Goal: Task Accomplishment & Management: Manage account settings

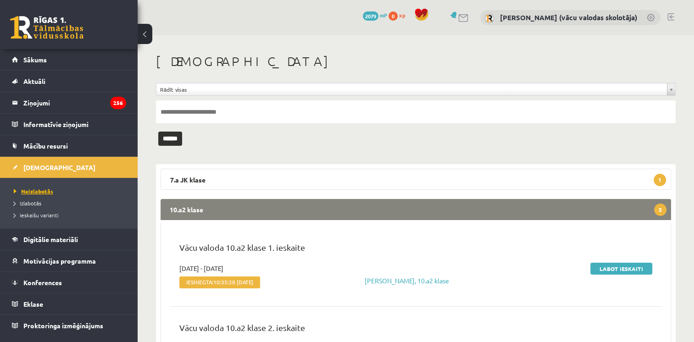
click at [39, 192] on span "Neizlabotās" at bounding box center [33, 191] width 39 height 7
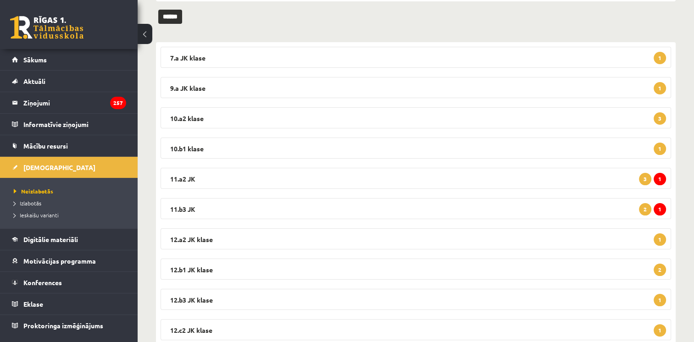
scroll to position [152, 0]
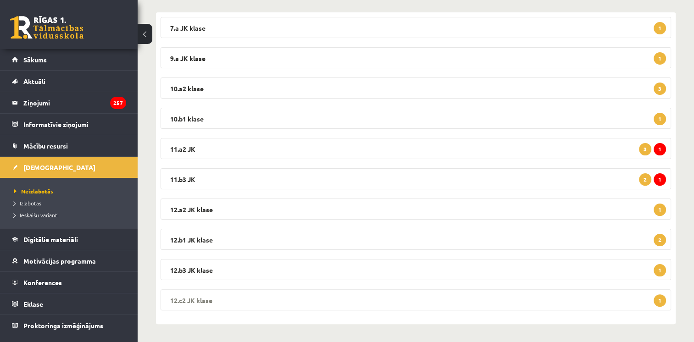
click at [577, 300] on legend "12.c2 JK klase 1" at bounding box center [416, 300] width 511 height 21
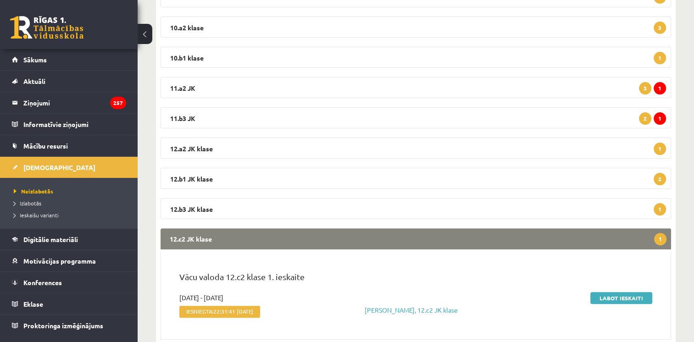
scroll to position [242, 0]
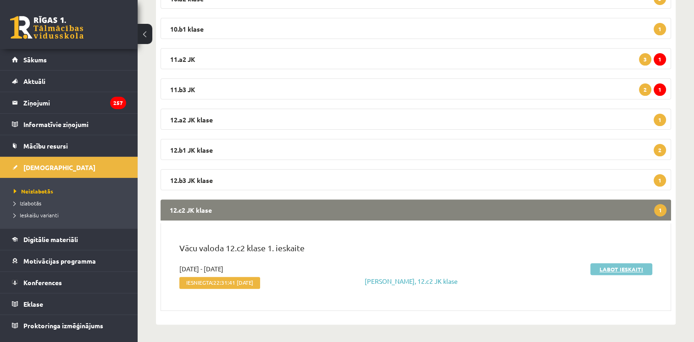
click at [629, 267] on link "Labot ieskaiti" at bounding box center [622, 269] width 62 height 12
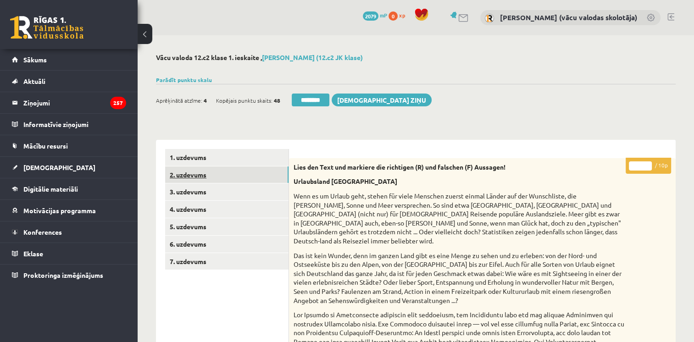
click at [193, 172] on link "2. uzdevums" at bounding box center [226, 175] width 123 height 17
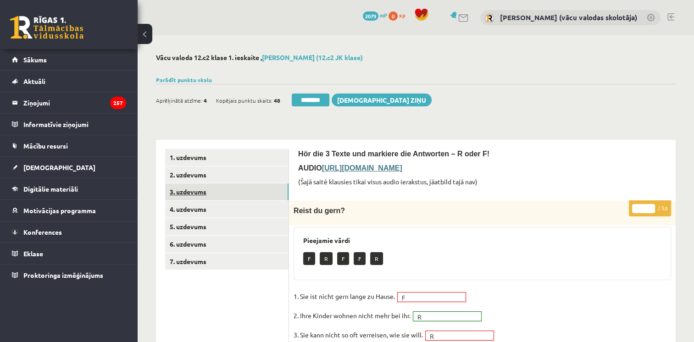
click at [178, 190] on link "3. uzdevums" at bounding box center [226, 192] width 123 height 17
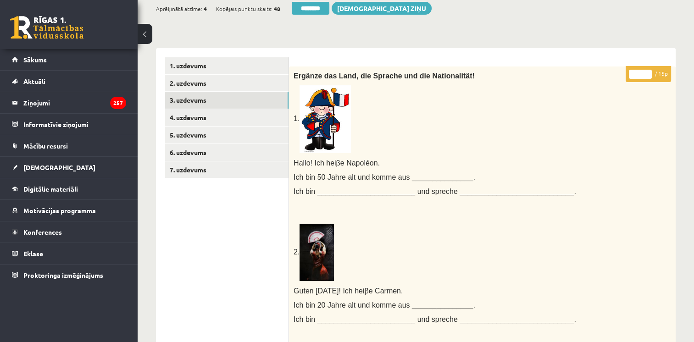
scroll to position [11, 0]
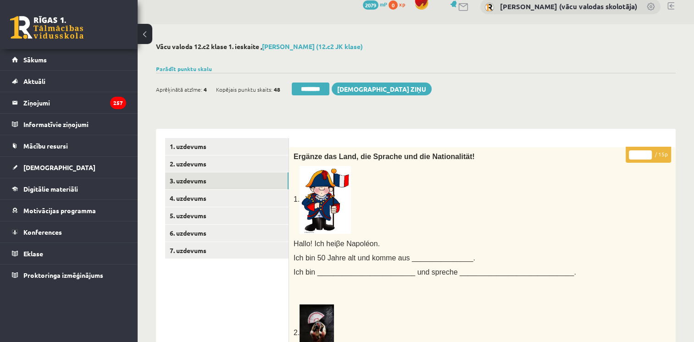
type input "**"
click at [648, 151] on input "**" at bounding box center [640, 155] width 23 height 9
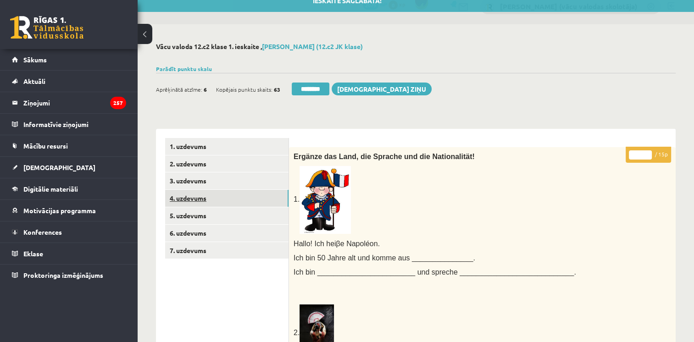
click at [217, 200] on link "4. uzdevums" at bounding box center [226, 198] width 123 height 17
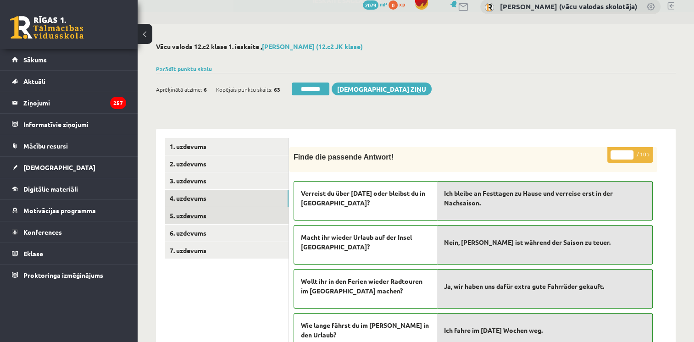
scroll to position [0, 0]
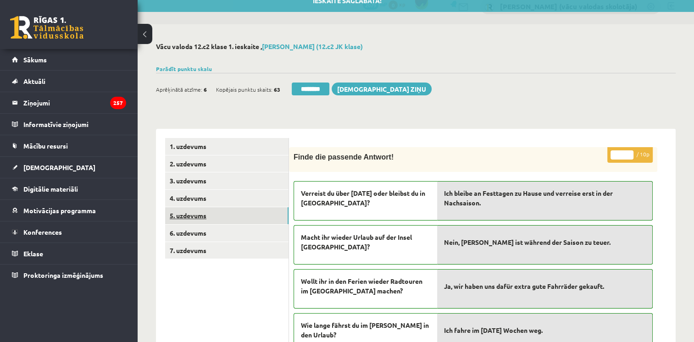
click at [210, 217] on link "5. uzdevums" at bounding box center [226, 215] width 123 height 17
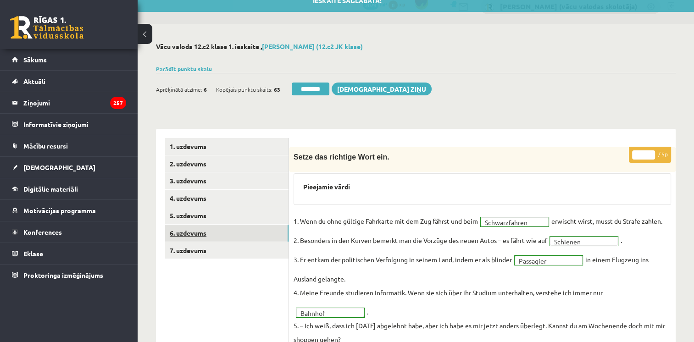
click at [206, 233] on link "6. uzdevums" at bounding box center [226, 233] width 123 height 17
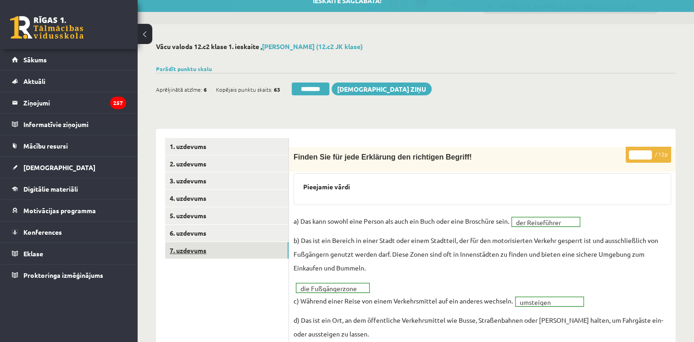
click at [202, 251] on link "7. uzdevums" at bounding box center [226, 250] width 123 height 17
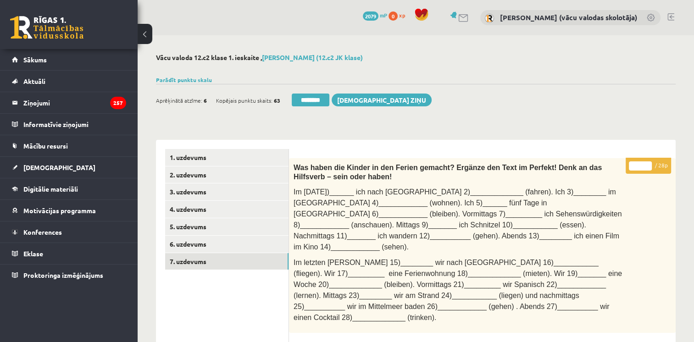
type input "**"
click at [648, 163] on input "**" at bounding box center [640, 166] width 23 height 9
click at [185, 245] on link "6. uzdevums" at bounding box center [226, 244] width 123 height 17
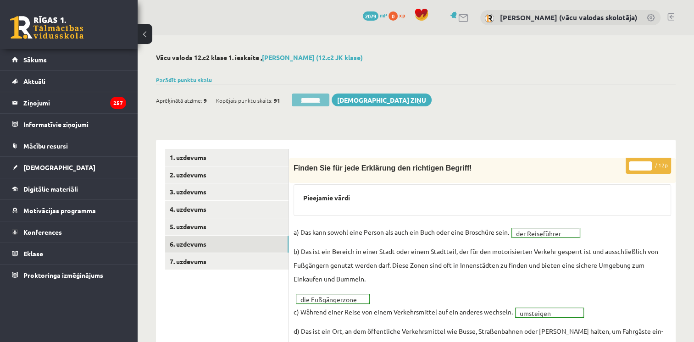
click at [307, 100] on input "********" at bounding box center [311, 100] width 38 height 13
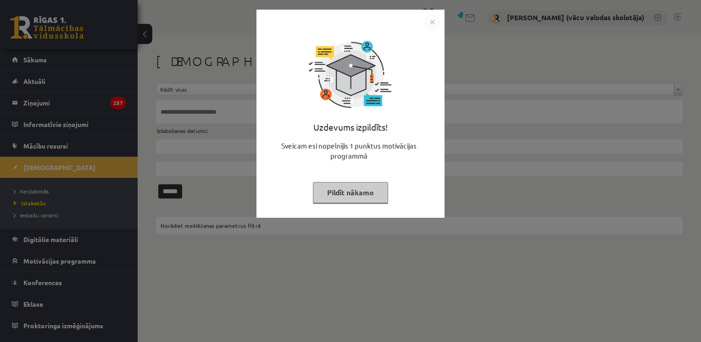
click at [337, 190] on button "Pildīt nākamo" at bounding box center [350, 192] width 75 height 21
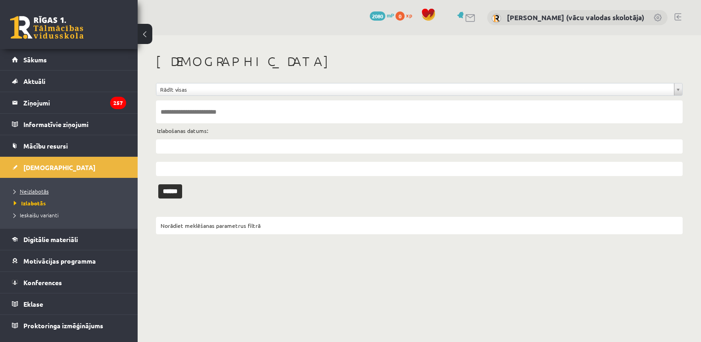
click at [40, 188] on span "Neizlabotās" at bounding box center [31, 191] width 35 height 7
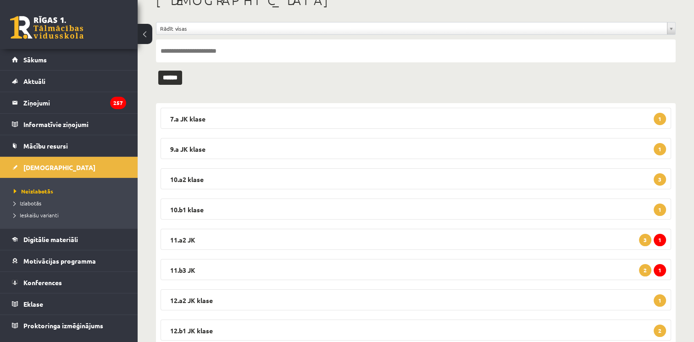
scroll to position [121, 0]
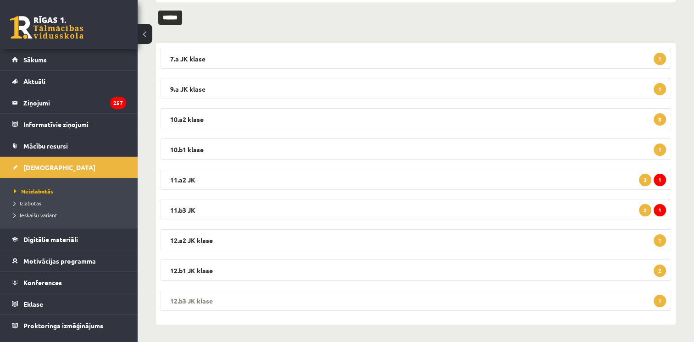
click at [609, 297] on legend "12.b3 JK klase 1" at bounding box center [416, 300] width 511 height 21
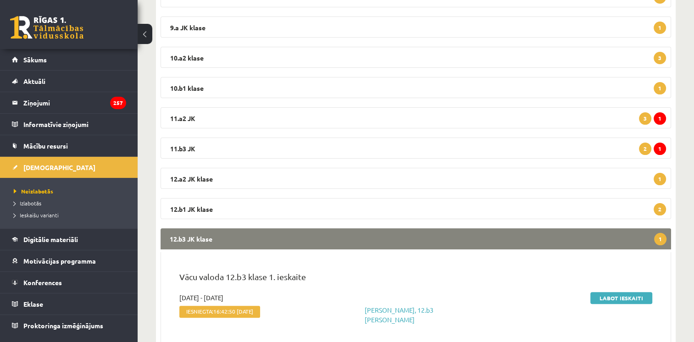
scroll to position [212, 0]
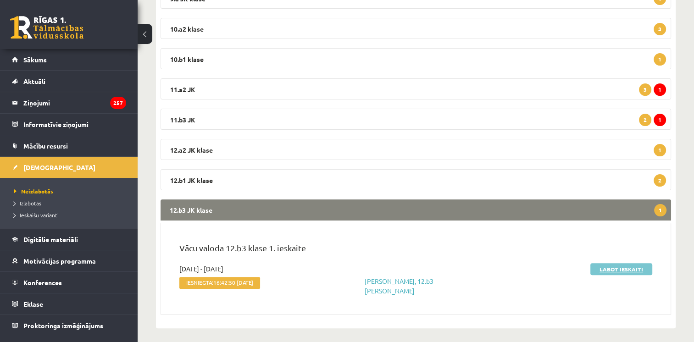
click at [633, 265] on link "Labot ieskaiti" at bounding box center [622, 269] width 62 height 12
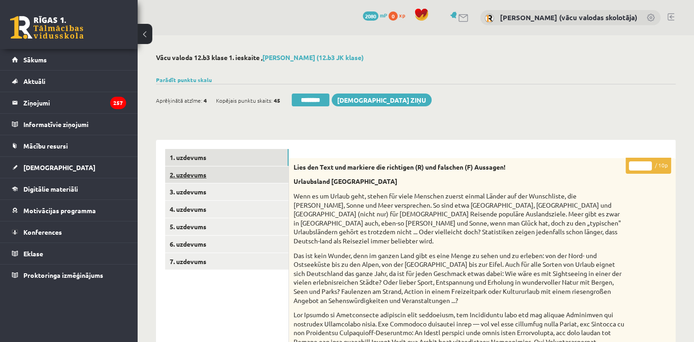
click at [204, 173] on link "2. uzdevums" at bounding box center [226, 175] width 123 height 17
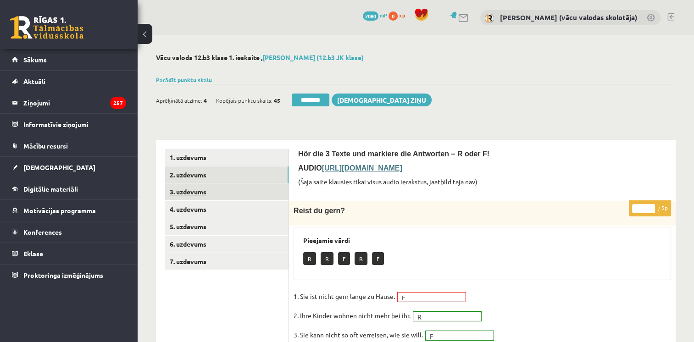
click at [201, 191] on link "3. uzdevums" at bounding box center [226, 192] width 123 height 17
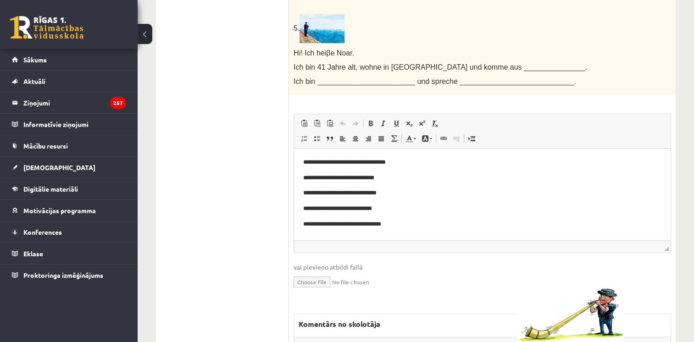
scroll to position [727, 0]
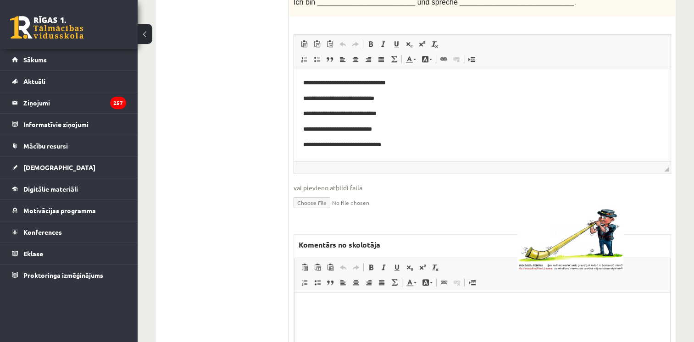
click at [457, 321] on html at bounding box center [483, 307] width 376 height 28
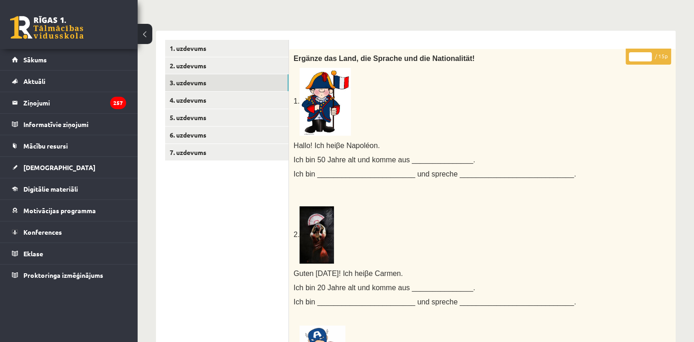
scroll to position [90, 0]
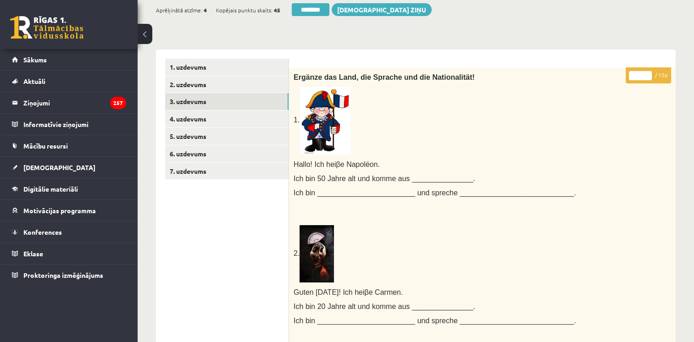
click at [648, 74] on input "**" at bounding box center [640, 75] width 23 height 9
type input "**"
click at [648, 74] on input "**" at bounding box center [640, 75] width 23 height 9
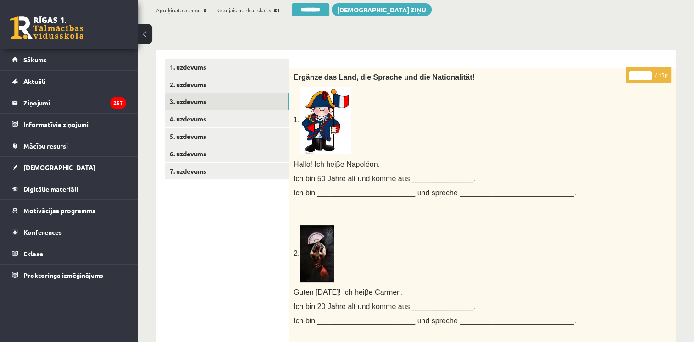
click at [230, 100] on link "3. uzdevums" at bounding box center [226, 101] width 123 height 17
click at [205, 122] on link "4. uzdevums" at bounding box center [226, 119] width 123 height 17
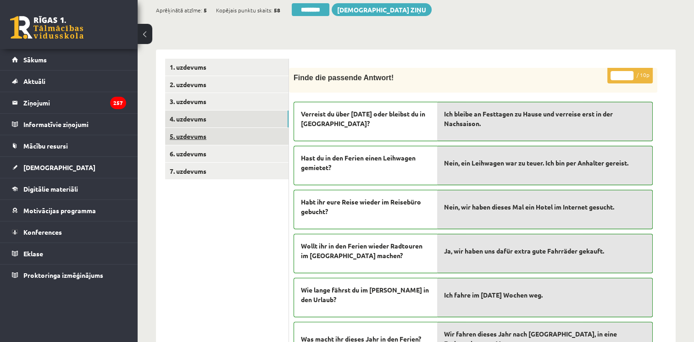
scroll to position [0, 0]
click at [203, 135] on link "5. uzdevums" at bounding box center [226, 136] width 123 height 17
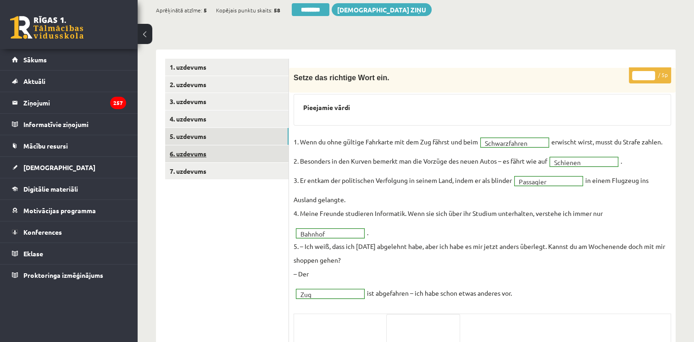
click at [201, 156] on link "6. uzdevums" at bounding box center [226, 153] width 123 height 17
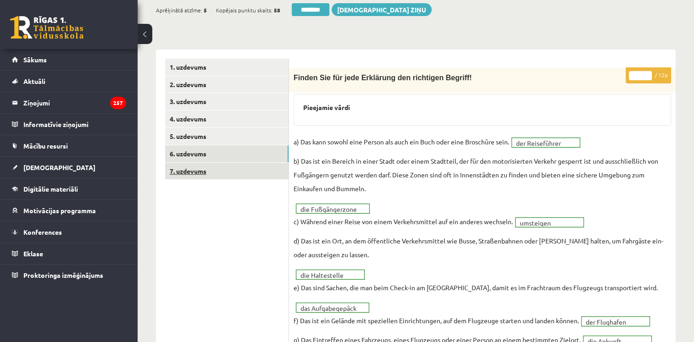
click at [198, 172] on link "7. uzdevums" at bounding box center [226, 171] width 123 height 17
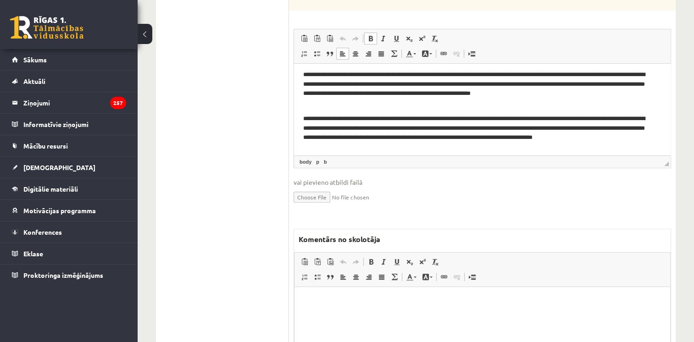
scroll to position [332, 0]
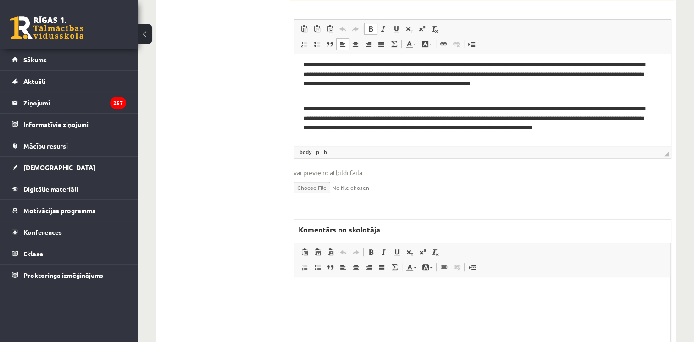
click at [417, 293] on p "Bagātinātā teksta redaktors, wiswyg-editor-47433978668940-1760030092-1" at bounding box center [482, 292] width 357 height 10
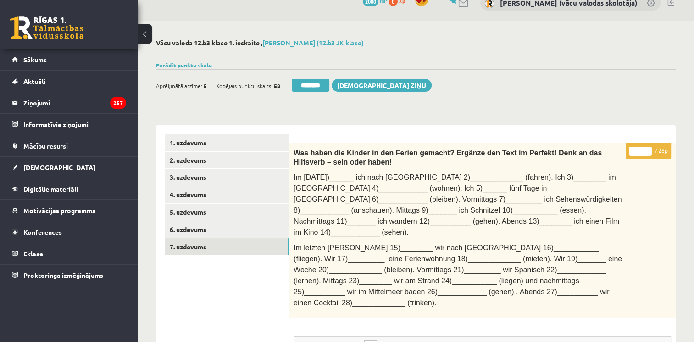
scroll to position [0, 0]
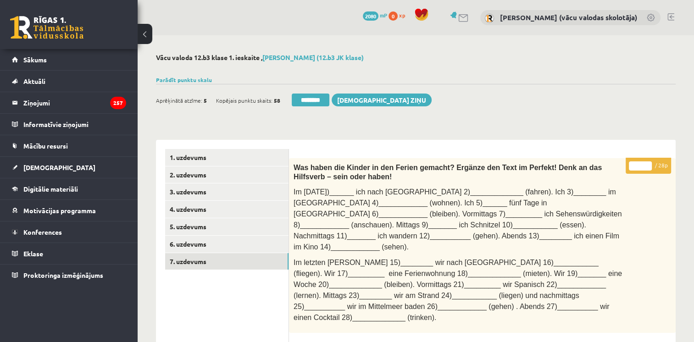
click at [649, 163] on input "**" at bounding box center [640, 166] width 23 height 9
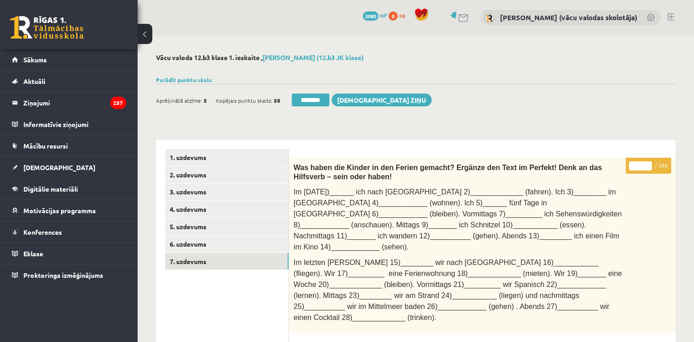
click at [649, 163] on input "**" at bounding box center [640, 166] width 23 height 9
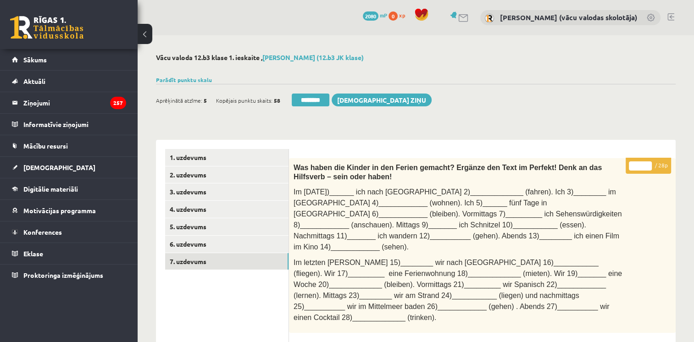
click at [649, 163] on input "**" at bounding box center [640, 166] width 23 height 9
type input "**"
click at [649, 163] on input "**" at bounding box center [640, 166] width 23 height 9
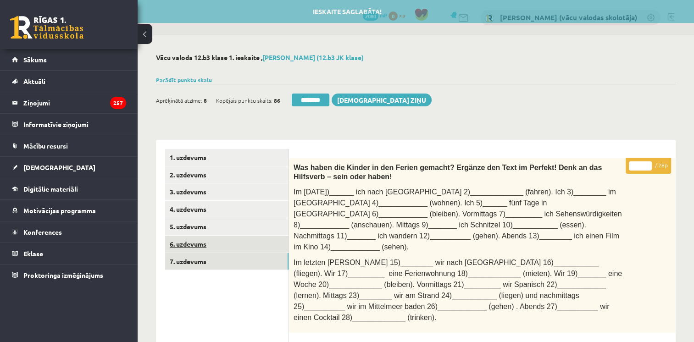
click at [204, 246] on link "6. uzdevums" at bounding box center [226, 244] width 123 height 17
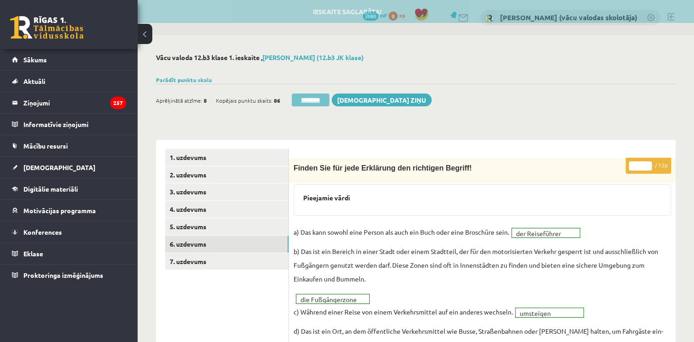
click at [312, 98] on input "********" at bounding box center [311, 100] width 38 height 13
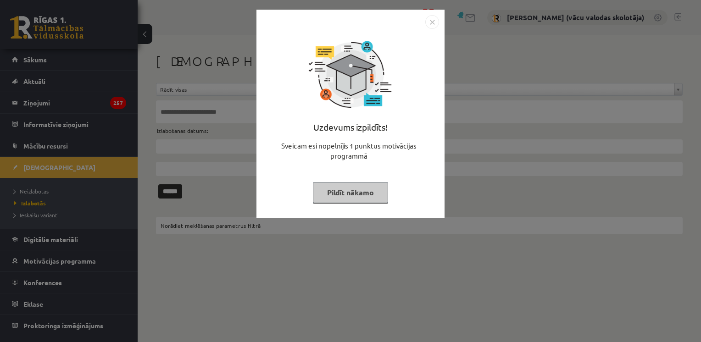
click at [350, 196] on button "Pildīt nākamo" at bounding box center [350, 192] width 75 height 21
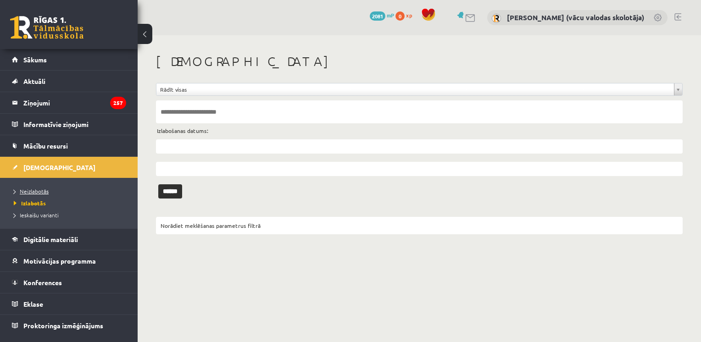
click at [36, 191] on span "Neizlabotās" at bounding box center [31, 191] width 35 height 7
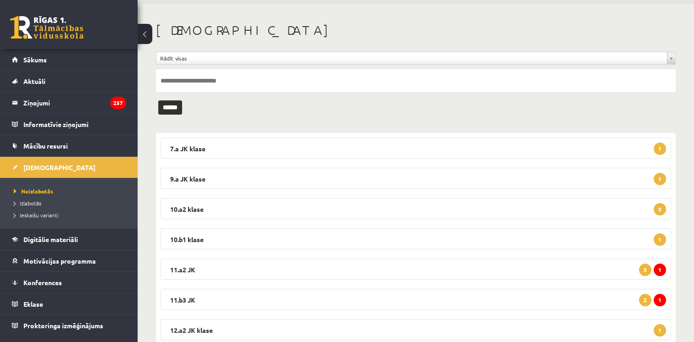
scroll to position [37, 0]
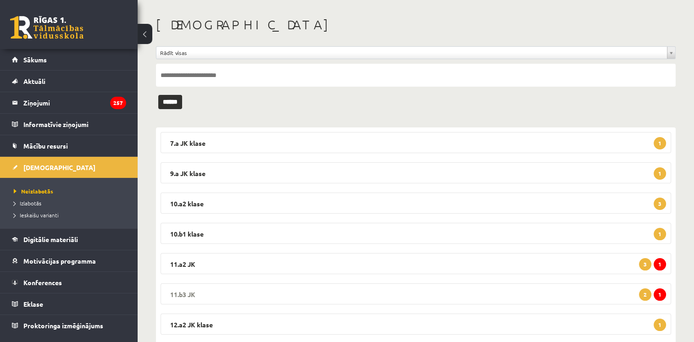
click at [547, 296] on legend "11.b3 JK 1 2" at bounding box center [416, 294] width 511 height 21
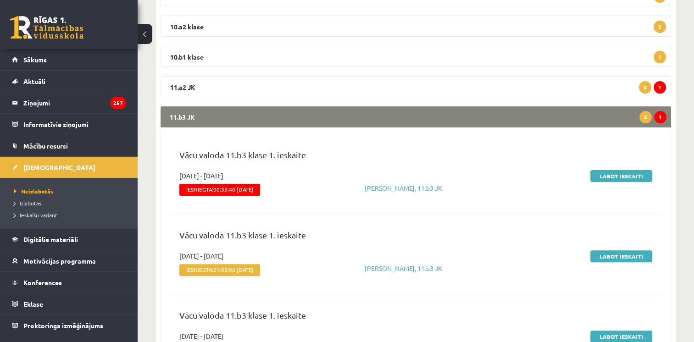
scroll to position [220, 0]
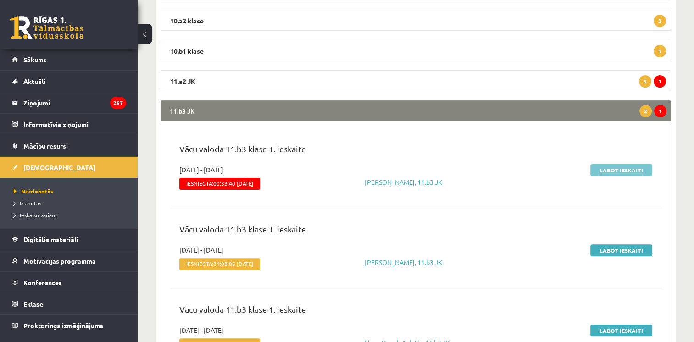
click at [626, 169] on link "Labot ieskaiti" at bounding box center [622, 170] width 62 height 12
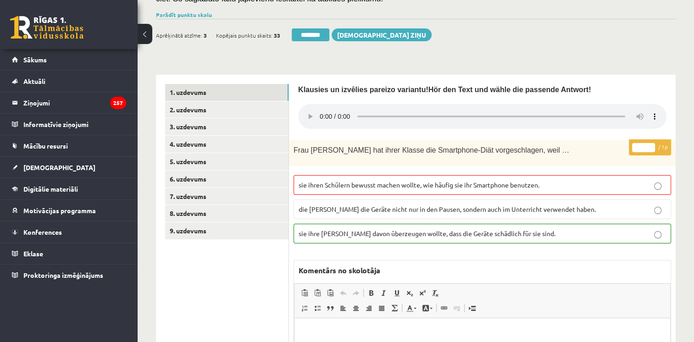
scroll to position [220, 0]
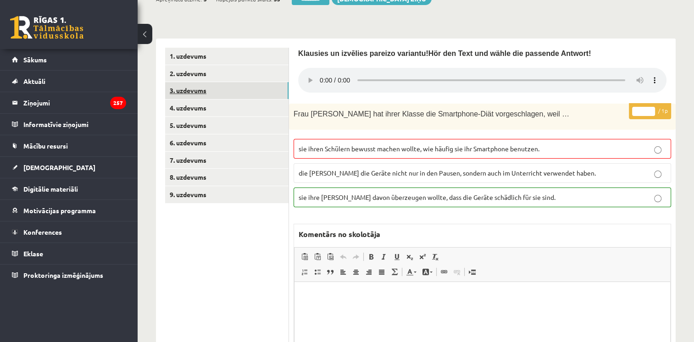
click at [202, 94] on link "3. uzdevums" at bounding box center [226, 90] width 123 height 17
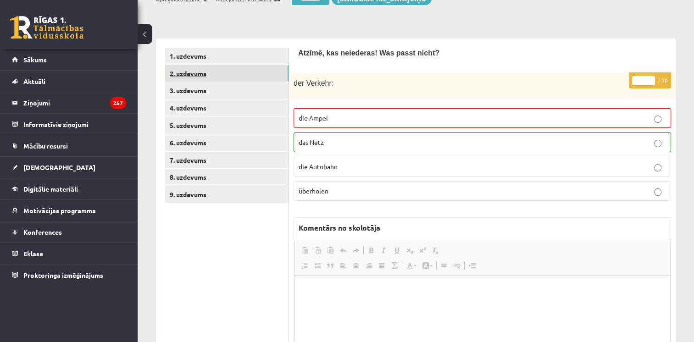
click at [205, 75] on link "2. uzdevums" at bounding box center [226, 73] width 123 height 17
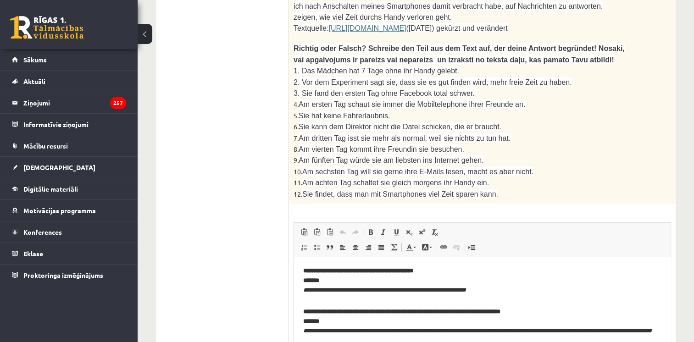
scroll to position [1030, 0]
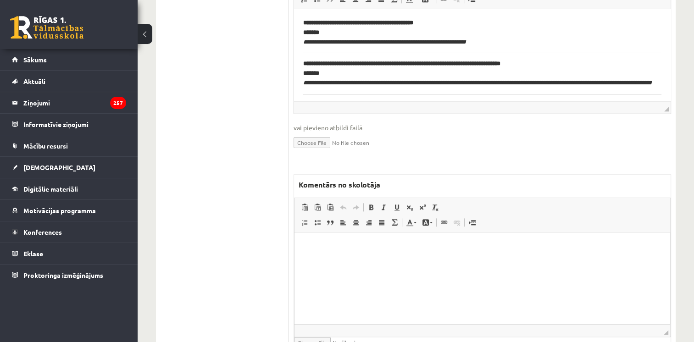
drag, startPoint x: 696, startPoint y: 81, endPoint x: 194, endPoint y: 67, distance: 502.2
click at [458, 260] on html at bounding box center [483, 246] width 376 height 28
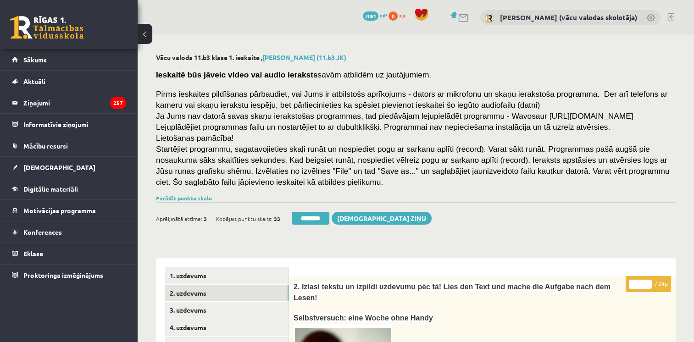
scroll to position [206, 0]
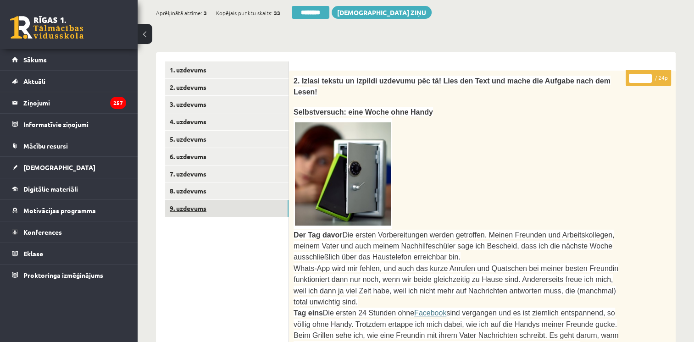
click at [202, 212] on link "9. uzdevums" at bounding box center [226, 208] width 123 height 17
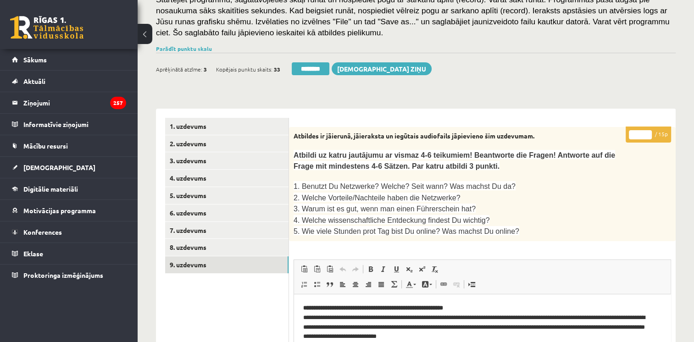
scroll to position [136, 0]
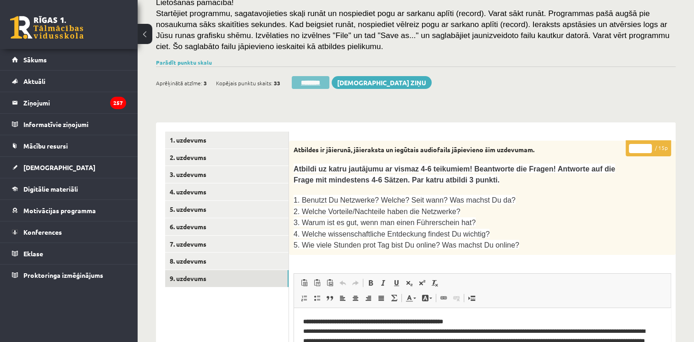
click at [319, 80] on input "********" at bounding box center [311, 82] width 38 height 13
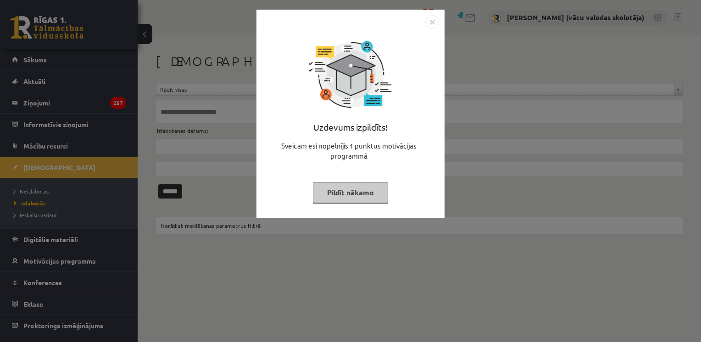
click at [359, 190] on button "Pildīt nākamo" at bounding box center [350, 192] width 75 height 21
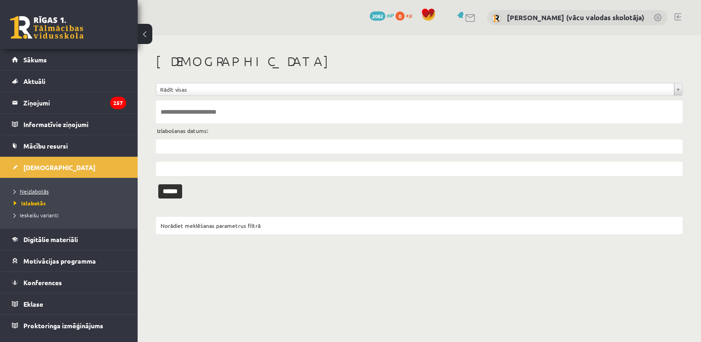
click at [40, 190] on span "Neizlabotās" at bounding box center [31, 191] width 35 height 7
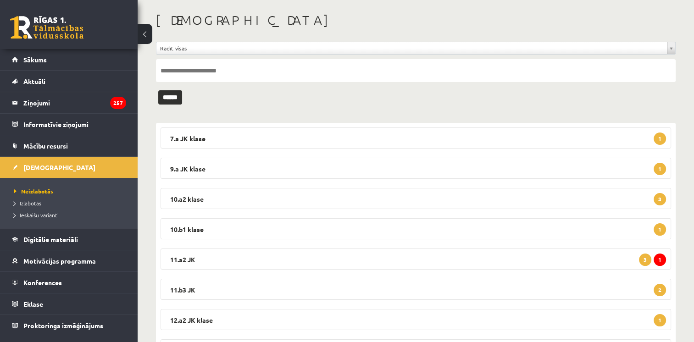
scroll to position [91, 0]
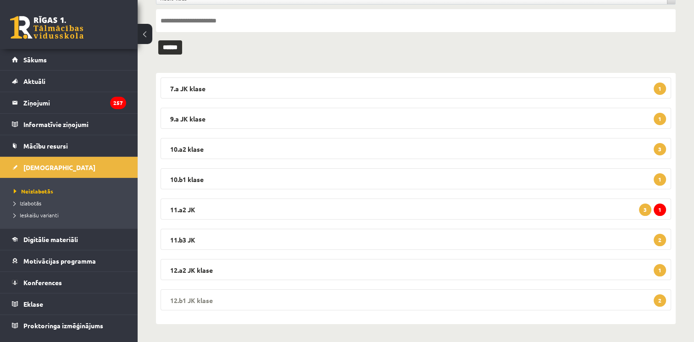
click at [573, 296] on legend "12.b1 JK klase 2" at bounding box center [416, 300] width 511 height 21
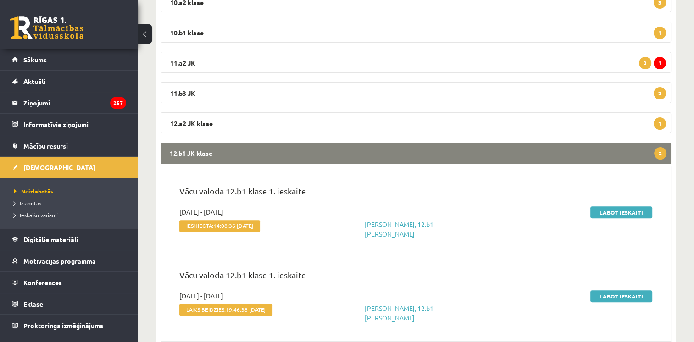
scroll to position [262, 0]
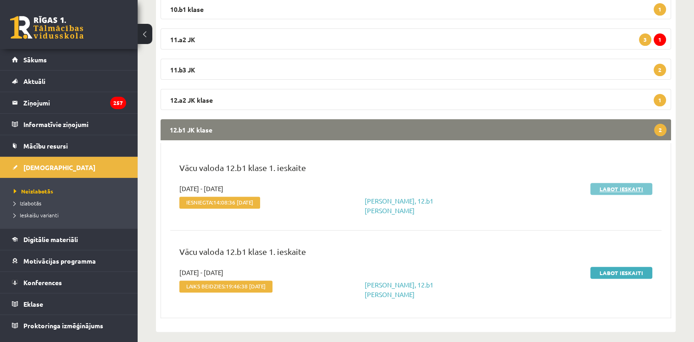
click at [615, 188] on link "Labot ieskaiti" at bounding box center [622, 189] width 62 height 12
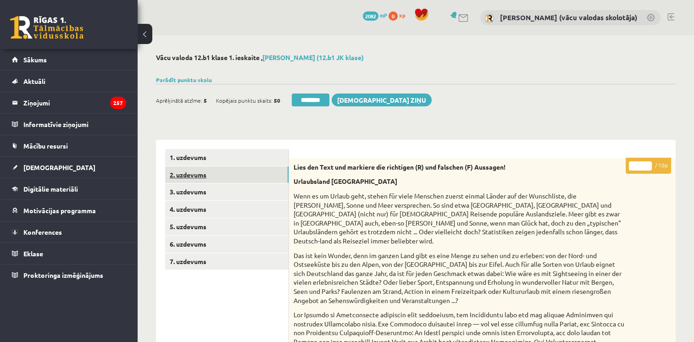
click at [194, 177] on link "2. uzdevums" at bounding box center [226, 175] width 123 height 17
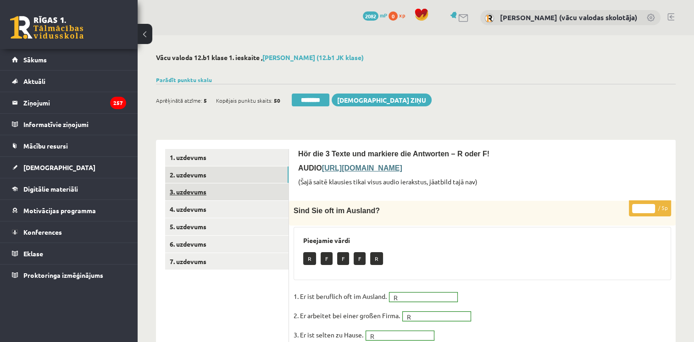
click at [200, 192] on link "3. uzdevums" at bounding box center [226, 192] width 123 height 17
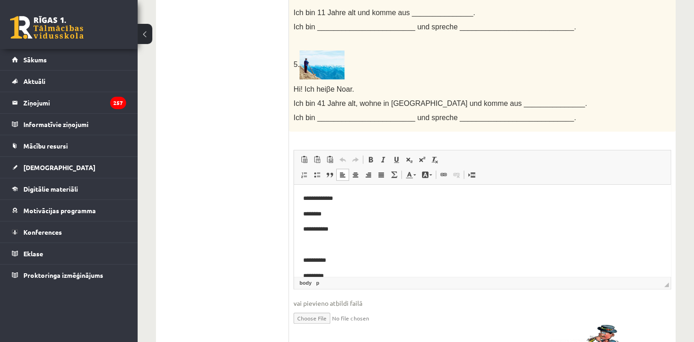
scroll to position [798, 0]
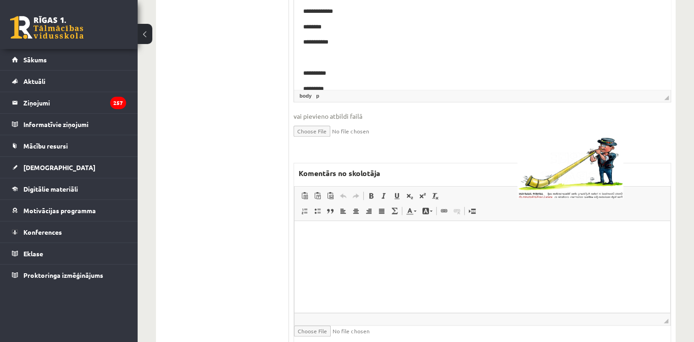
drag, startPoint x: 699, startPoint y: 189, endPoint x: 198, endPoint y: 36, distance: 523.4
click at [480, 249] on html at bounding box center [483, 235] width 376 height 28
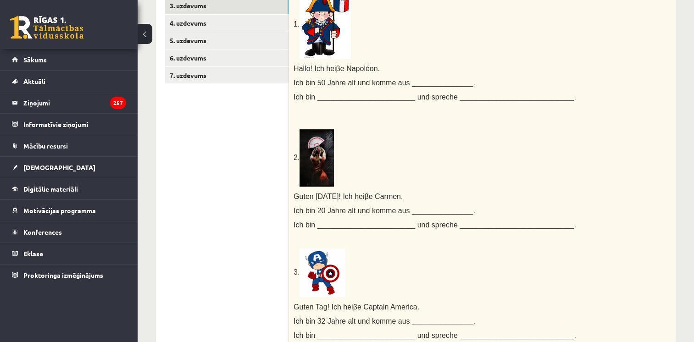
scroll to position [125, 0]
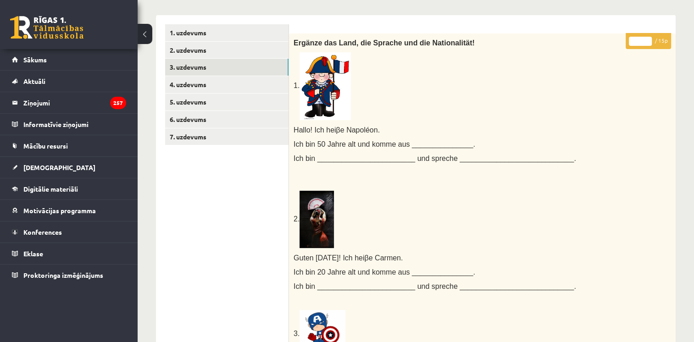
click at [648, 38] on input "*" at bounding box center [640, 41] width 23 height 9
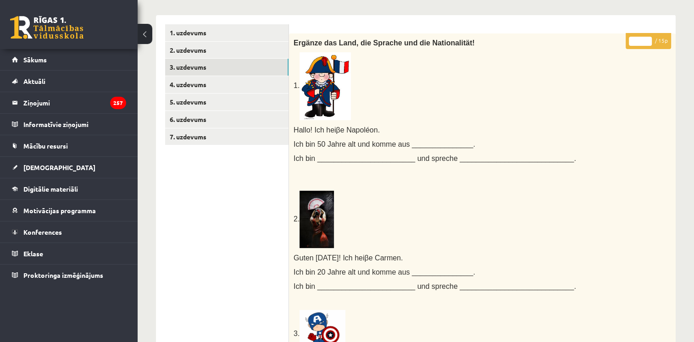
click at [648, 38] on input "*" at bounding box center [640, 41] width 23 height 9
click at [648, 38] on input "**" at bounding box center [640, 41] width 23 height 9
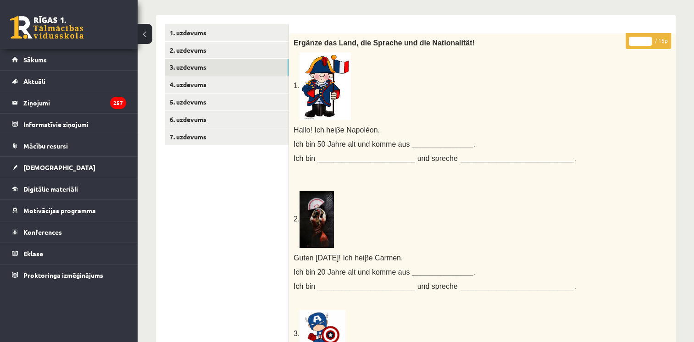
type input "**"
click at [648, 38] on input "**" at bounding box center [640, 41] width 23 height 9
click at [207, 82] on link "4. uzdevums" at bounding box center [226, 84] width 123 height 17
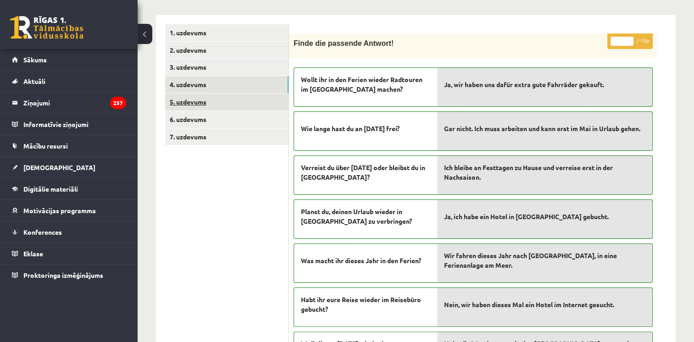
scroll to position [0, 0]
click at [195, 104] on link "5. uzdevums" at bounding box center [226, 102] width 123 height 17
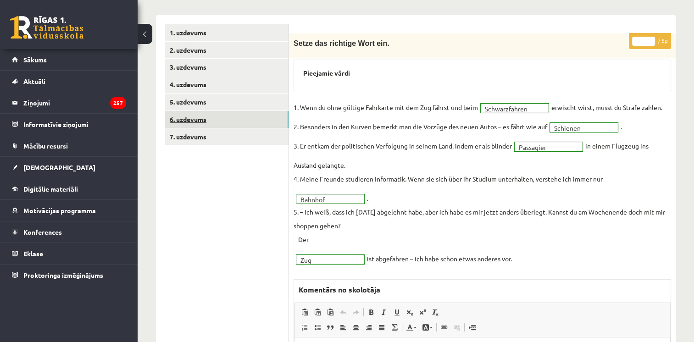
click at [204, 118] on link "6. uzdevums" at bounding box center [226, 119] width 123 height 17
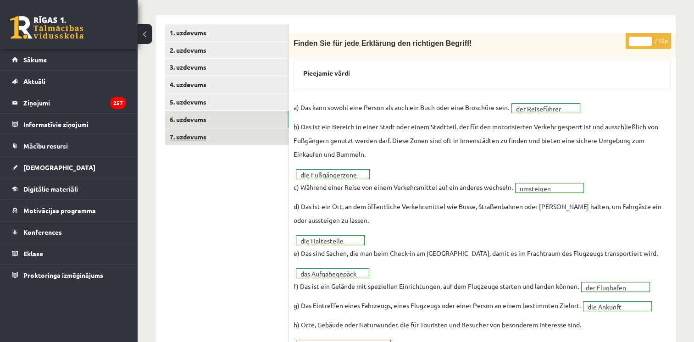
click at [203, 138] on link "7. uzdevums" at bounding box center [226, 136] width 123 height 17
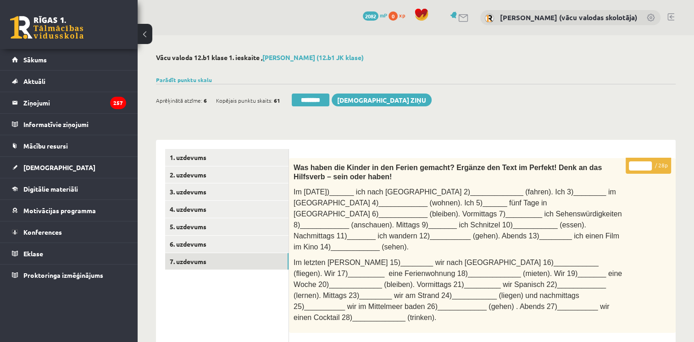
type input "**"
click at [649, 164] on input "**" at bounding box center [640, 166] width 23 height 9
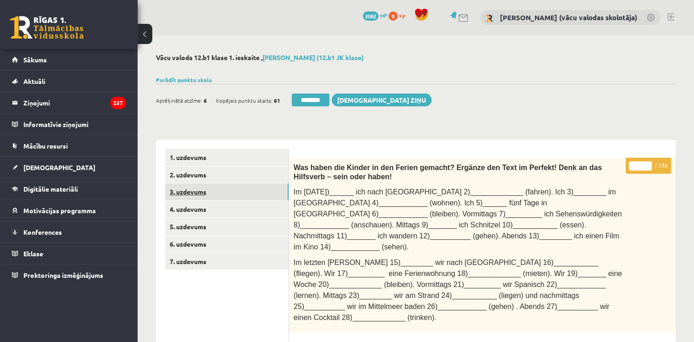
click at [206, 199] on link "3. uzdevums" at bounding box center [226, 192] width 123 height 17
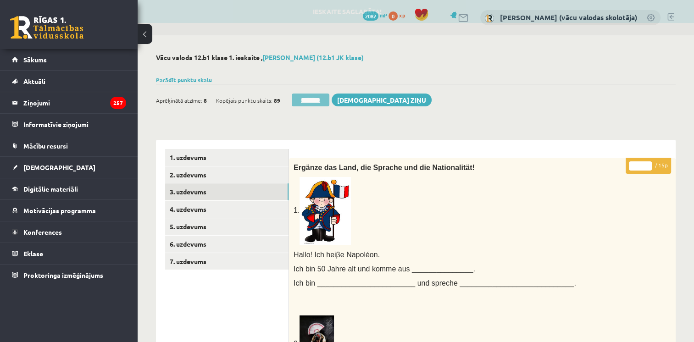
click at [309, 100] on input "********" at bounding box center [311, 100] width 38 height 13
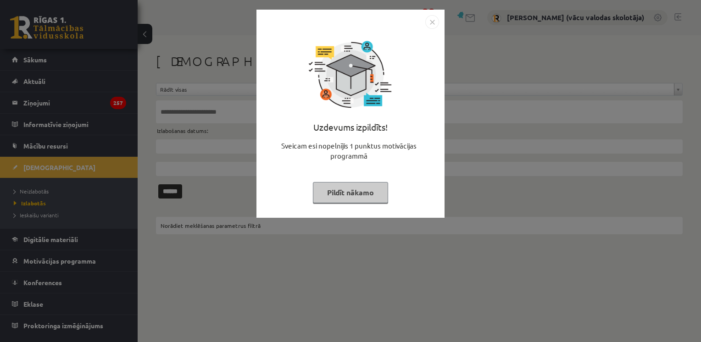
click at [333, 197] on button "Pildīt nākamo" at bounding box center [350, 192] width 75 height 21
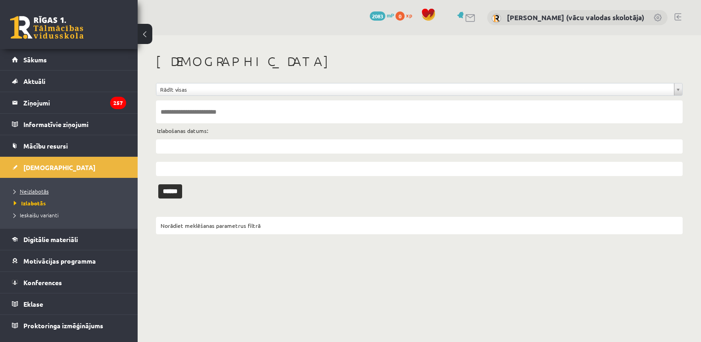
click at [41, 191] on span "Neizlabotās" at bounding box center [31, 191] width 35 height 7
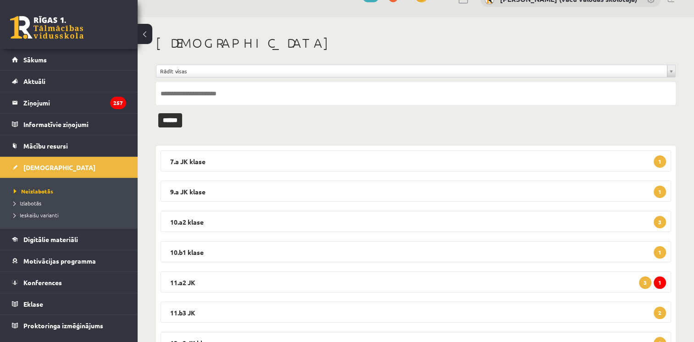
scroll to position [91, 0]
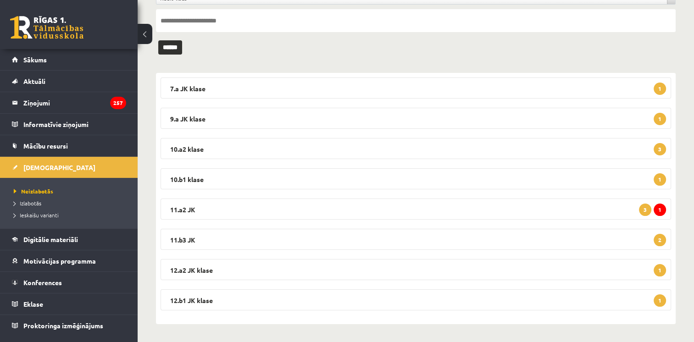
click at [318, 289] on div "7.a JK klase 1 Vācu valoda 7.a klase 1. ieskaite [DATE] - [DATE] Iesniegta: 16:…" at bounding box center [416, 198] width 520 height 251
click at [314, 295] on legend "12.b1 JK klase 1" at bounding box center [416, 300] width 511 height 21
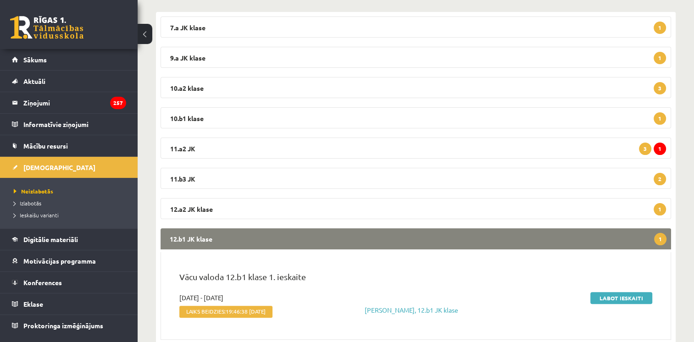
scroll to position [181, 0]
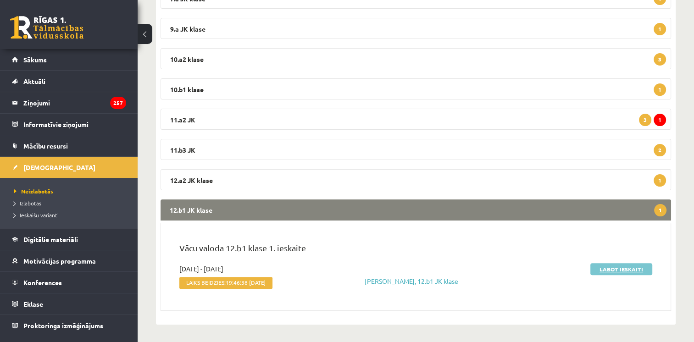
click at [621, 267] on link "Labot ieskaiti" at bounding box center [622, 269] width 62 height 12
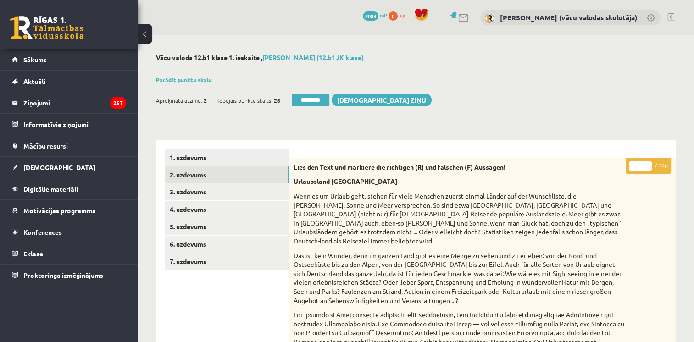
click at [178, 176] on link "2. uzdevums" at bounding box center [226, 175] width 123 height 17
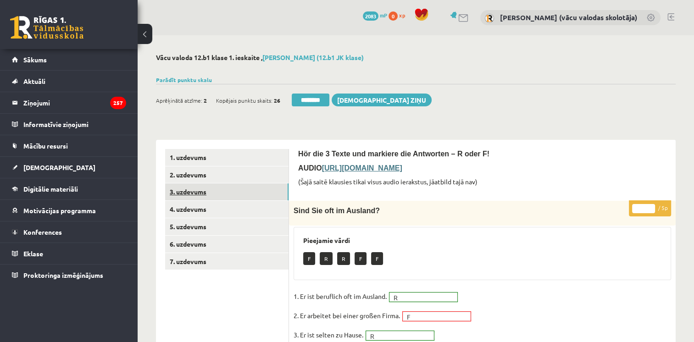
click at [182, 195] on link "3. uzdevums" at bounding box center [226, 192] width 123 height 17
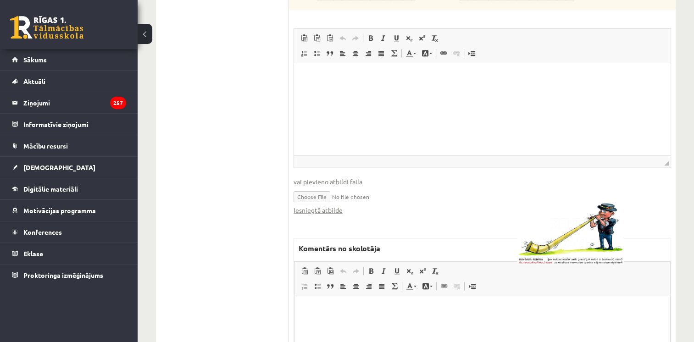
scroll to position [770, 0]
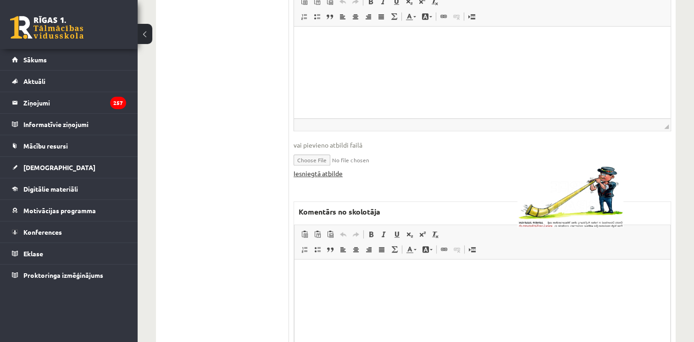
click at [333, 173] on link "Iesniegtā atbilde" at bounding box center [318, 174] width 49 height 10
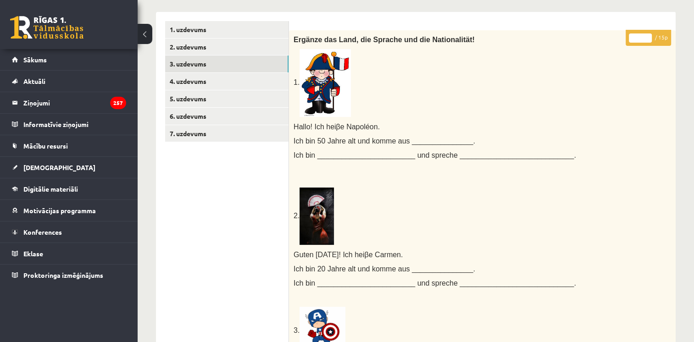
scroll to position [104, 0]
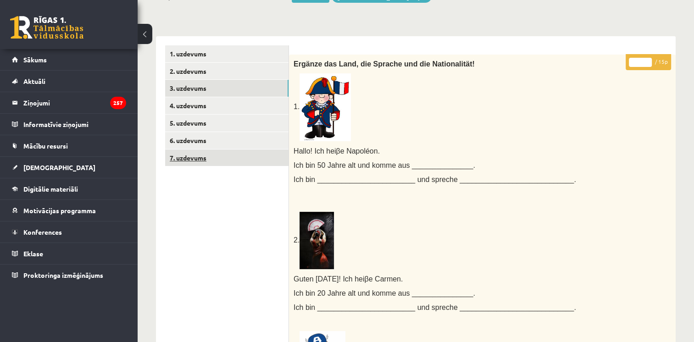
click at [193, 161] on link "7. uzdevums" at bounding box center [226, 158] width 123 height 17
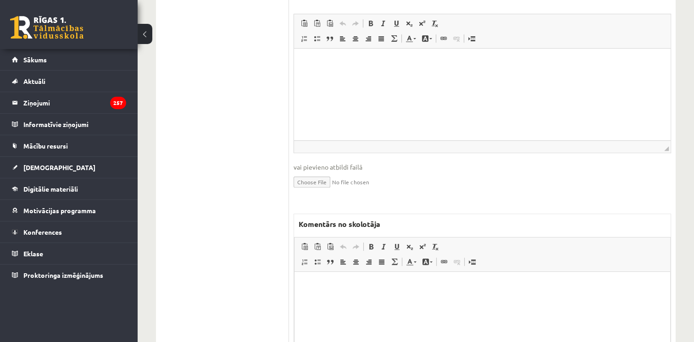
scroll to position [343, 0]
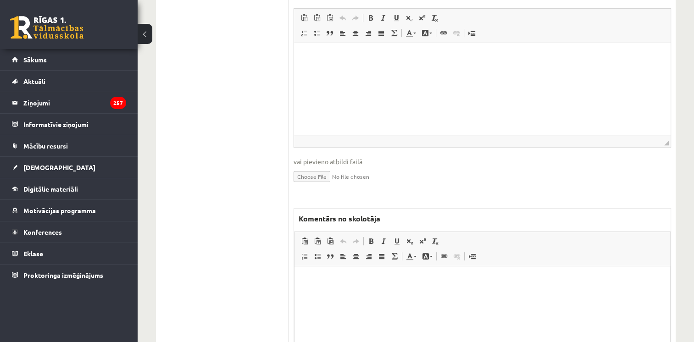
click at [454, 292] on html at bounding box center [483, 281] width 376 height 28
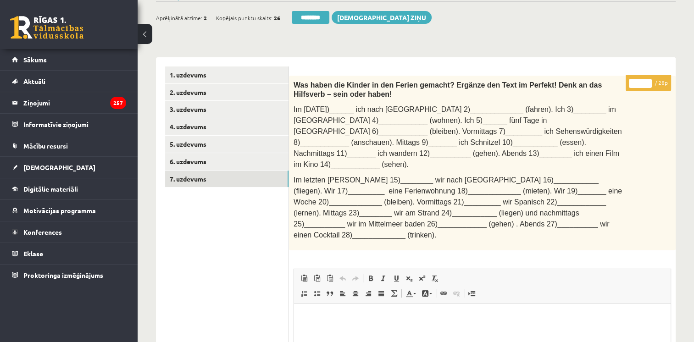
scroll to position [82, 0]
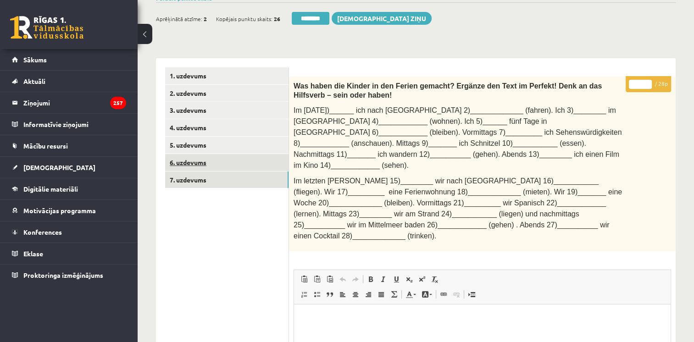
click at [198, 165] on link "6. uzdevums" at bounding box center [226, 162] width 123 height 17
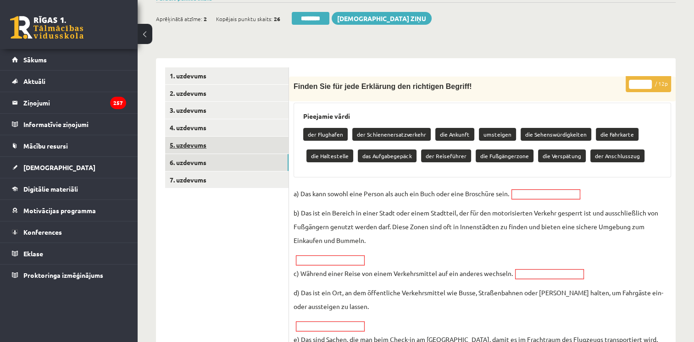
scroll to position [0, 0]
click at [196, 148] on link "5. uzdevums" at bounding box center [226, 145] width 123 height 17
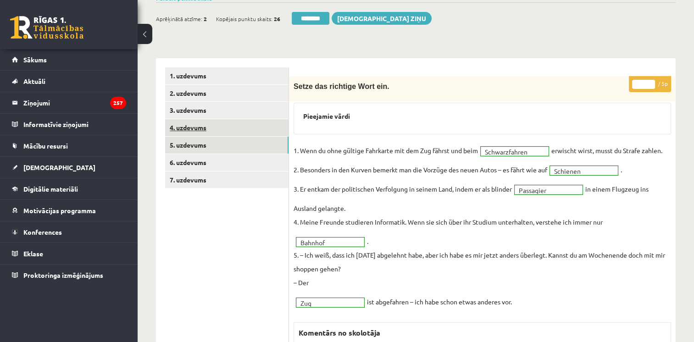
click at [195, 129] on link "4. uzdevums" at bounding box center [226, 127] width 123 height 17
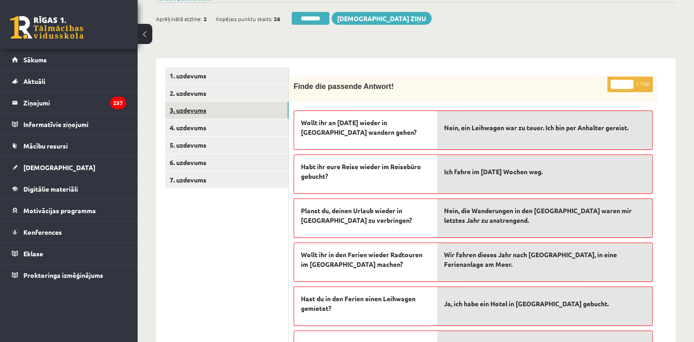
click at [198, 110] on link "3. uzdevums" at bounding box center [226, 110] width 123 height 17
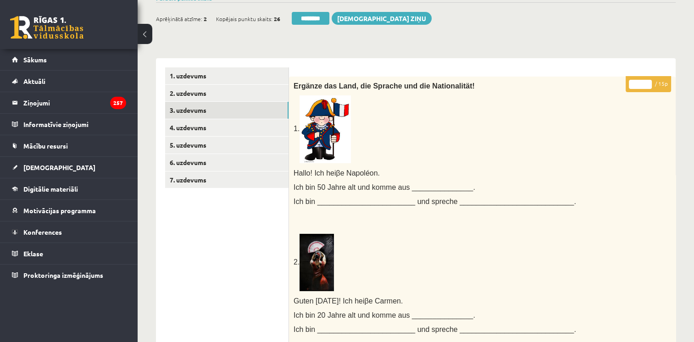
drag, startPoint x: 559, startPoint y: 214, endPoint x: 566, endPoint y: 211, distance: 7.8
click at [559, 214] on p at bounding box center [460, 215] width 332 height 9
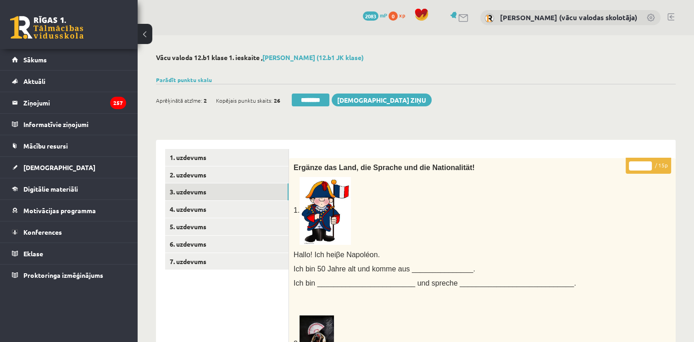
type input "**"
click at [647, 164] on input "**" at bounding box center [640, 166] width 23 height 9
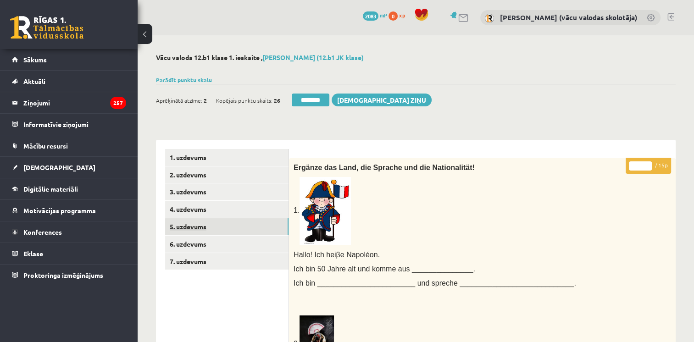
click at [195, 224] on link "5. uzdevums" at bounding box center [226, 226] width 123 height 17
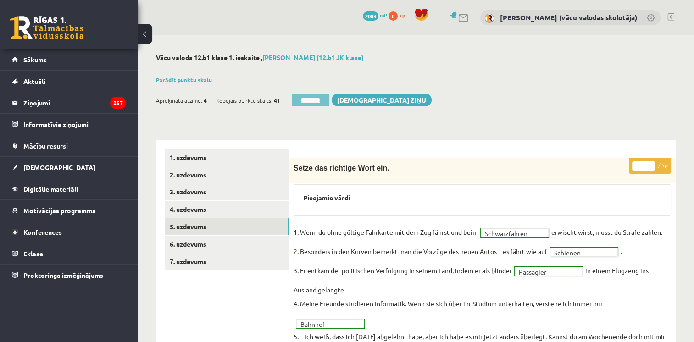
click at [319, 102] on input "********" at bounding box center [311, 100] width 38 height 13
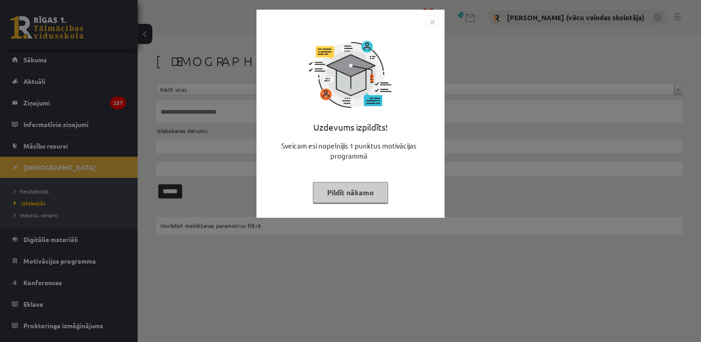
click at [334, 188] on button "Pildīt nākamo" at bounding box center [350, 192] width 75 height 21
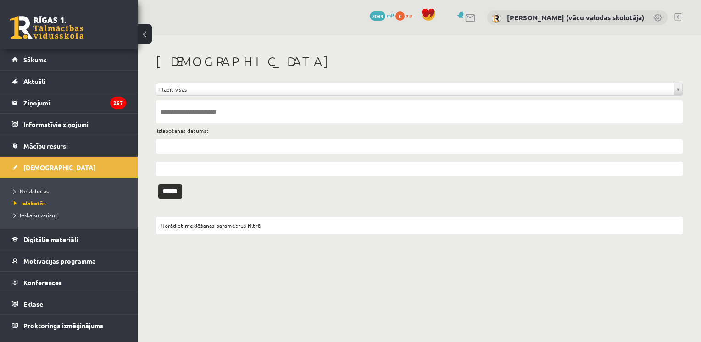
click at [35, 190] on span "Neizlabotās" at bounding box center [31, 191] width 35 height 7
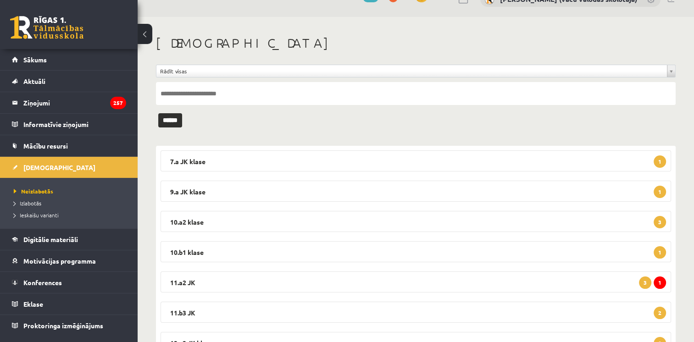
scroll to position [61, 0]
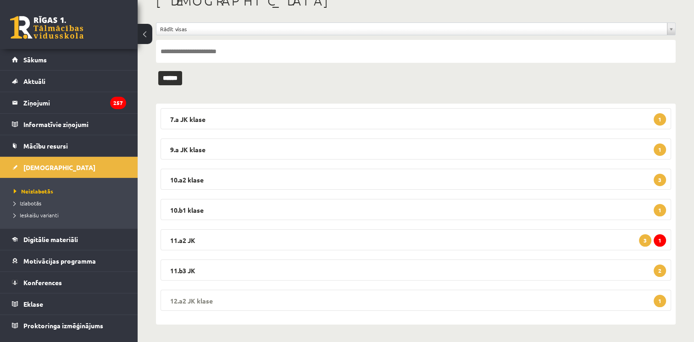
click at [459, 299] on legend "12.a2 JK klase 1" at bounding box center [416, 300] width 511 height 21
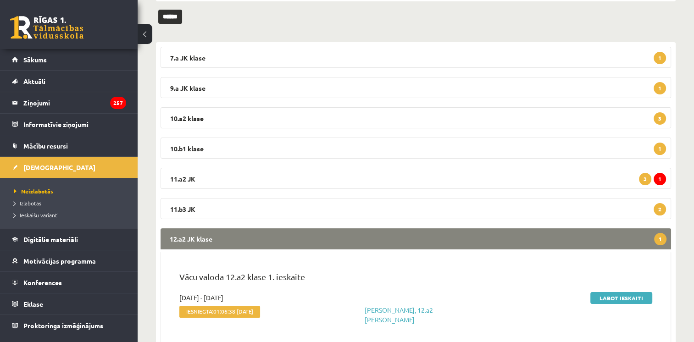
scroll to position [151, 0]
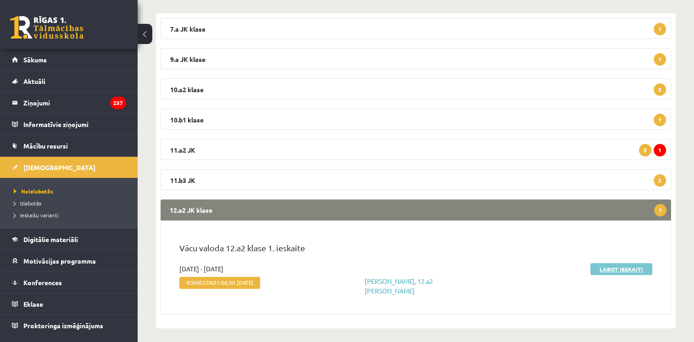
click at [625, 267] on link "Labot ieskaiti" at bounding box center [622, 269] width 62 height 12
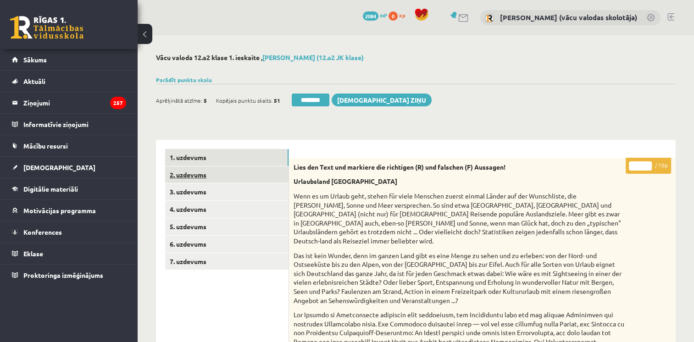
click at [199, 174] on link "2. uzdevums" at bounding box center [226, 175] width 123 height 17
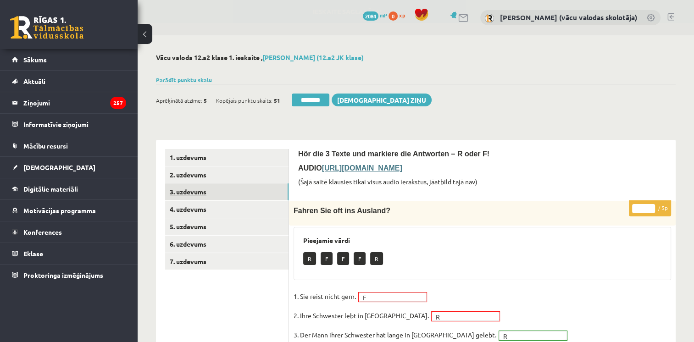
click at [195, 194] on link "3. uzdevums" at bounding box center [226, 192] width 123 height 17
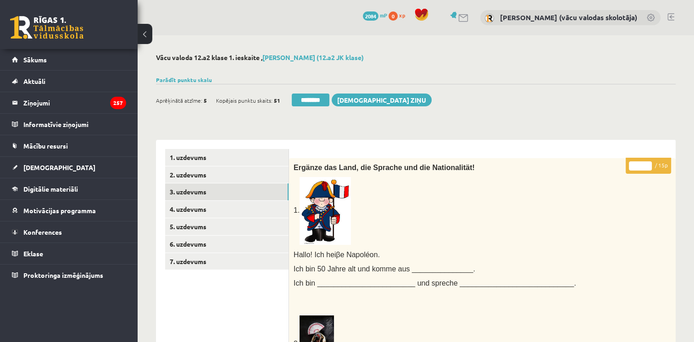
click at [647, 162] on input "*" at bounding box center [640, 166] width 23 height 9
type input "**"
click at [648, 165] on input "**" at bounding box center [640, 166] width 23 height 9
click at [206, 208] on link "4. uzdevums" at bounding box center [226, 209] width 123 height 17
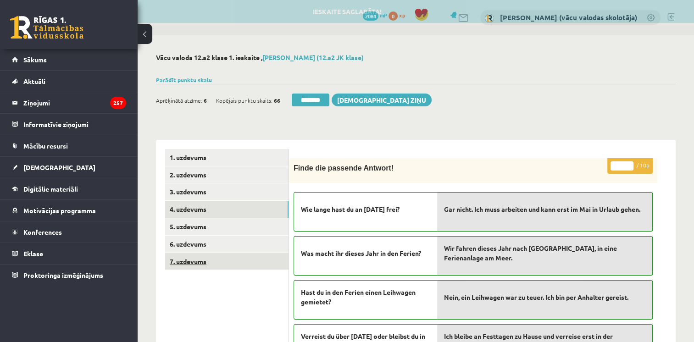
click at [198, 260] on link "7. uzdevums" at bounding box center [226, 261] width 123 height 17
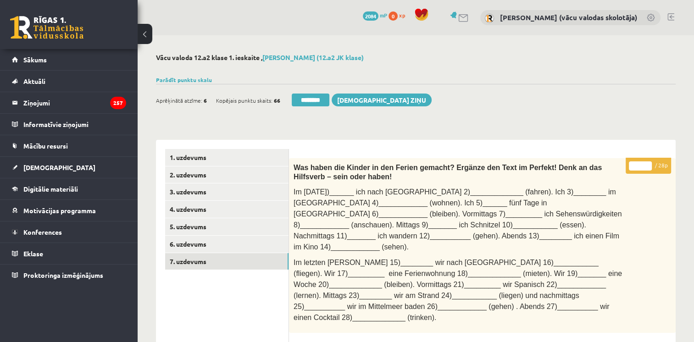
type input "**"
click at [648, 164] on input "**" at bounding box center [640, 166] width 23 height 9
click at [195, 242] on link "6. uzdevums" at bounding box center [226, 244] width 123 height 17
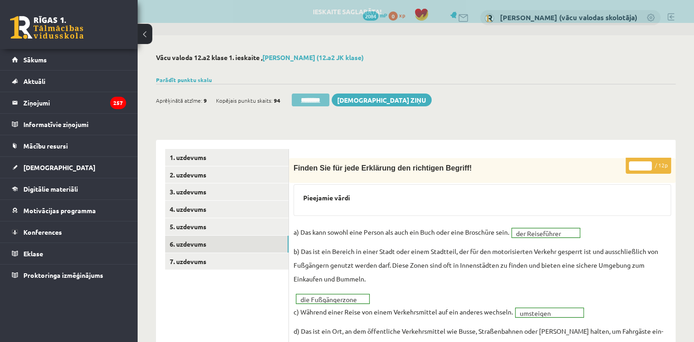
click at [319, 96] on input "********" at bounding box center [311, 100] width 38 height 13
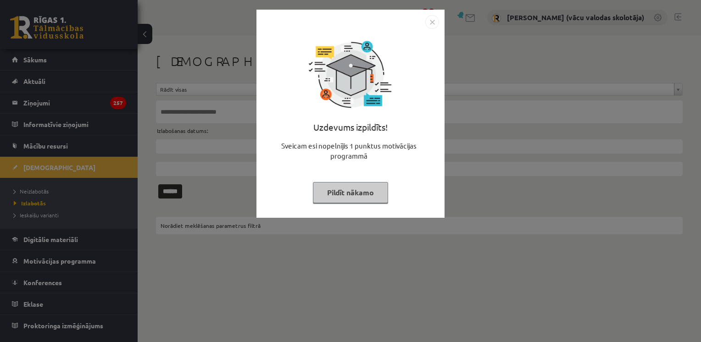
click at [337, 195] on button "Pildīt nākamo" at bounding box center [350, 192] width 75 height 21
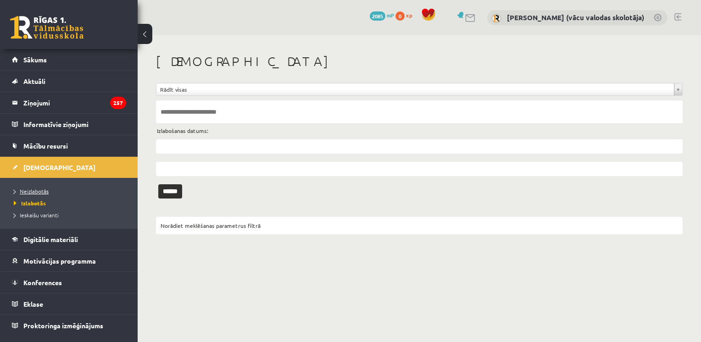
click at [51, 190] on link "Neizlabotās" at bounding box center [71, 191] width 115 height 8
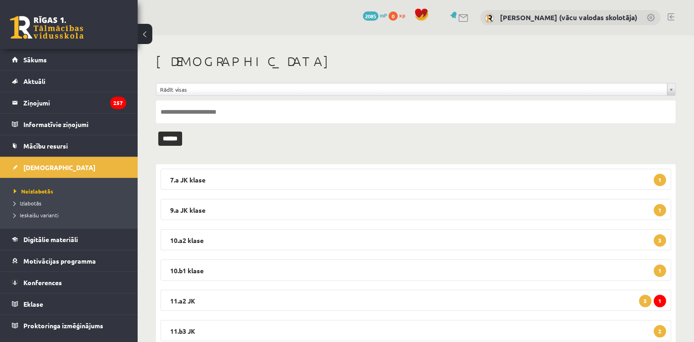
scroll to position [31, 0]
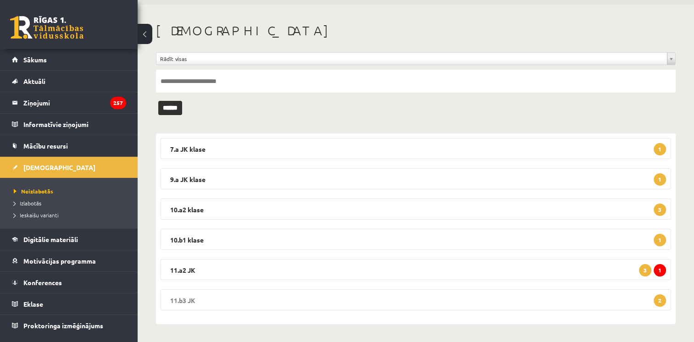
click at [541, 300] on legend "11.b3 JK 2" at bounding box center [416, 300] width 511 height 21
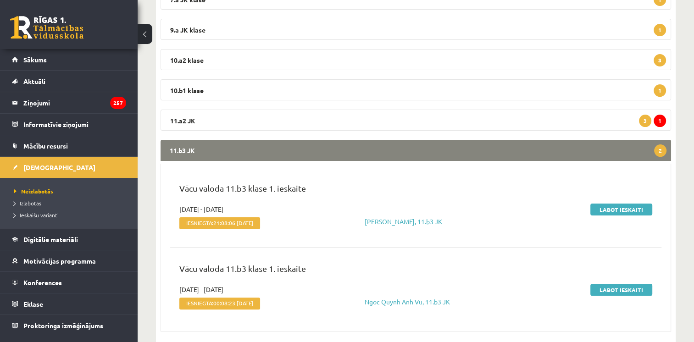
scroll to position [201, 0]
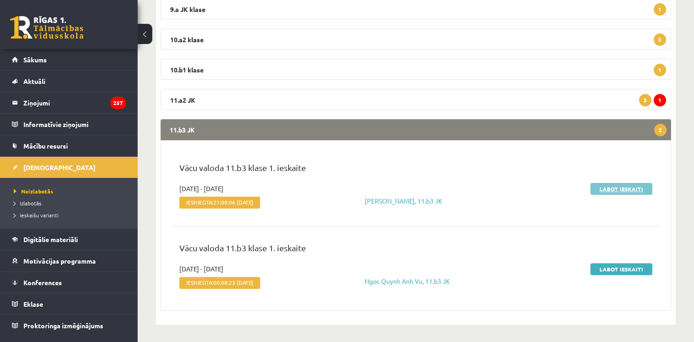
click at [608, 188] on link "Labot ieskaiti" at bounding box center [622, 189] width 62 height 12
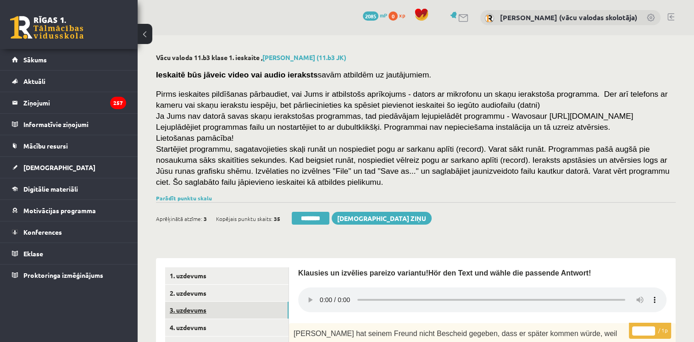
click at [182, 312] on link "3. uzdevums" at bounding box center [226, 310] width 123 height 17
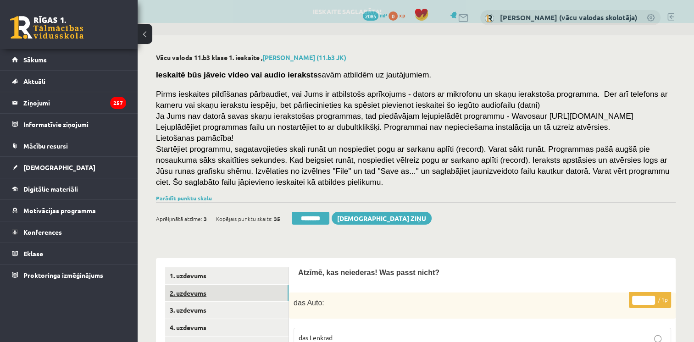
click at [187, 296] on link "2. uzdevums" at bounding box center [226, 293] width 123 height 17
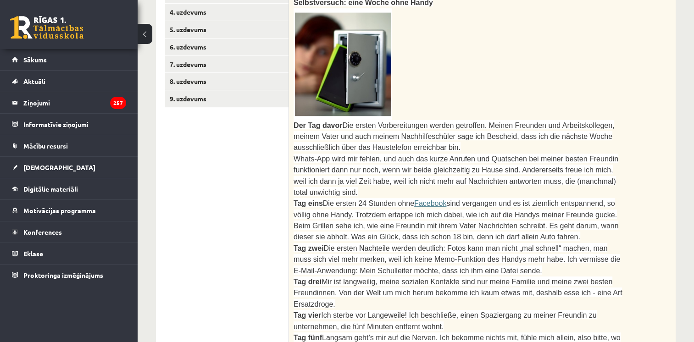
scroll to position [321, 0]
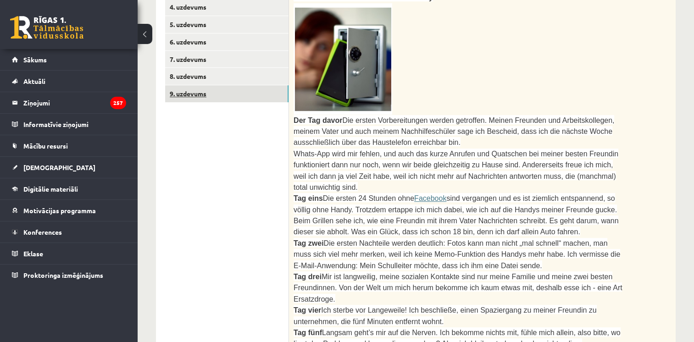
click at [190, 95] on link "9. uzdevums" at bounding box center [226, 93] width 123 height 17
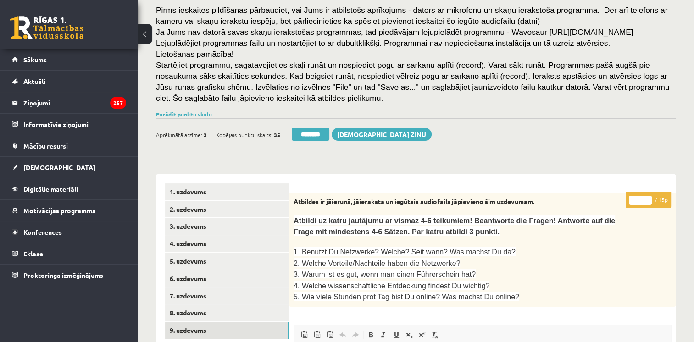
scroll to position [83, 0]
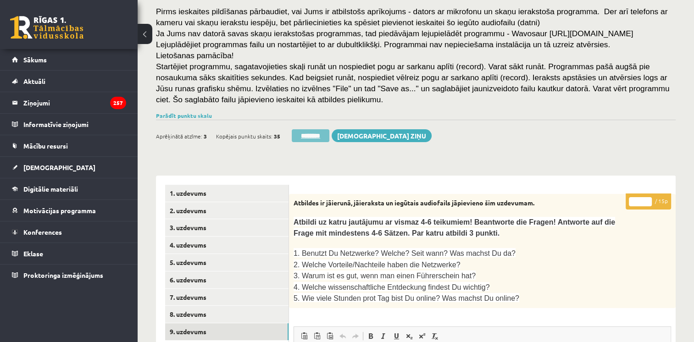
click at [321, 134] on input "********" at bounding box center [311, 135] width 38 height 13
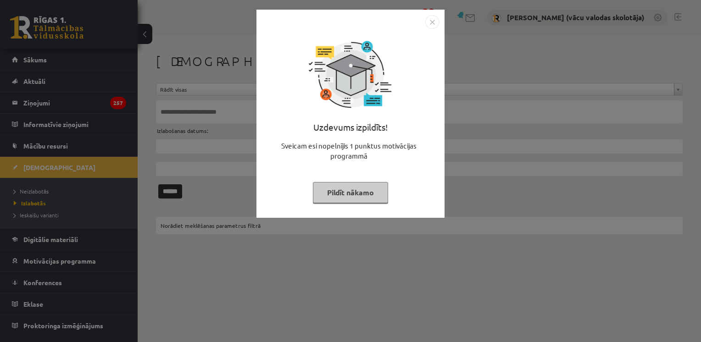
click at [351, 190] on button "Pildīt nākamo" at bounding box center [350, 192] width 75 height 21
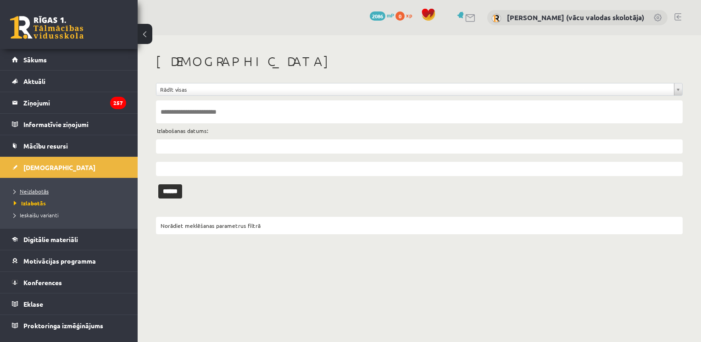
click at [26, 190] on span "Neizlabotās" at bounding box center [31, 191] width 35 height 7
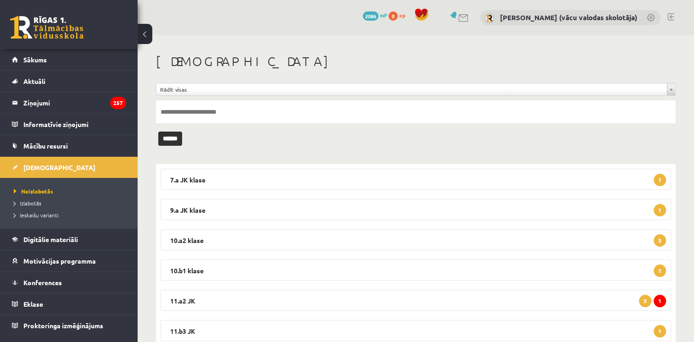
scroll to position [31, 0]
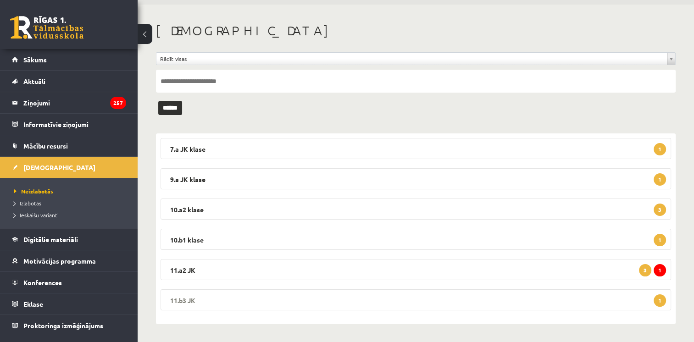
click at [390, 296] on legend "11.b3 JK 1" at bounding box center [416, 300] width 511 height 21
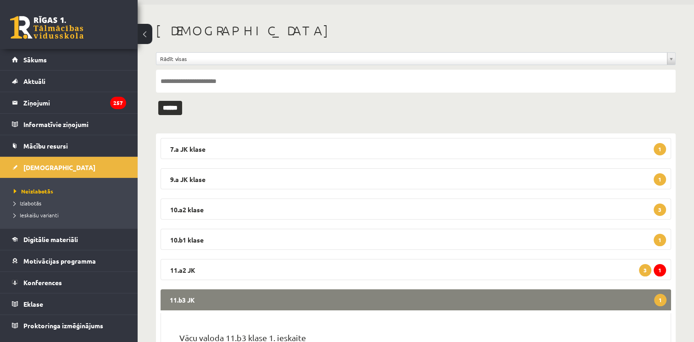
scroll to position [121, 0]
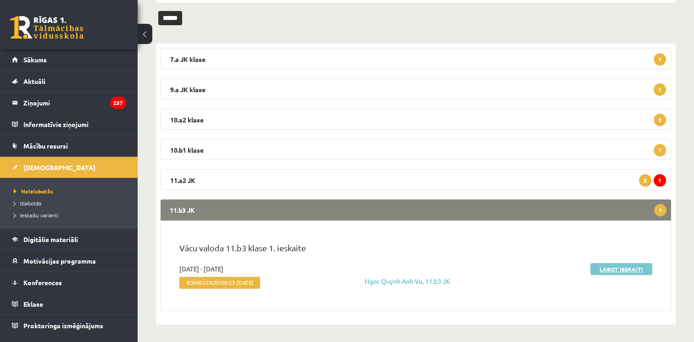
click at [614, 266] on link "Labot ieskaiti" at bounding box center [622, 269] width 62 height 12
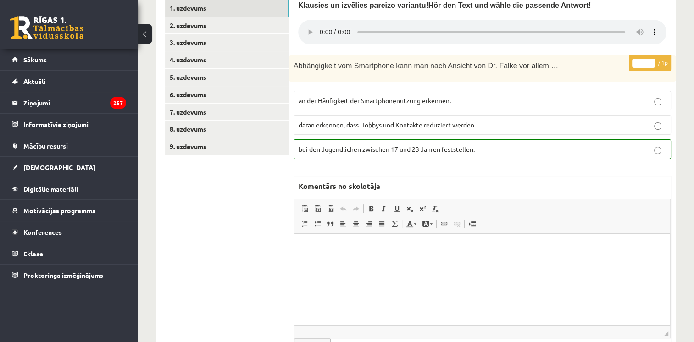
scroll to position [217, 0]
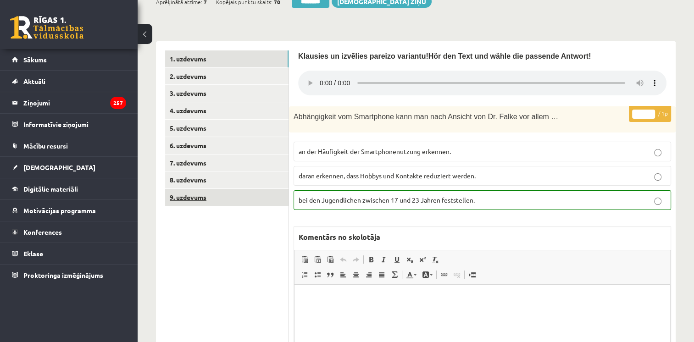
click at [188, 199] on link "9. uzdevums" at bounding box center [226, 197] width 123 height 17
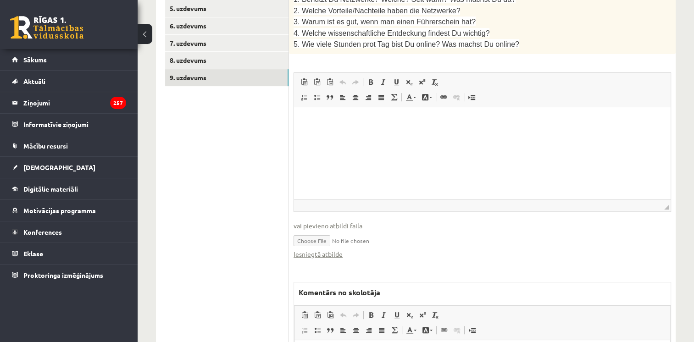
scroll to position [407, 0]
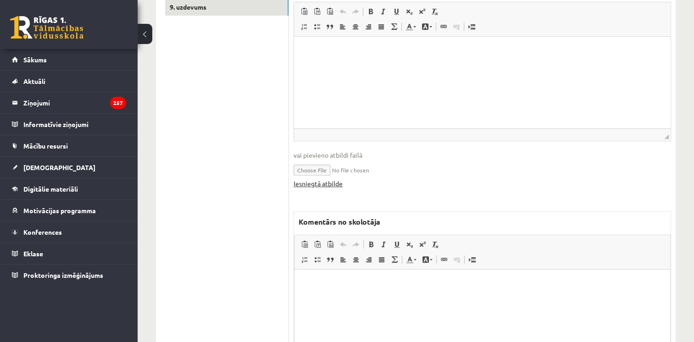
click at [333, 179] on link "Iesniegtā atbilde" at bounding box center [318, 184] width 49 height 10
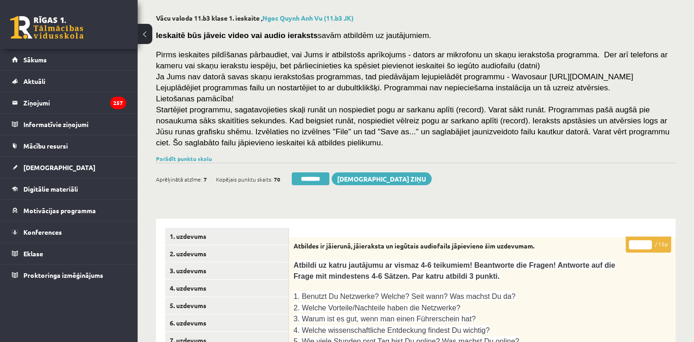
scroll to position [0, 0]
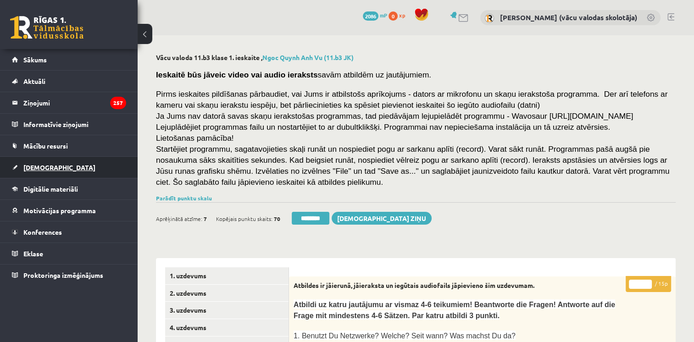
click at [42, 168] on span "[DEMOGRAPHIC_DATA]" at bounding box center [59, 167] width 72 height 8
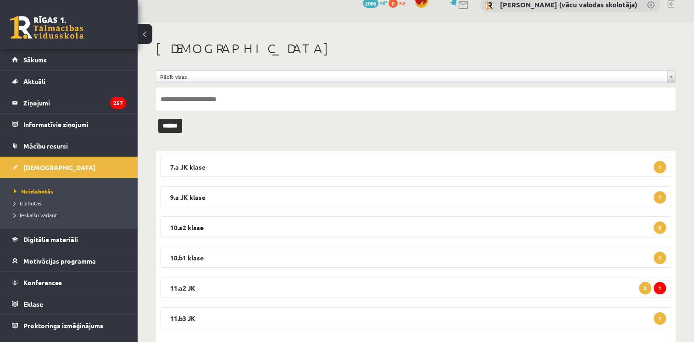
scroll to position [31, 0]
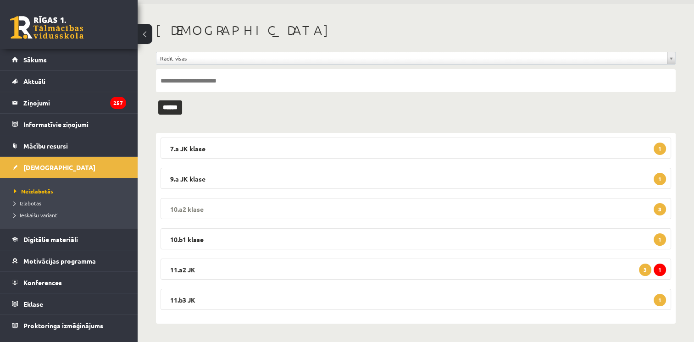
click at [206, 208] on legend "10.a2 klase 3" at bounding box center [416, 208] width 511 height 21
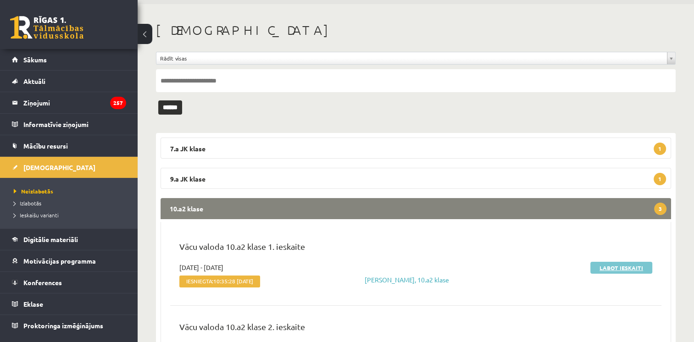
click at [615, 268] on link "Labot ieskaiti" at bounding box center [622, 268] width 62 height 12
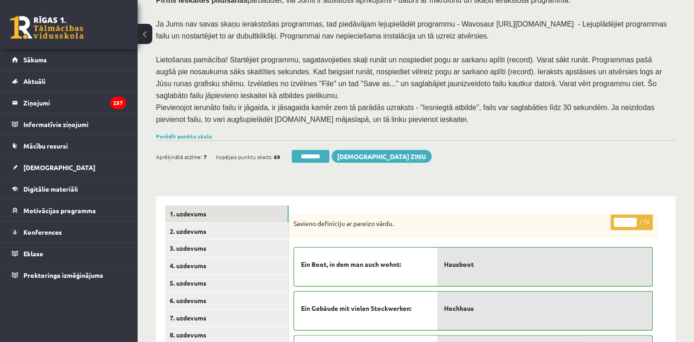
scroll to position [100, 0]
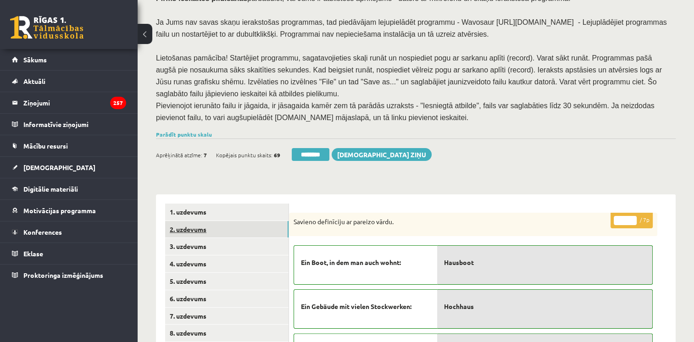
click at [190, 221] on link "2. uzdevums" at bounding box center [226, 229] width 123 height 17
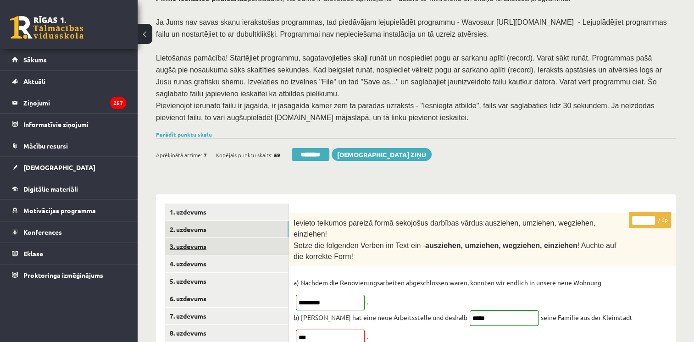
scroll to position [0, 0]
click at [186, 238] on link "3. uzdevums" at bounding box center [226, 246] width 123 height 17
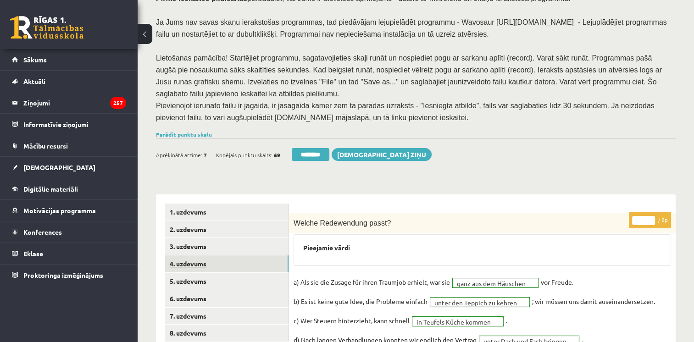
click at [184, 256] on link "4. uzdevums" at bounding box center [226, 264] width 123 height 17
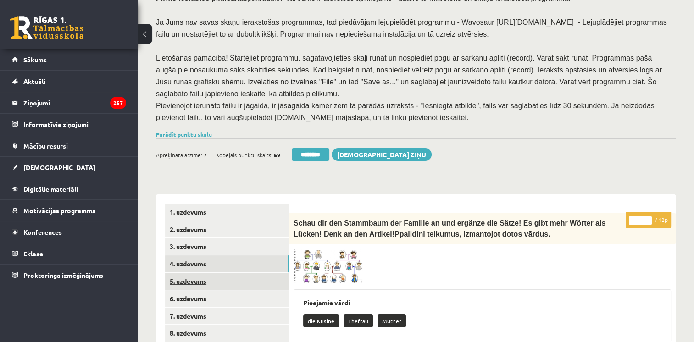
click at [184, 275] on link "5. uzdevums" at bounding box center [226, 281] width 123 height 17
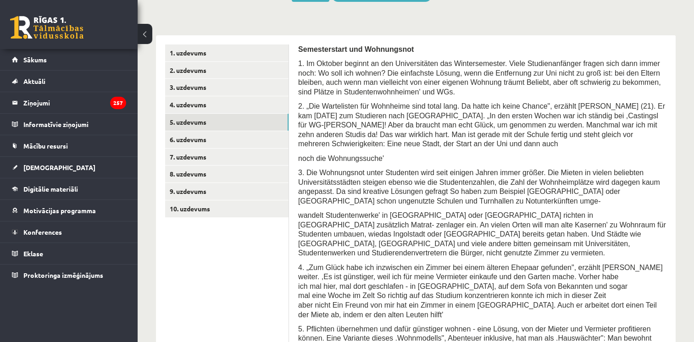
scroll to position [343, 0]
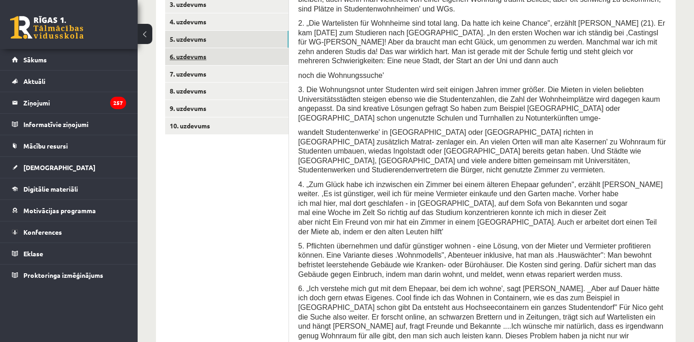
click at [202, 48] on link "6. uzdevums" at bounding box center [226, 56] width 123 height 17
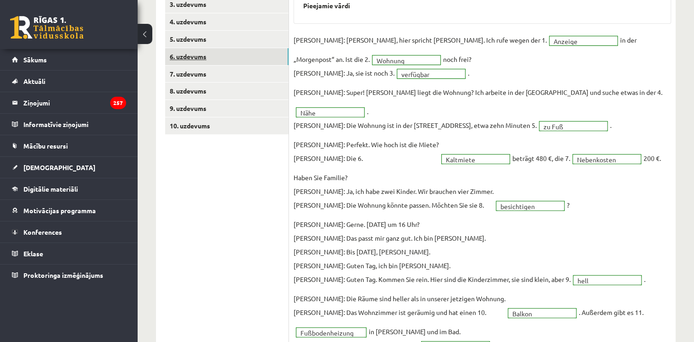
scroll to position [0, 0]
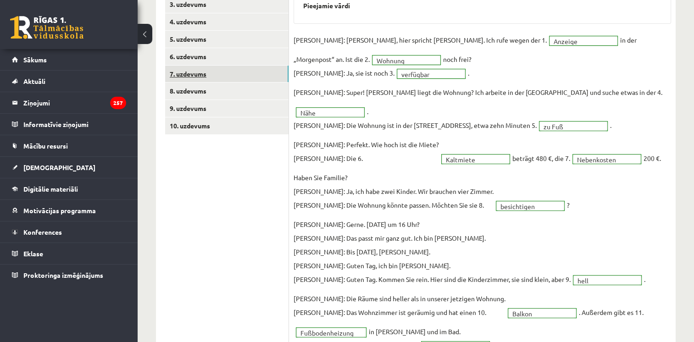
click at [198, 66] on link "7. uzdevums" at bounding box center [226, 74] width 123 height 17
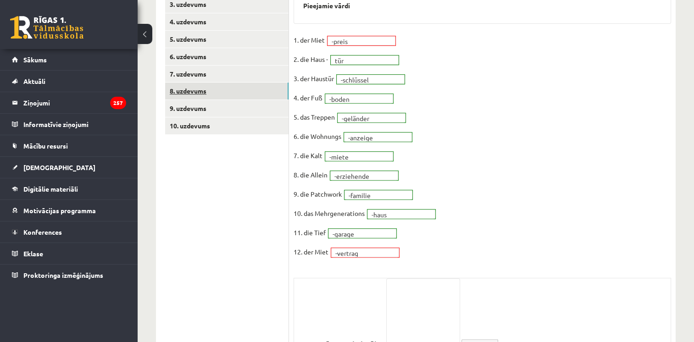
click at [195, 83] on link "8. uzdevums" at bounding box center [226, 91] width 123 height 17
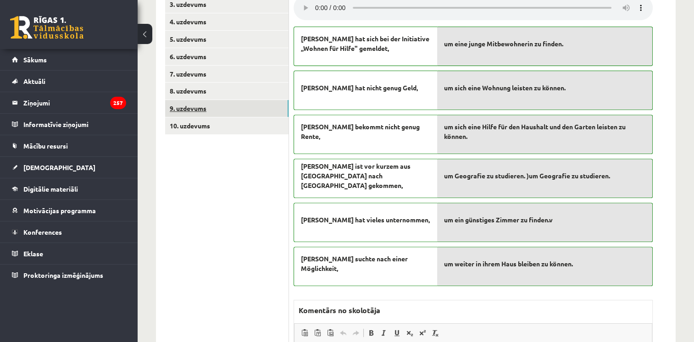
click at [195, 100] on link "9. uzdevums" at bounding box center [226, 108] width 123 height 17
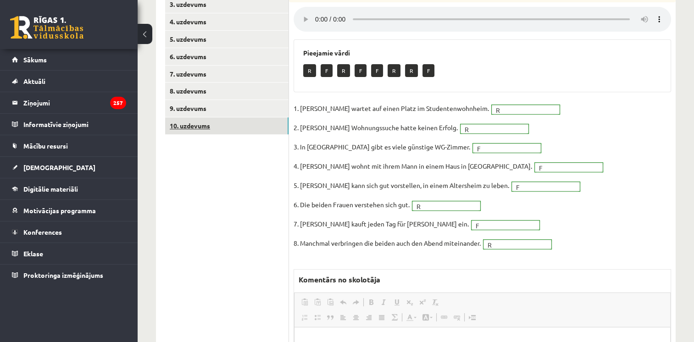
click at [199, 117] on link "10. uzdevums" at bounding box center [226, 125] width 123 height 17
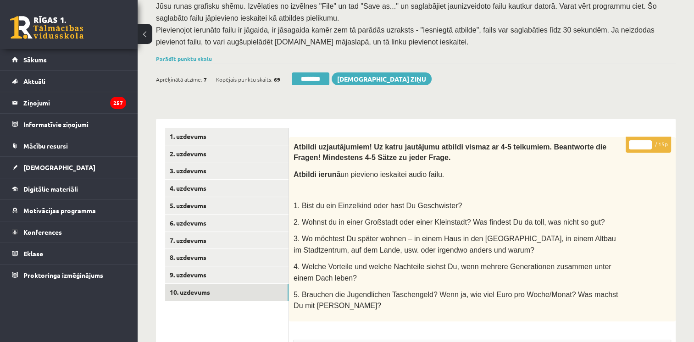
scroll to position [147, 0]
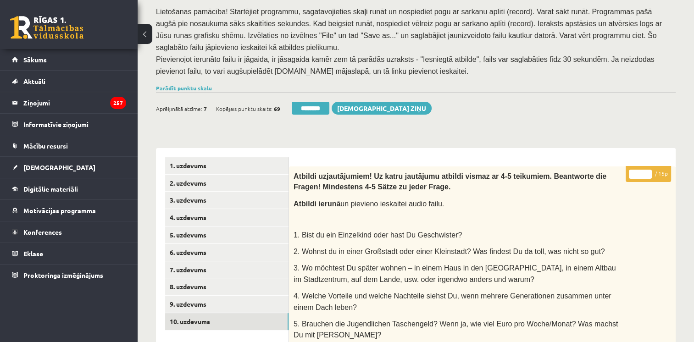
click at [648, 170] on input "*" at bounding box center [640, 174] width 23 height 9
type input "**"
click at [648, 170] on input "**" at bounding box center [640, 174] width 23 height 9
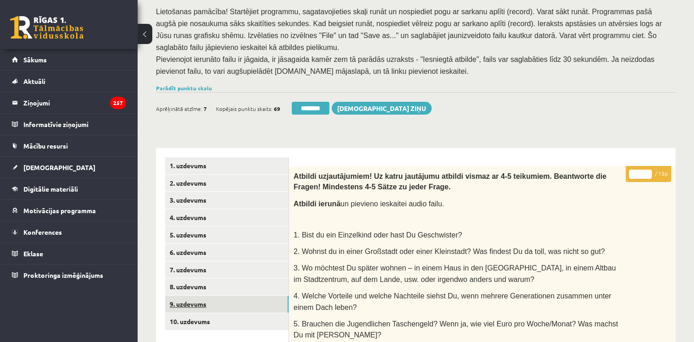
click at [185, 296] on link "9. uzdevums" at bounding box center [226, 304] width 123 height 17
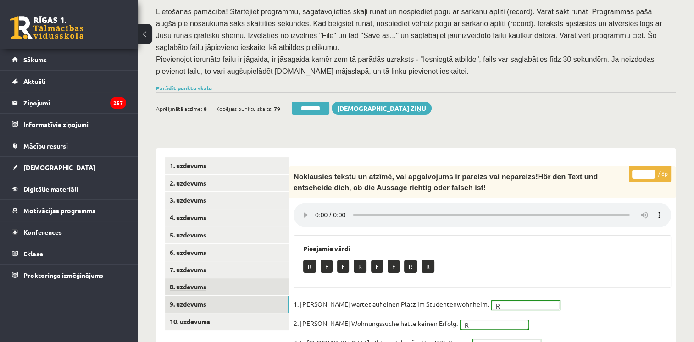
scroll to position [0, 0]
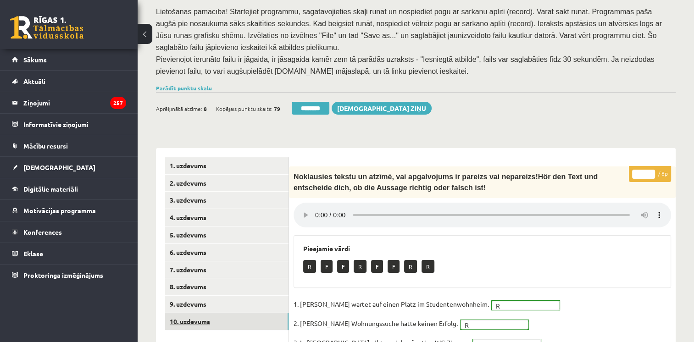
click at [202, 313] on link "10. uzdevums" at bounding box center [226, 321] width 123 height 17
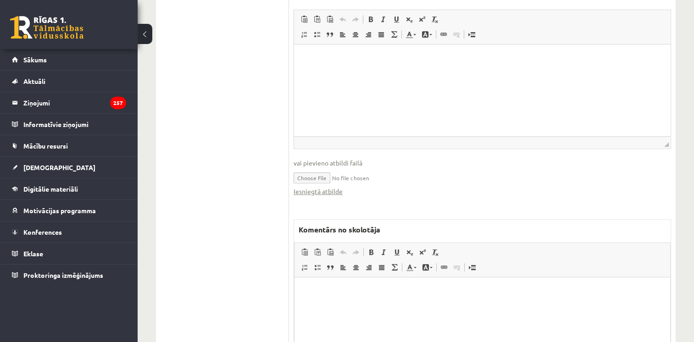
scroll to position [511, 0]
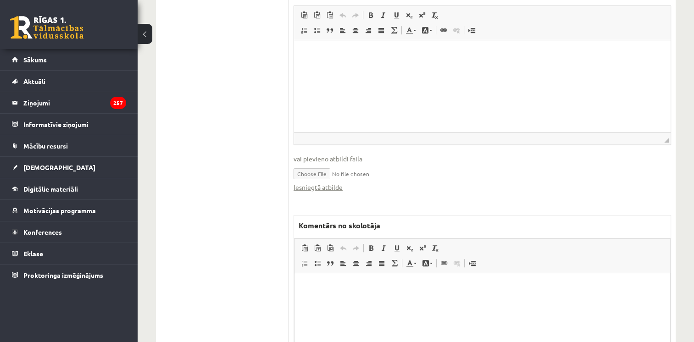
click at [622, 291] on p "Bagātinātā teksta redaktors, wiswyg-editor-47433937447360-1760031790-197" at bounding box center [482, 287] width 357 height 10
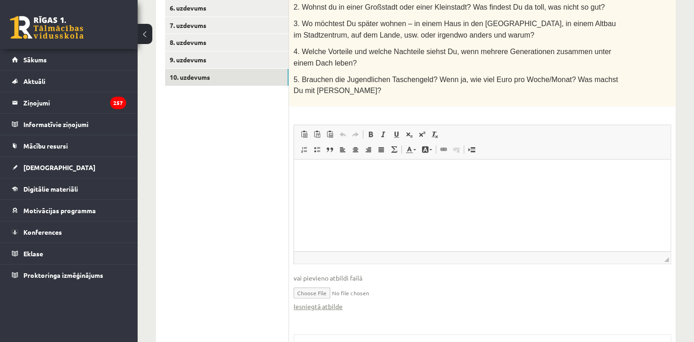
scroll to position [17, 0]
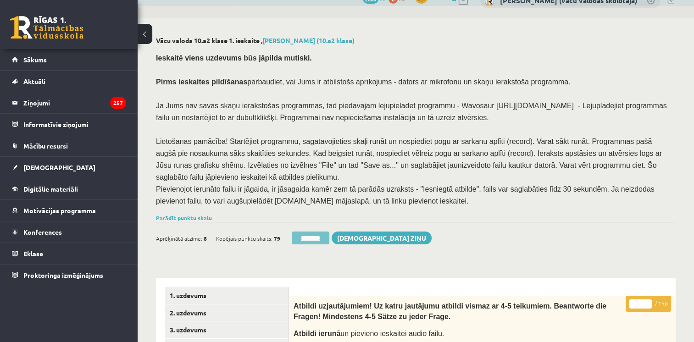
click at [310, 232] on input "********" at bounding box center [311, 238] width 38 height 13
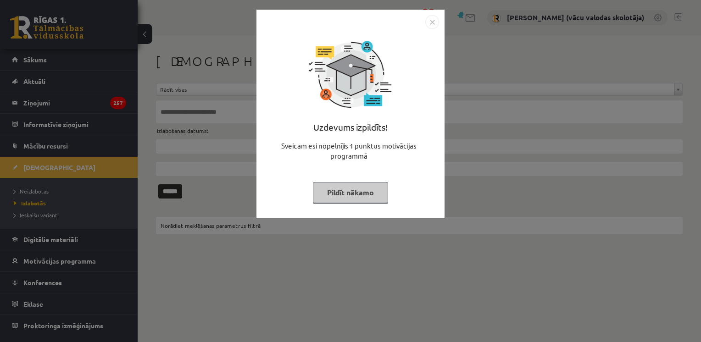
click at [356, 194] on button "Pildīt nākamo" at bounding box center [350, 192] width 75 height 21
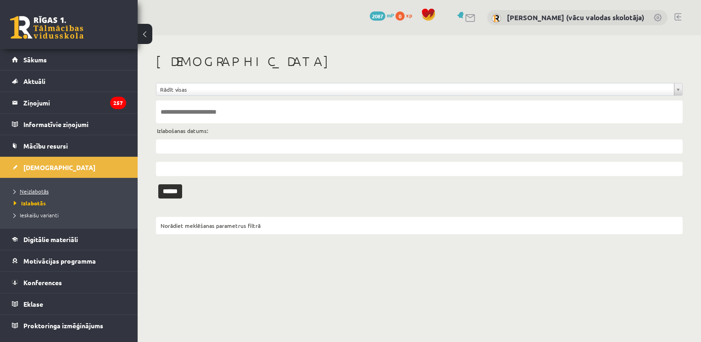
click at [42, 192] on span "Neizlabotās" at bounding box center [31, 191] width 35 height 7
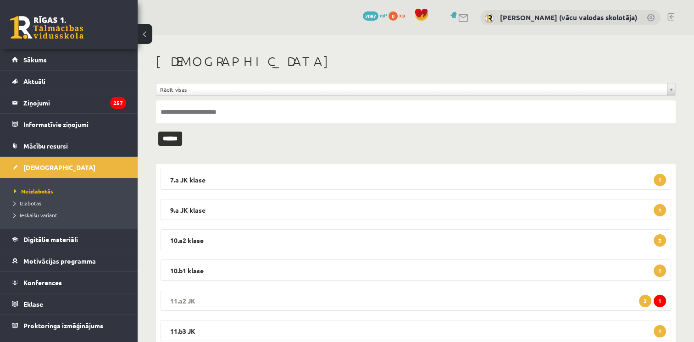
click at [562, 299] on legend "11.a2 JK 1 3" at bounding box center [416, 300] width 511 height 21
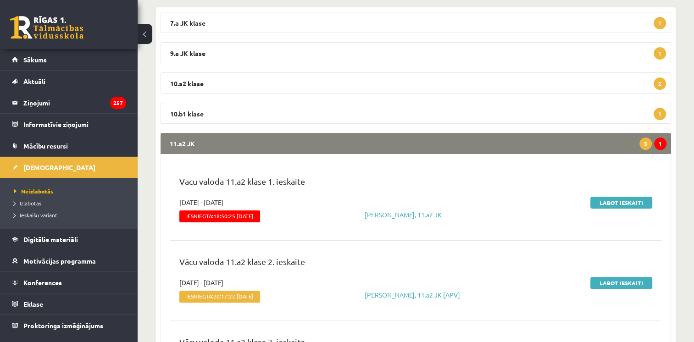
scroll to position [161, 0]
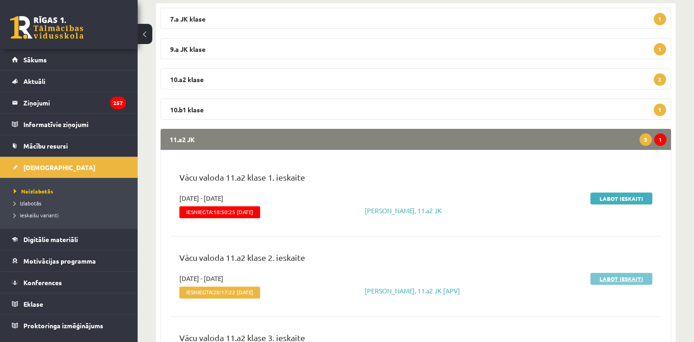
click at [612, 277] on link "Labot ieskaiti" at bounding box center [622, 279] width 62 height 12
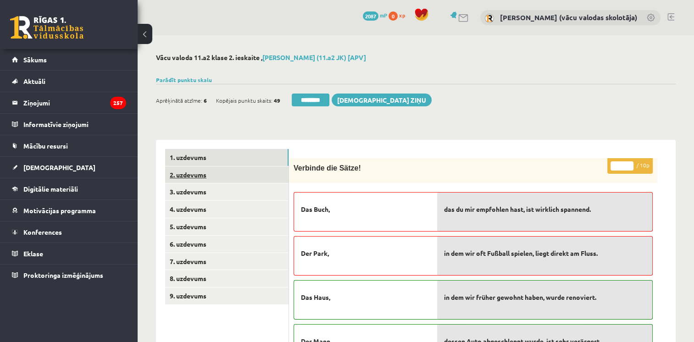
click at [204, 177] on link "2. uzdevums" at bounding box center [226, 175] width 123 height 17
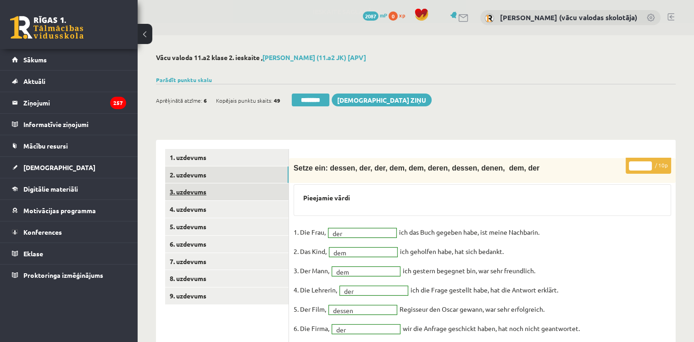
click at [203, 195] on link "3. uzdevums" at bounding box center [226, 192] width 123 height 17
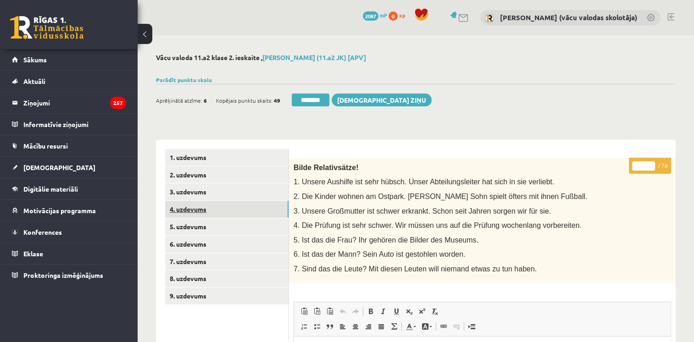
click at [199, 209] on link "4. uzdevums" at bounding box center [226, 209] width 123 height 17
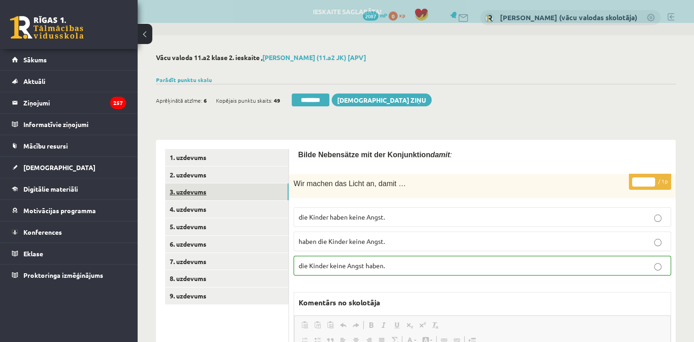
click at [201, 190] on link "3. uzdevums" at bounding box center [226, 192] width 123 height 17
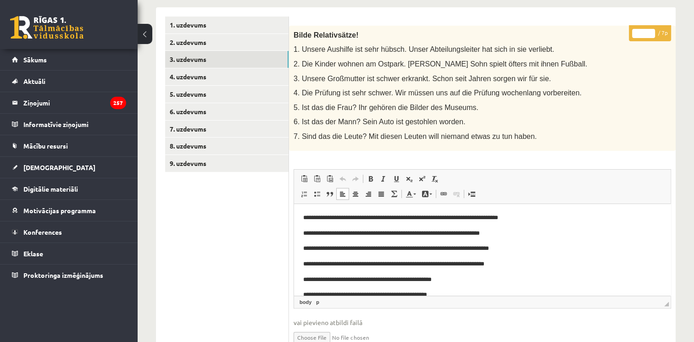
type input "*"
click at [652, 29] on input "*" at bounding box center [643, 33] width 23 height 9
click at [208, 73] on link "4. uzdevums" at bounding box center [226, 76] width 123 height 17
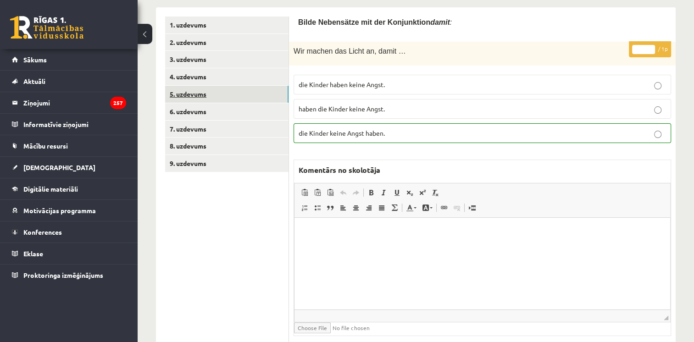
click at [206, 98] on link "5. uzdevums" at bounding box center [226, 94] width 123 height 17
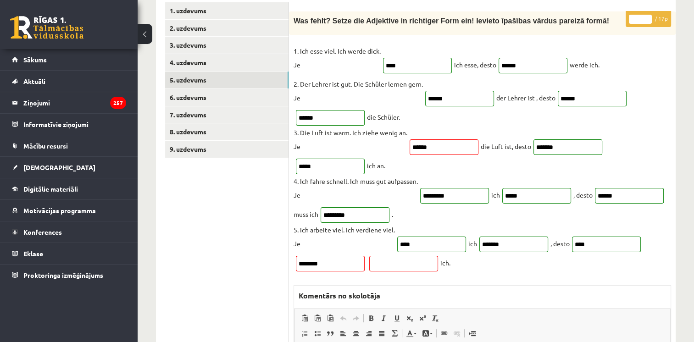
scroll to position [138, 0]
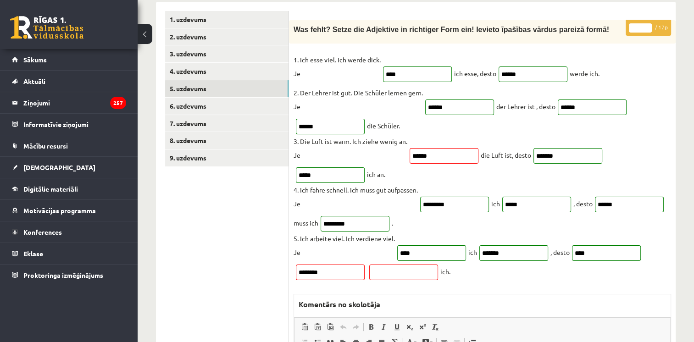
click at [648, 26] on input "**" at bounding box center [640, 27] width 23 height 9
type input "**"
click at [648, 26] on input "**" at bounding box center [640, 27] width 23 height 9
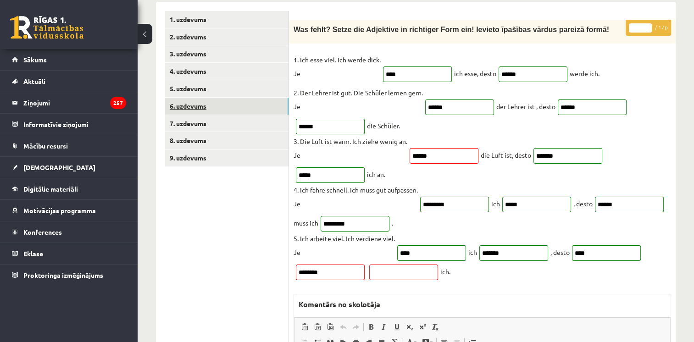
click at [200, 106] on link "6. uzdevums" at bounding box center [226, 106] width 123 height 17
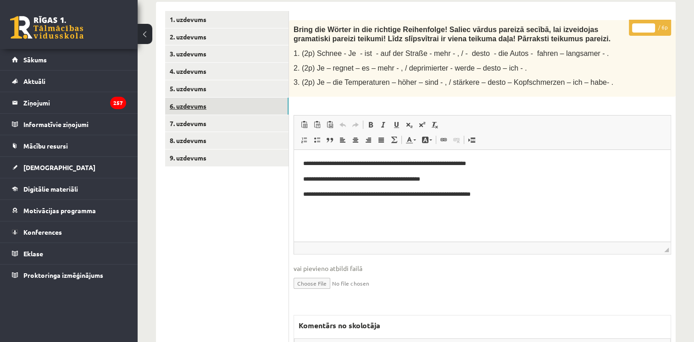
scroll to position [0, 0]
type input "*"
click at [651, 26] on input "*" at bounding box center [643, 27] width 23 height 9
click at [207, 121] on link "7. uzdevums" at bounding box center [226, 123] width 123 height 17
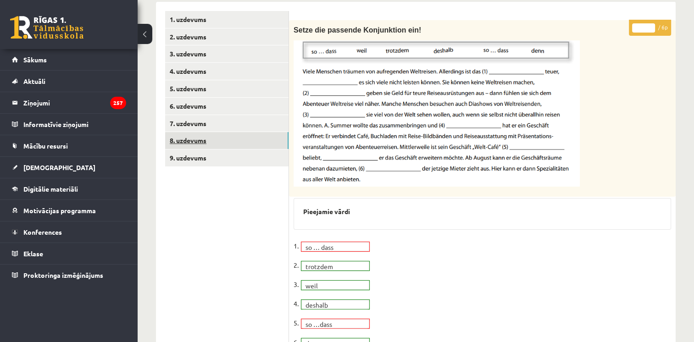
click at [191, 139] on link "8. uzdevums" at bounding box center [226, 140] width 123 height 17
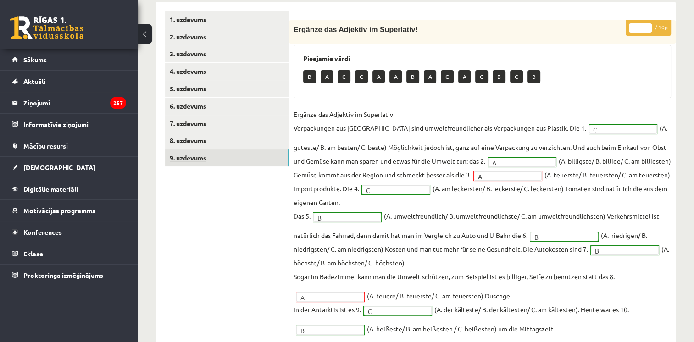
click at [182, 158] on link "9. uzdevums" at bounding box center [226, 158] width 123 height 17
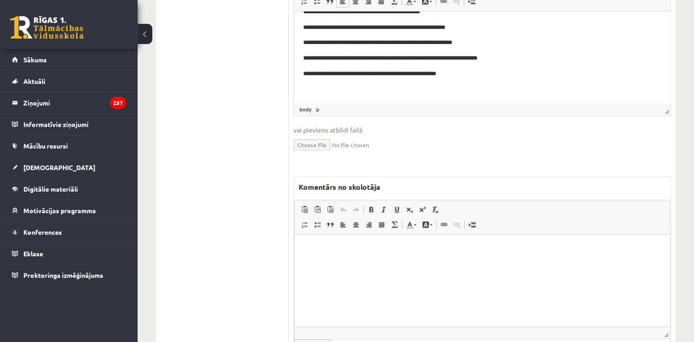
scroll to position [357, 0]
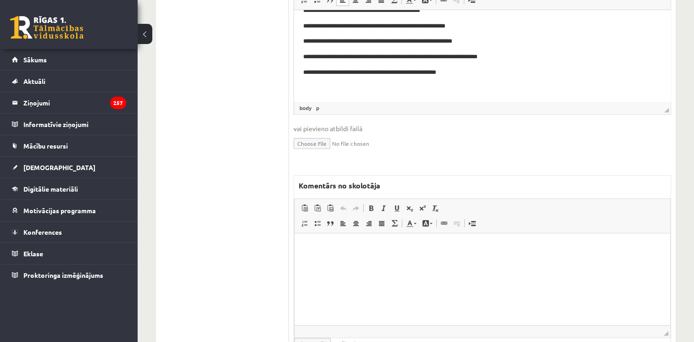
click at [599, 262] on html at bounding box center [483, 248] width 376 height 28
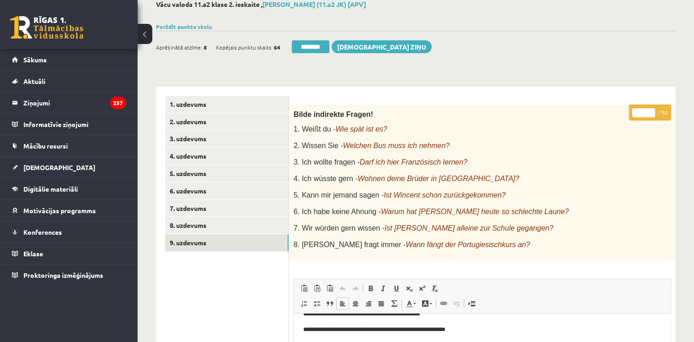
scroll to position [51, 0]
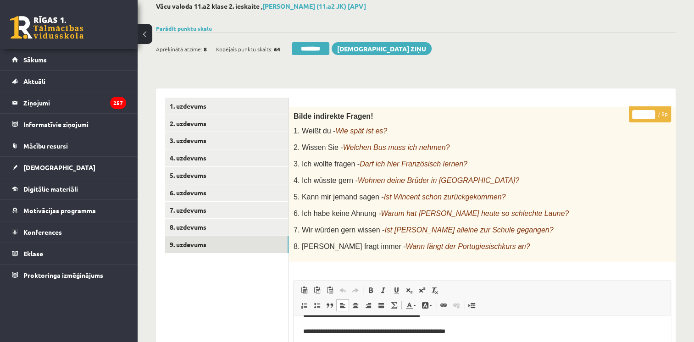
type input "*"
click at [651, 111] on input "*" at bounding box center [643, 114] width 23 height 9
click at [224, 232] on link "8. uzdevums" at bounding box center [226, 227] width 123 height 17
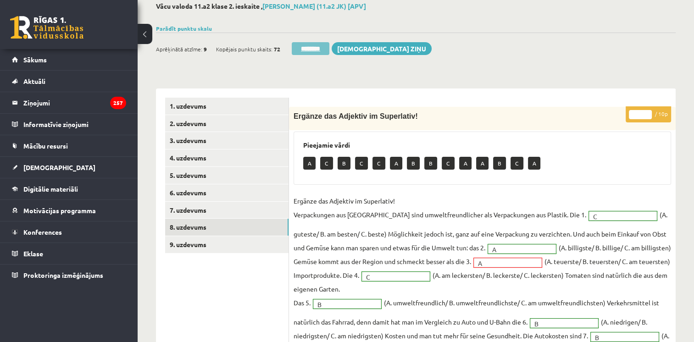
scroll to position [0, 0]
click at [309, 49] on input "********" at bounding box center [311, 48] width 38 height 13
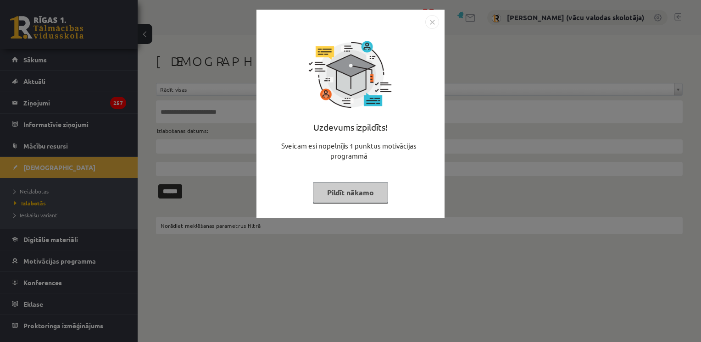
click at [347, 191] on button "Pildīt nākamo" at bounding box center [350, 192] width 75 height 21
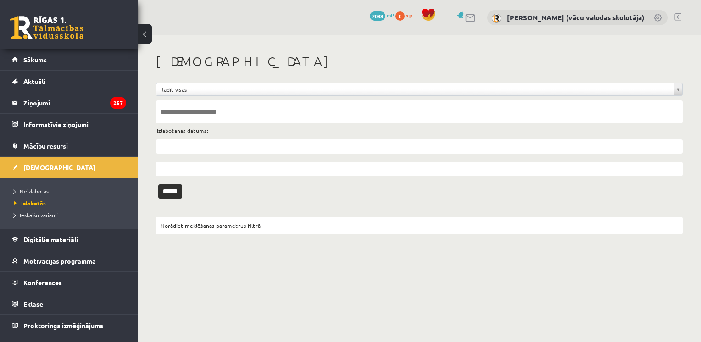
click at [42, 189] on span "Neizlabotās" at bounding box center [31, 191] width 35 height 7
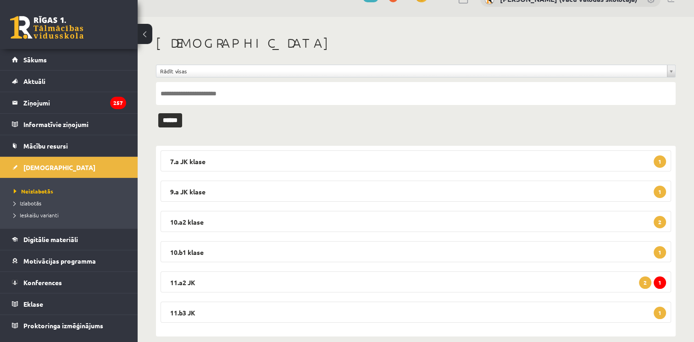
scroll to position [31, 0]
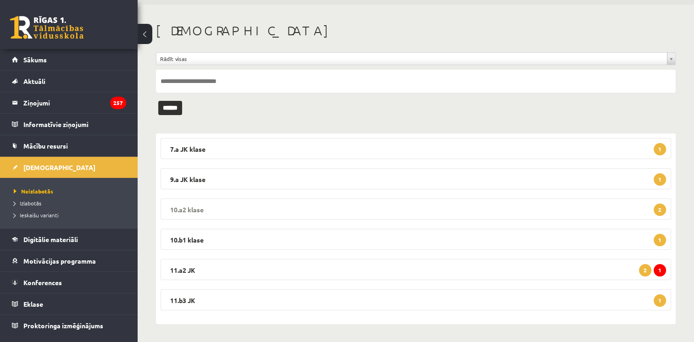
click at [608, 213] on legend "10.a2 klase 2" at bounding box center [416, 209] width 511 height 21
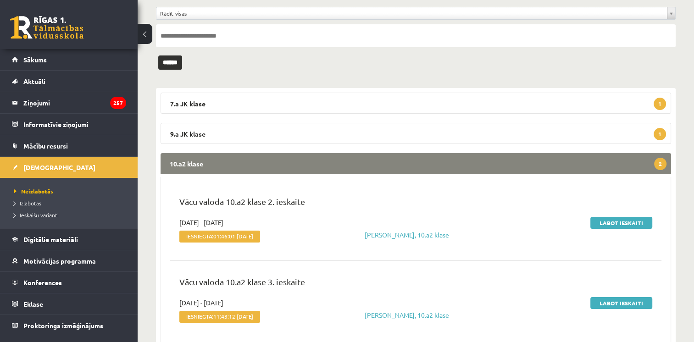
scroll to position [79, 0]
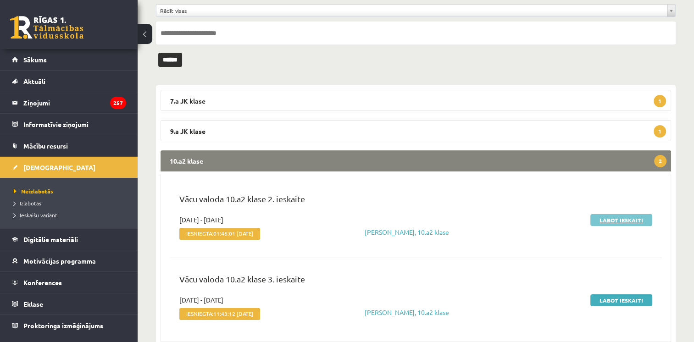
click at [620, 220] on link "Labot ieskaiti" at bounding box center [622, 220] width 62 height 12
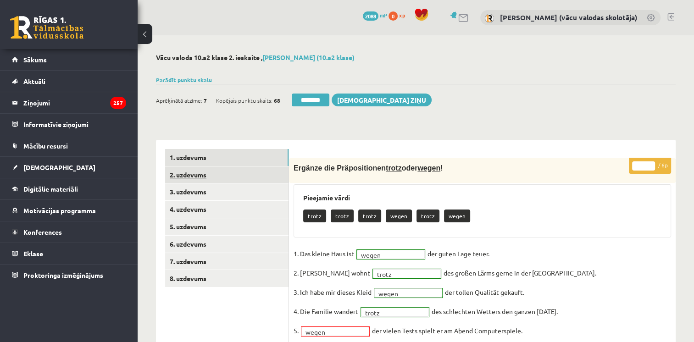
click at [200, 173] on link "2. uzdevums" at bounding box center [226, 175] width 123 height 17
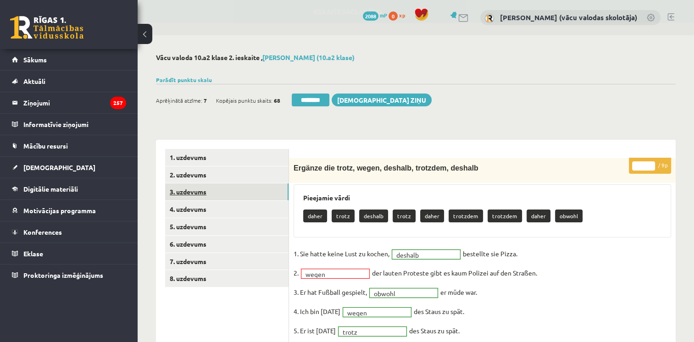
click at [196, 192] on link "3. uzdevums" at bounding box center [226, 192] width 123 height 17
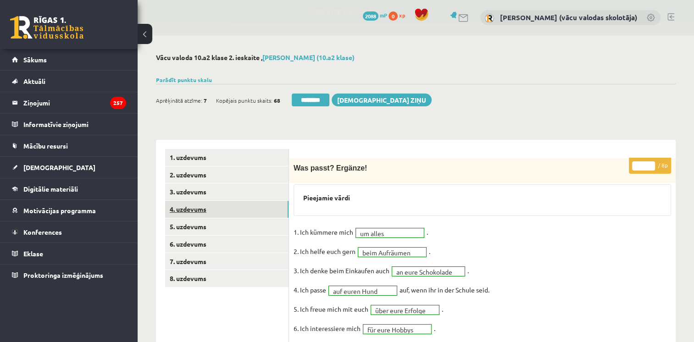
click at [196, 210] on link "4. uzdevums" at bounding box center [226, 209] width 123 height 17
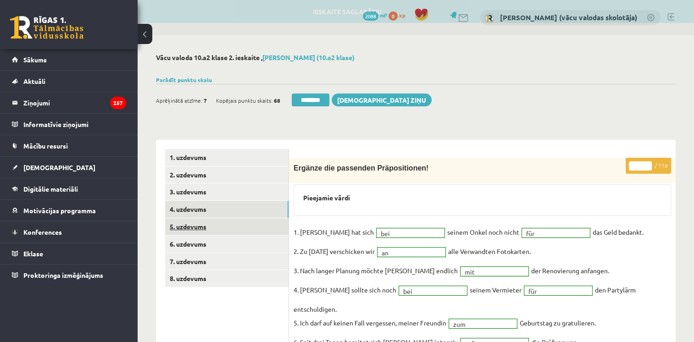
click at [194, 227] on link "5. uzdevums" at bounding box center [226, 226] width 123 height 17
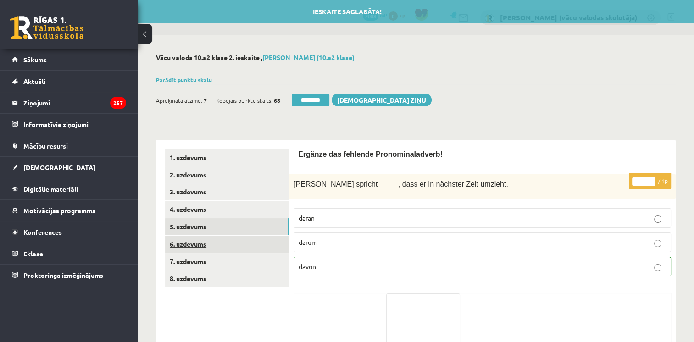
click at [195, 244] on link "6. uzdevums" at bounding box center [226, 244] width 123 height 17
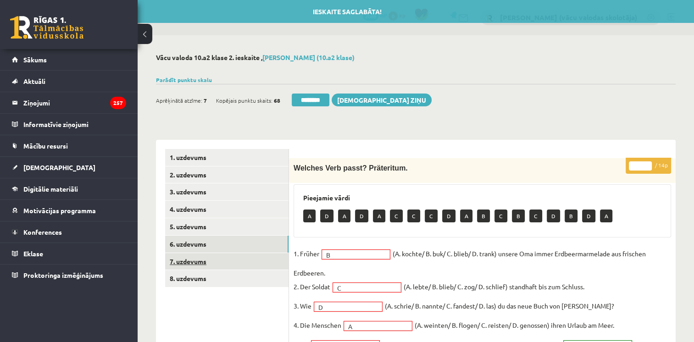
click at [195, 261] on link "7. uzdevums" at bounding box center [226, 261] width 123 height 17
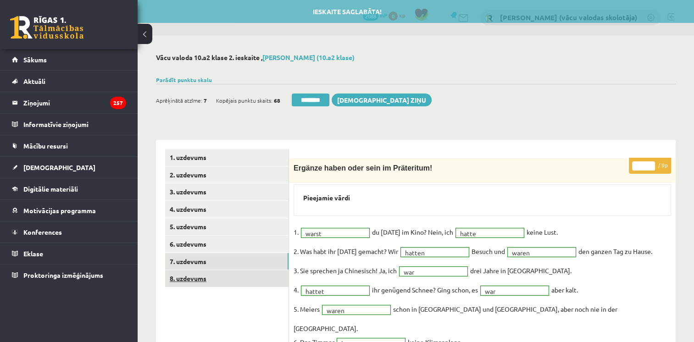
click at [193, 279] on link "8. uzdevums" at bounding box center [226, 278] width 123 height 17
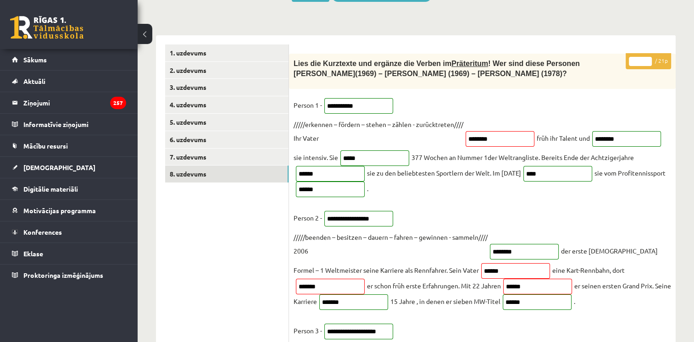
scroll to position [38, 0]
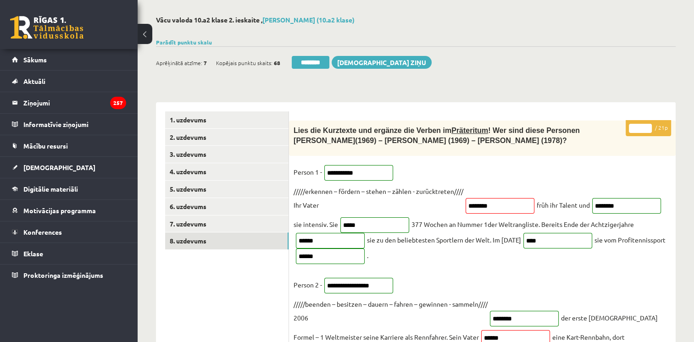
click at [648, 127] on input "**" at bounding box center [640, 128] width 23 height 9
type input "**"
click at [648, 127] on input "**" at bounding box center [640, 128] width 23 height 9
click at [231, 223] on link "7. uzdevums" at bounding box center [226, 224] width 123 height 17
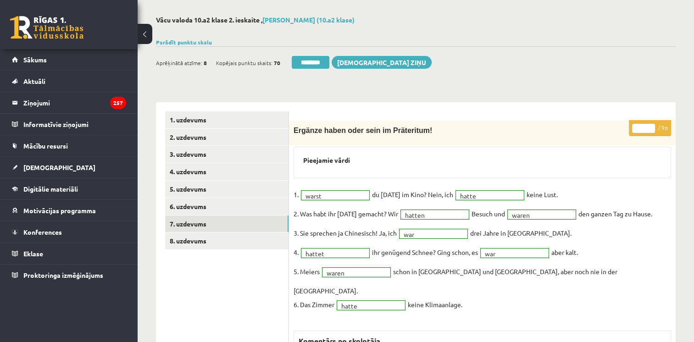
scroll to position [0, 0]
click at [310, 64] on input "********" at bounding box center [311, 62] width 38 height 13
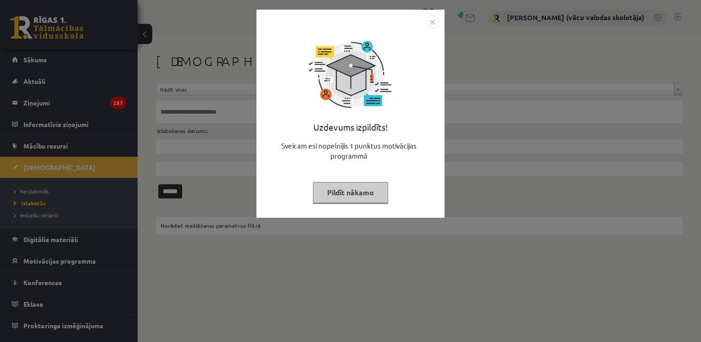
click at [352, 190] on button "Pildīt nākamo" at bounding box center [350, 192] width 75 height 21
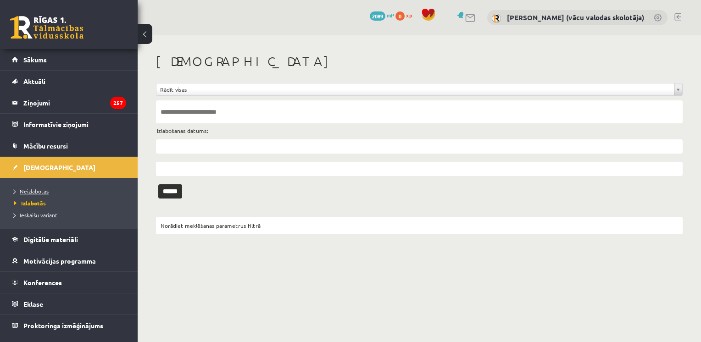
click at [46, 188] on span "Neizlabotās" at bounding box center [31, 191] width 35 height 7
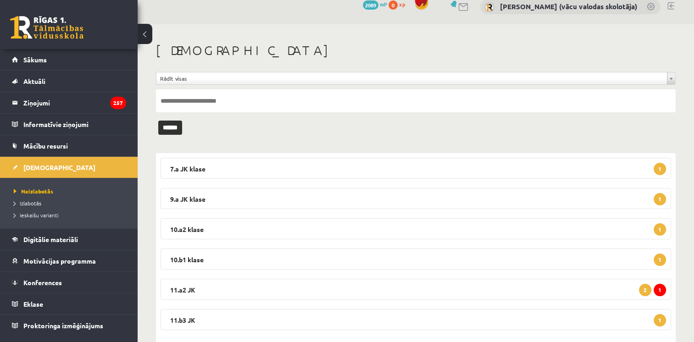
scroll to position [31, 0]
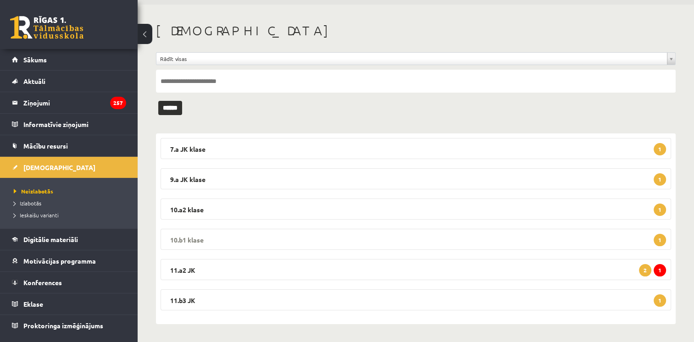
click at [660, 243] on span "1" at bounding box center [660, 240] width 12 height 12
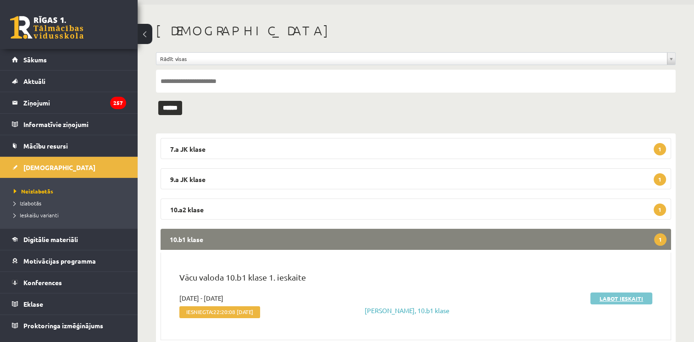
click at [614, 302] on link "Labot ieskaiti" at bounding box center [622, 299] width 62 height 12
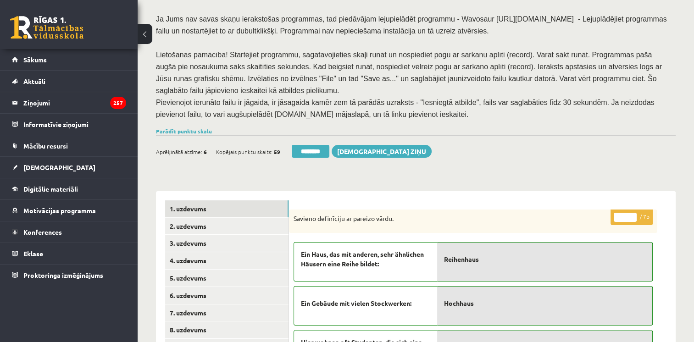
scroll to position [134, 0]
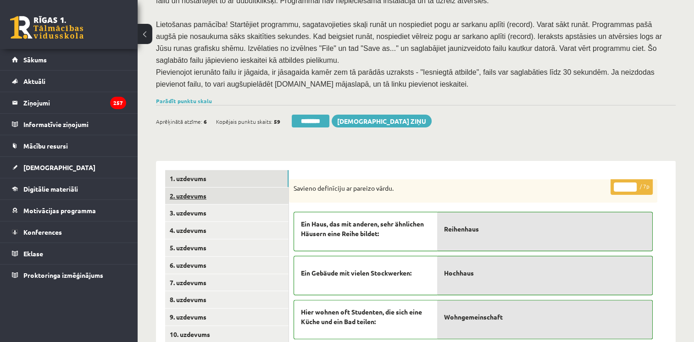
click at [240, 188] on link "2. uzdevums" at bounding box center [226, 196] width 123 height 17
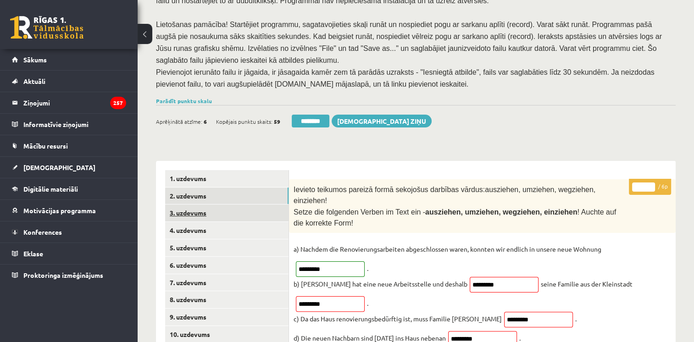
scroll to position [0, 0]
click at [233, 205] on link "3. uzdevums" at bounding box center [226, 213] width 123 height 17
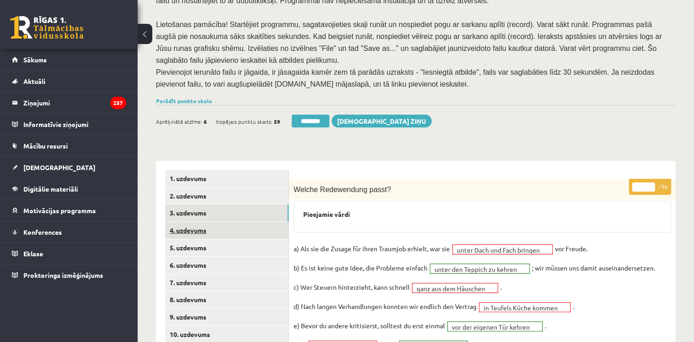
click at [228, 222] on link "4. uzdevums" at bounding box center [226, 230] width 123 height 17
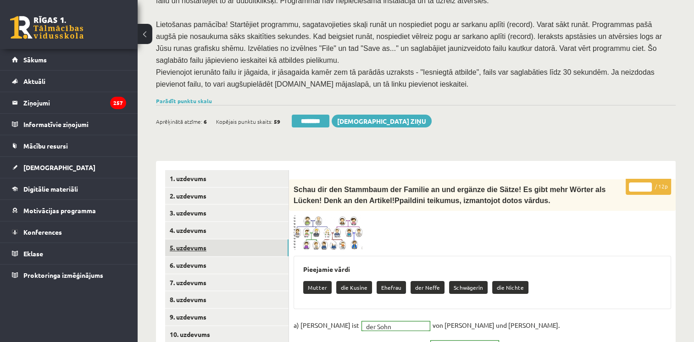
click at [223, 240] on link "5. uzdevums" at bounding box center [226, 248] width 123 height 17
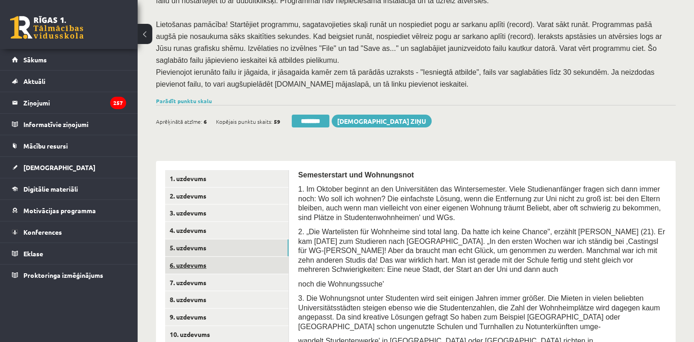
click at [220, 257] on link "6. uzdevums" at bounding box center [226, 265] width 123 height 17
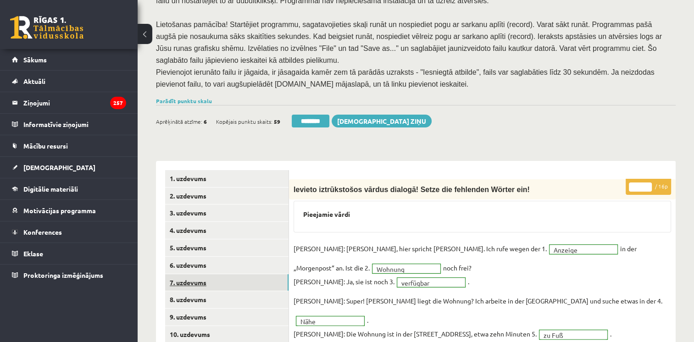
click at [215, 274] on link "7. uzdevums" at bounding box center [226, 282] width 123 height 17
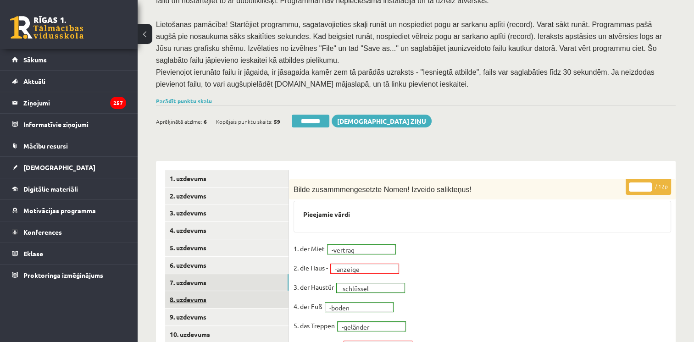
click at [210, 291] on link "8. uzdevums" at bounding box center [226, 299] width 123 height 17
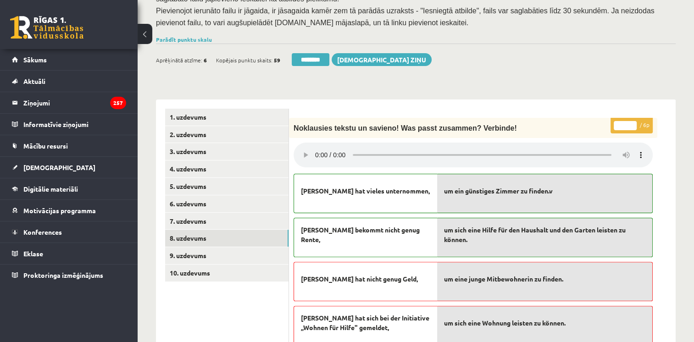
scroll to position [232, 0]
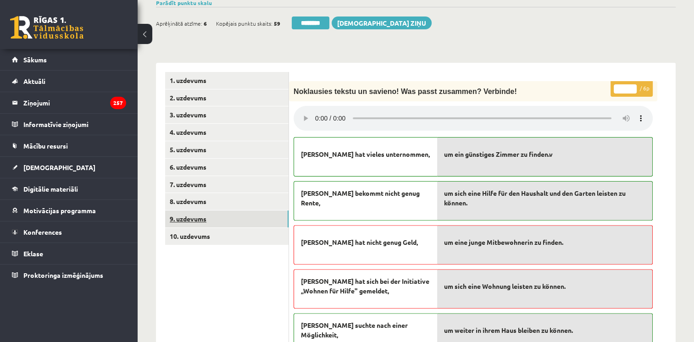
click at [206, 211] on link "9. uzdevums" at bounding box center [226, 219] width 123 height 17
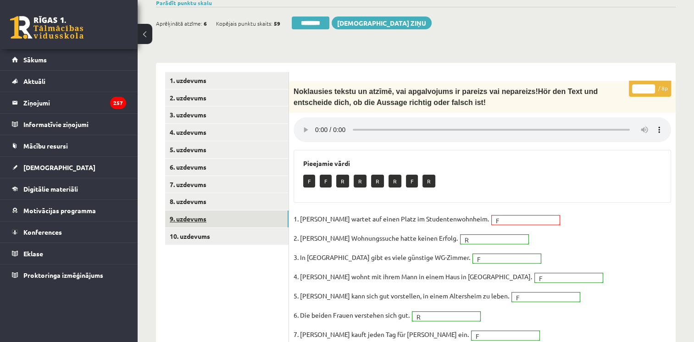
scroll to position [0, 0]
click at [201, 228] on link "10. uzdevums" at bounding box center [226, 236] width 123 height 17
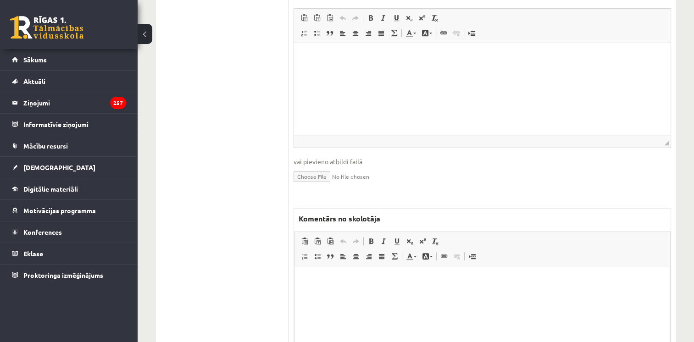
scroll to position [567, 0]
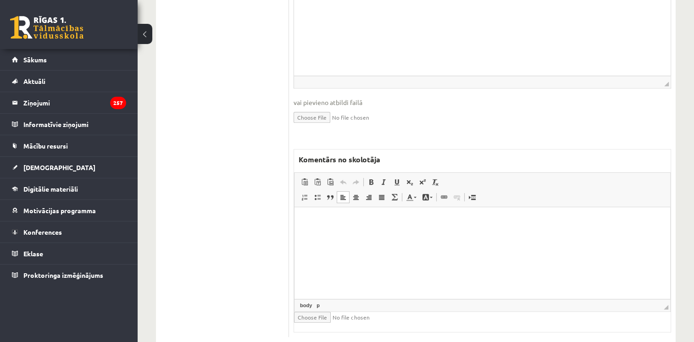
click at [585, 235] on html at bounding box center [483, 221] width 376 height 28
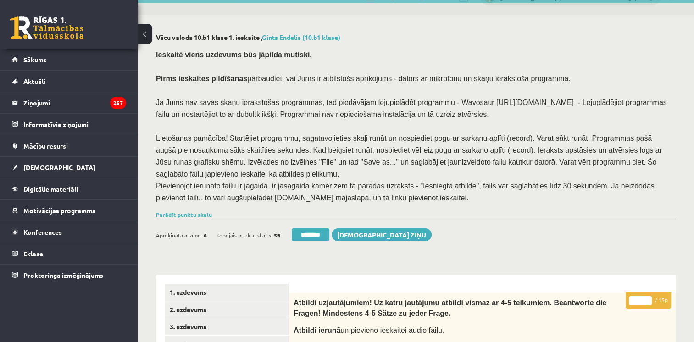
scroll to position [0, 0]
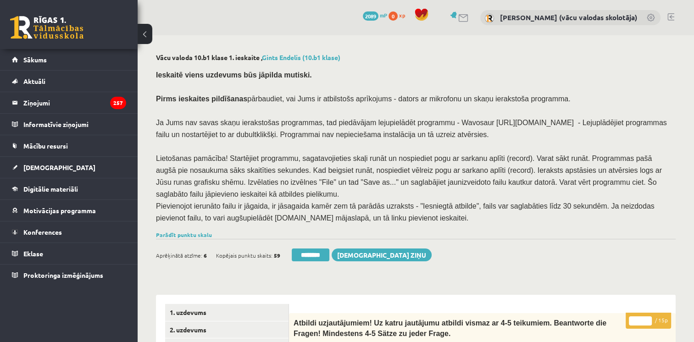
drag, startPoint x: 321, startPoint y: 246, endPoint x: 395, endPoint y: 41, distance: 217.4
click at [321, 249] on input "********" at bounding box center [311, 255] width 38 height 13
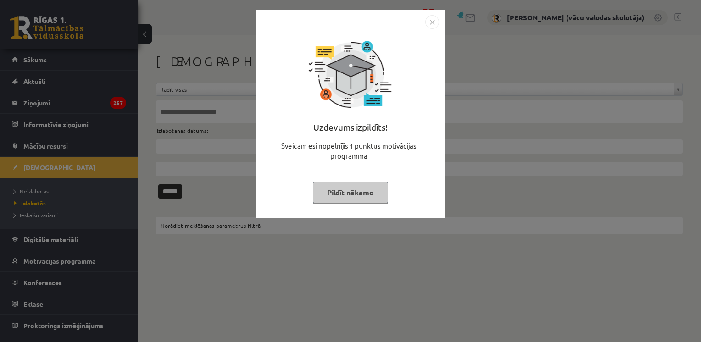
click at [369, 192] on button "Pildīt nākamo" at bounding box center [350, 192] width 75 height 21
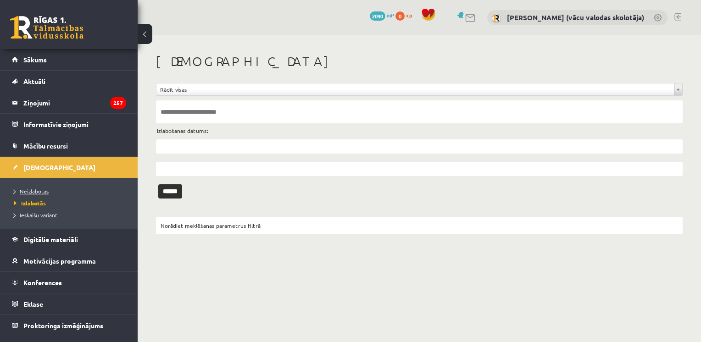
click at [46, 192] on span "Neizlabotās" at bounding box center [31, 191] width 35 height 7
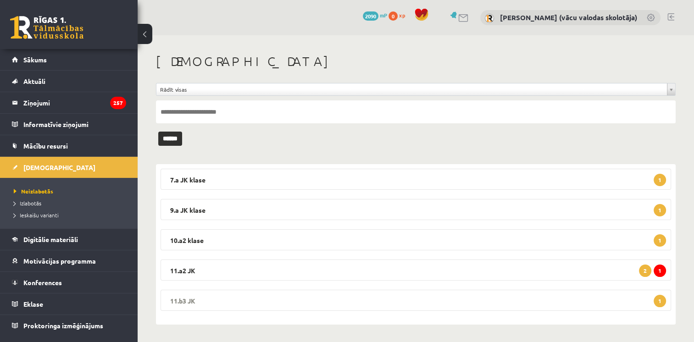
click at [443, 300] on legend "11.b3 JK 1" at bounding box center [416, 300] width 511 height 21
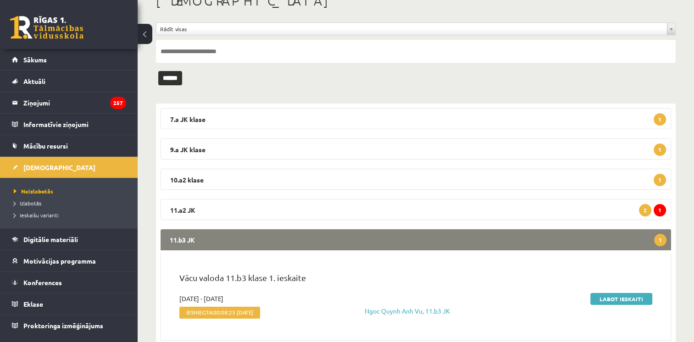
scroll to position [90, 0]
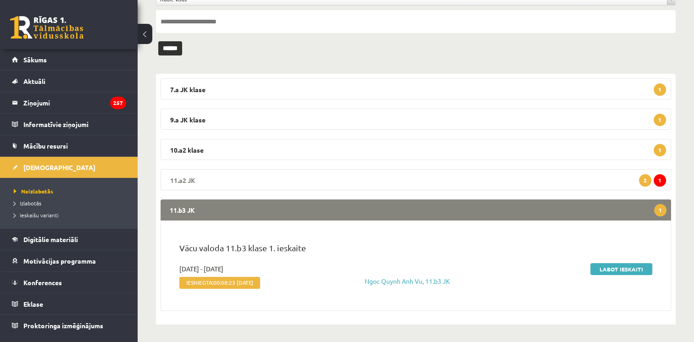
click at [469, 173] on legend "11.a2 JK 1 2" at bounding box center [416, 179] width 511 height 21
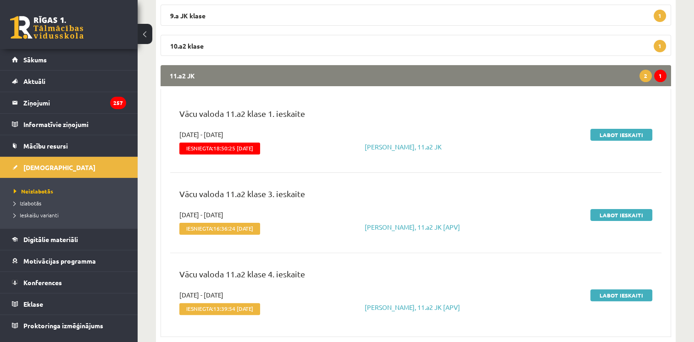
scroll to position [250, 0]
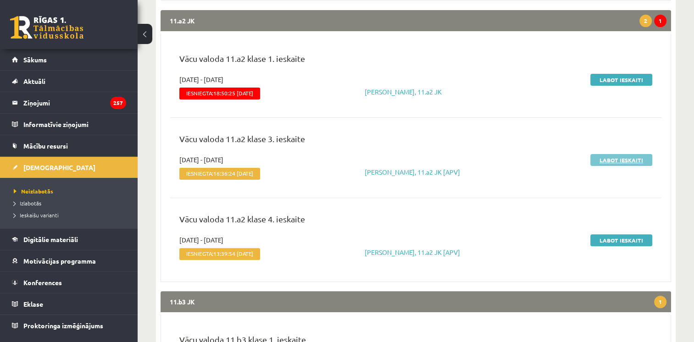
click at [630, 162] on link "Labot ieskaiti" at bounding box center [622, 160] width 62 height 12
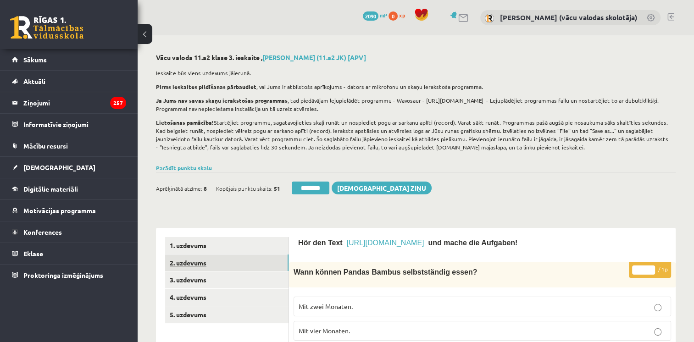
click at [199, 262] on link "2. uzdevums" at bounding box center [226, 263] width 123 height 17
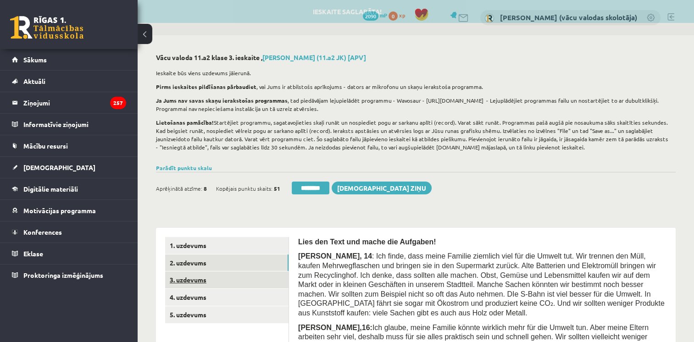
click at [197, 285] on link "3. uzdevums" at bounding box center [226, 280] width 123 height 17
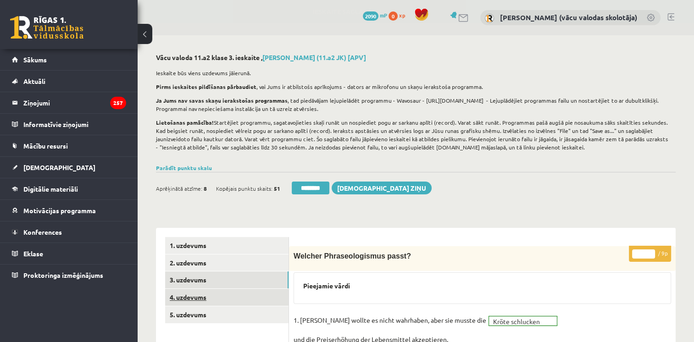
click at [198, 298] on link "4. uzdevums" at bounding box center [226, 297] width 123 height 17
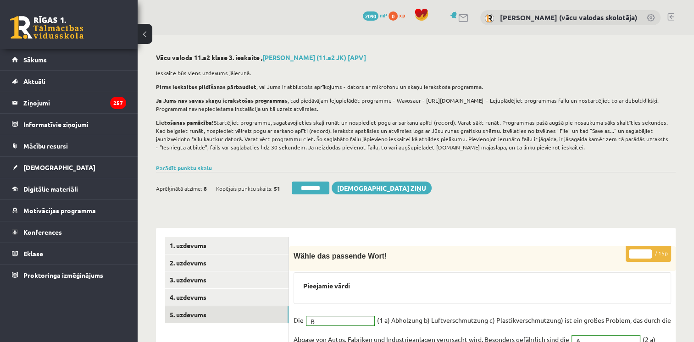
click at [196, 313] on link "5. uzdevums" at bounding box center [226, 315] width 123 height 17
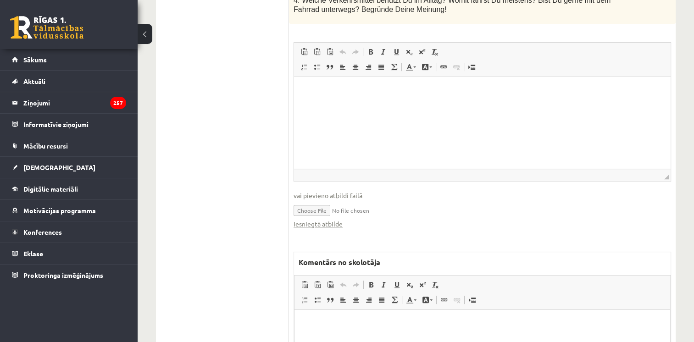
scroll to position [360, 0]
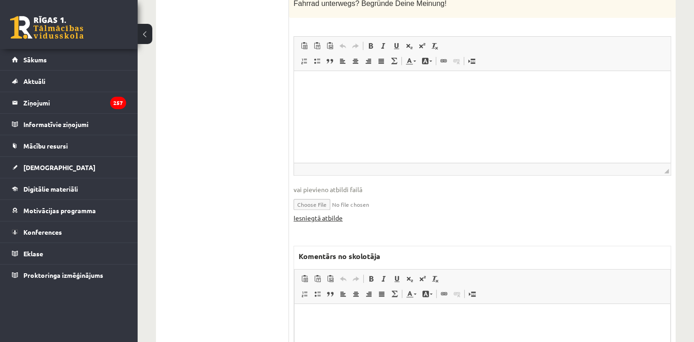
click at [329, 213] on link "Iesniegtā atbilde" at bounding box center [318, 218] width 49 height 10
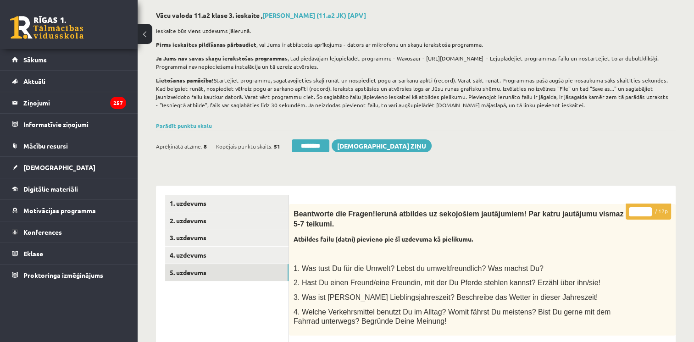
scroll to position [6, 0]
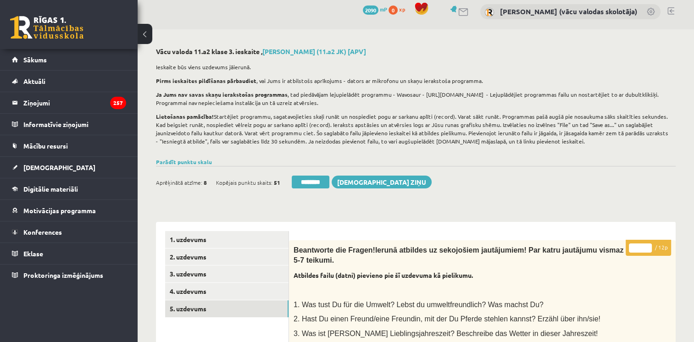
type input "**"
click at [648, 245] on input "**" at bounding box center [640, 248] width 23 height 9
click at [196, 290] on link "4. uzdevums" at bounding box center [226, 291] width 123 height 17
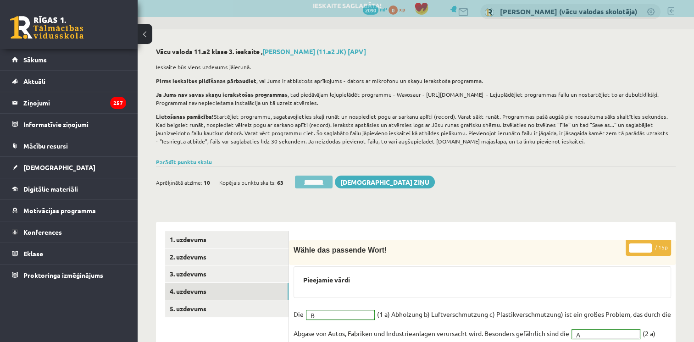
scroll to position [0, 0]
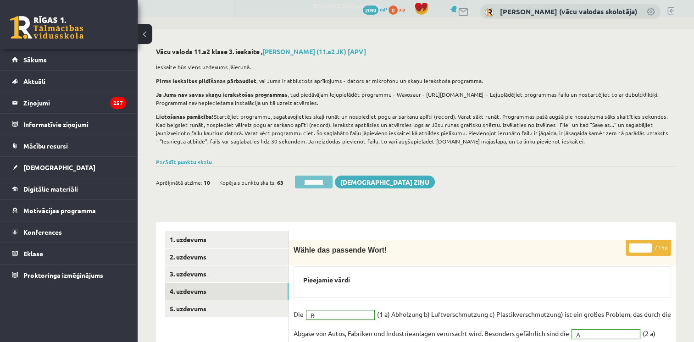
click at [324, 181] on input "********" at bounding box center [314, 182] width 38 height 13
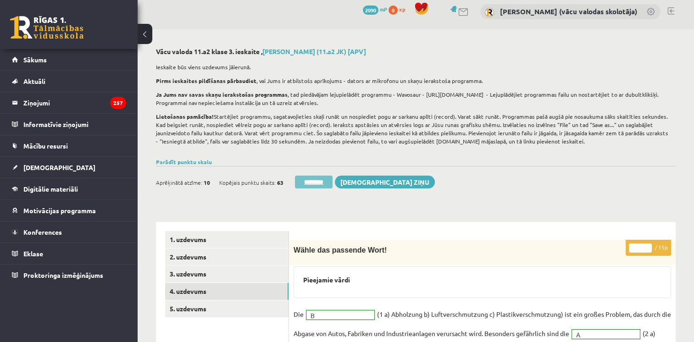
click at [322, 184] on input "********" at bounding box center [314, 182] width 38 height 13
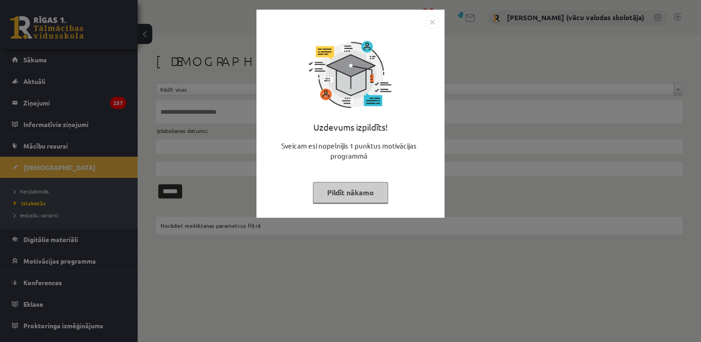
click at [350, 192] on button "Pildīt nākamo" at bounding box center [350, 192] width 75 height 21
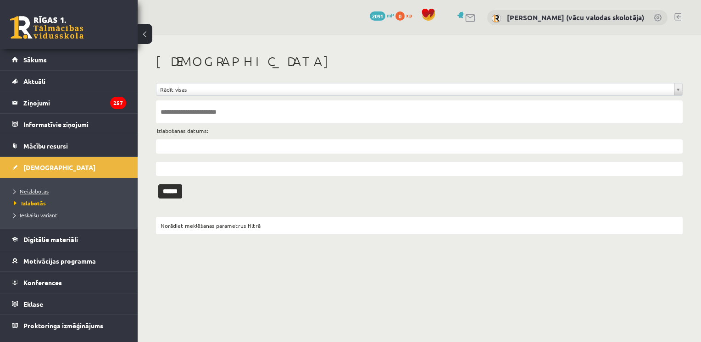
click at [44, 187] on link "Neizlabotās" at bounding box center [71, 191] width 115 height 8
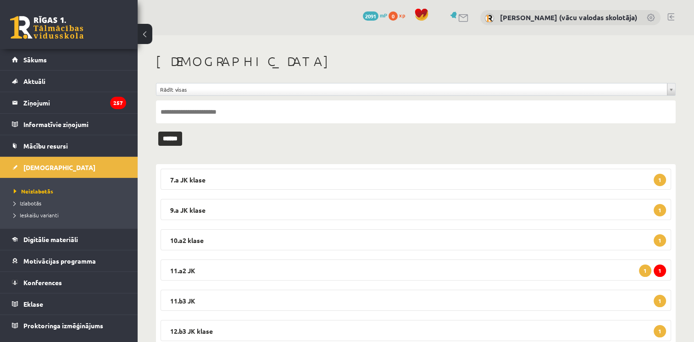
scroll to position [31, 0]
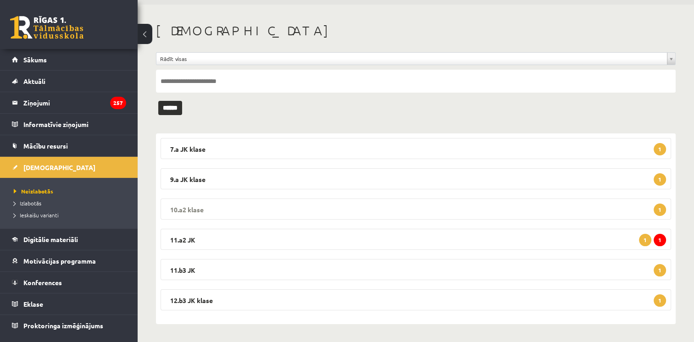
click at [363, 213] on legend "10.a2 klase 1" at bounding box center [416, 209] width 511 height 21
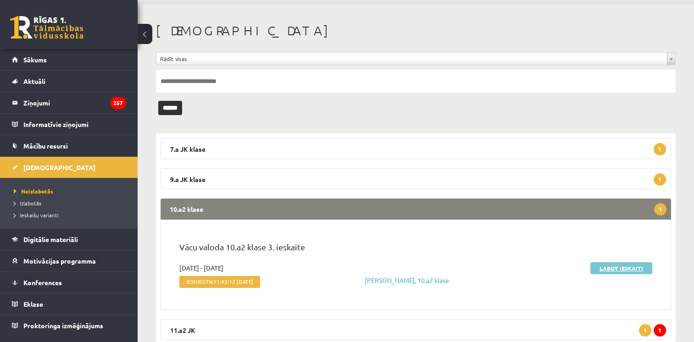
click at [628, 266] on link "Labot ieskaiti" at bounding box center [622, 268] width 62 height 12
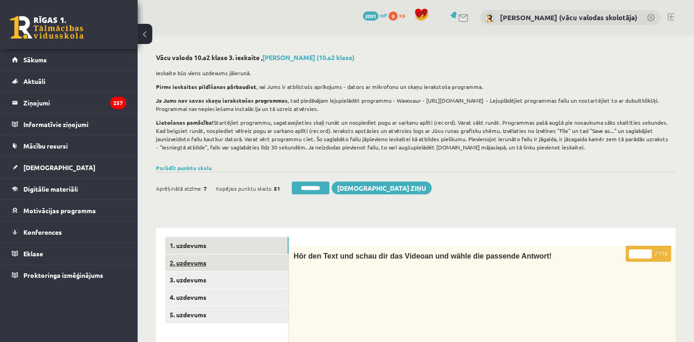
click at [194, 262] on link "2. uzdevums" at bounding box center [226, 263] width 123 height 17
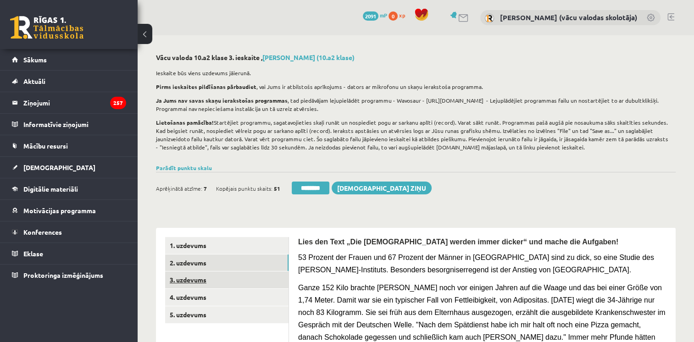
click at [191, 281] on link "3. uzdevums" at bounding box center [226, 280] width 123 height 17
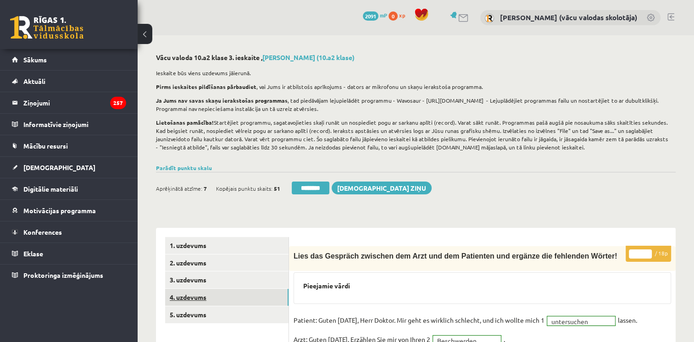
click at [194, 300] on link "4. uzdevums" at bounding box center [226, 297] width 123 height 17
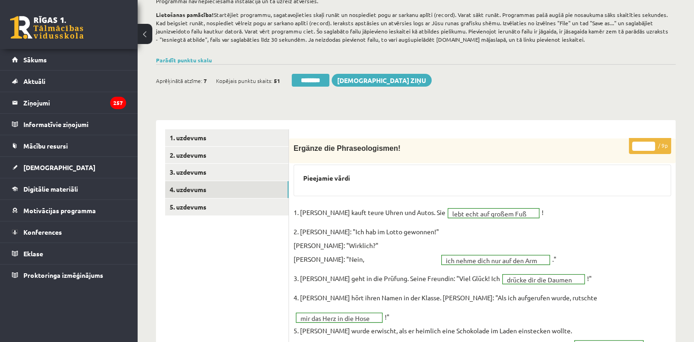
scroll to position [111, 0]
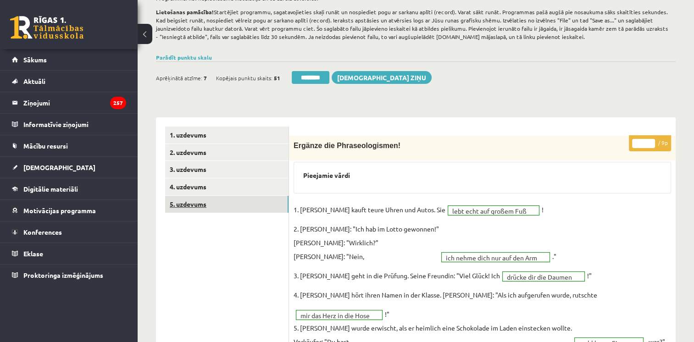
click at [191, 202] on link "5. uzdevums" at bounding box center [226, 204] width 123 height 17
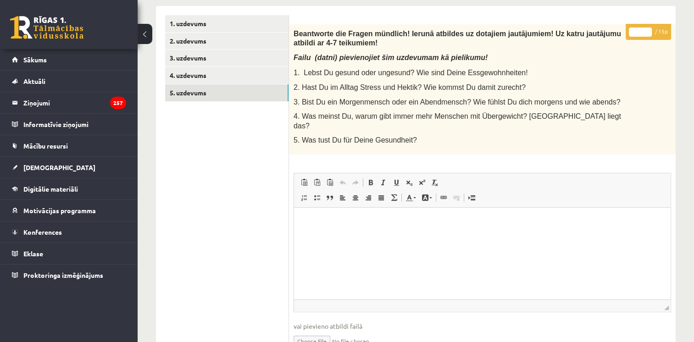
scroll to position [287, 0]
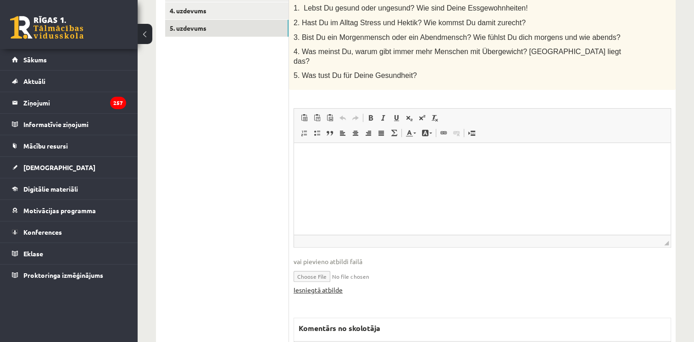
click at [325, 285] on link "Iesniegtā atbilde" at bounding box center [318, 290] width 49 height 10
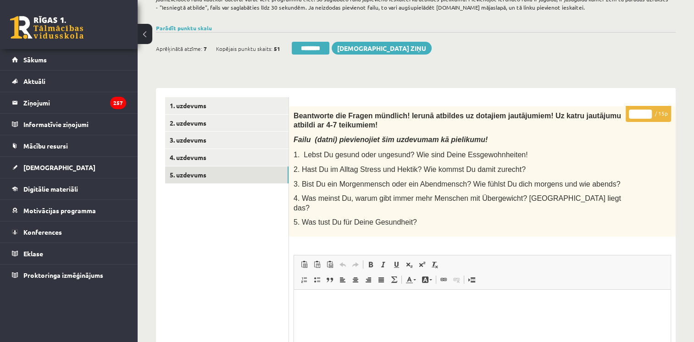
scroll to position [91, 0]
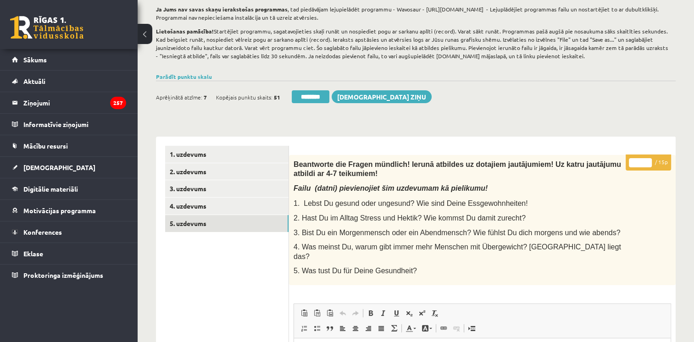
click at [649, 160] on input "*" at bounding box center [640, 162] width 23 height 9
click at [649, 160] on input "**" at bounding box center [640, 162] width 23 height 9
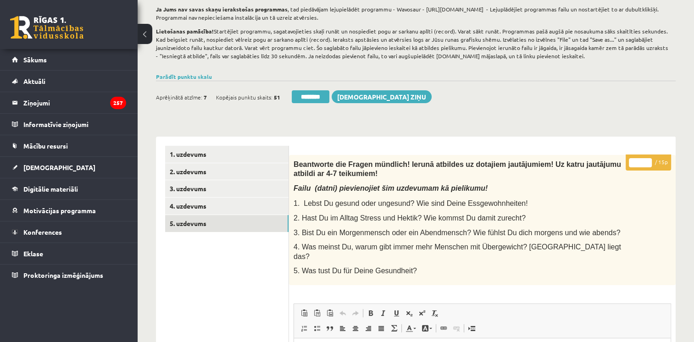
click at [649, 160] on input "**" at bounding box center [640, 162] width 23 height 9
type input "**"
click at [648, 164] on input "**" at bounding box center [640, 162] width 23 height 9
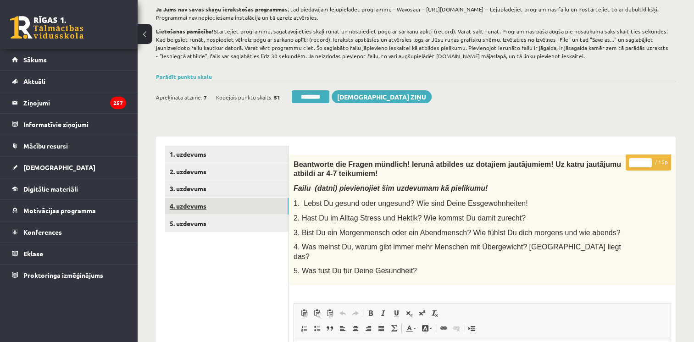
click at [224, 208] on link "4. uzdevums" at bounding box center [226, 206] width 123 height 17
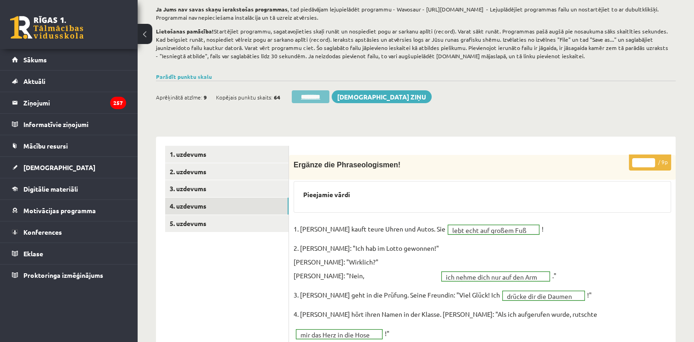
scroll to position [0, 0]
click at [320, 97] on input "********" at bounding box center [311, 96] width 38 height 13
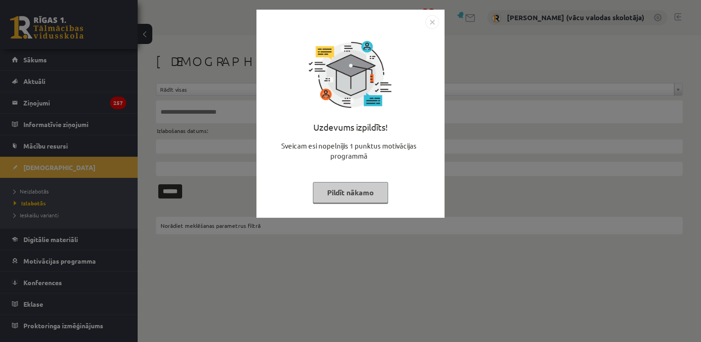
click at [328, 197] on button "Pildīt nākamo" at bounding box center [350, 192] width 75 height 21
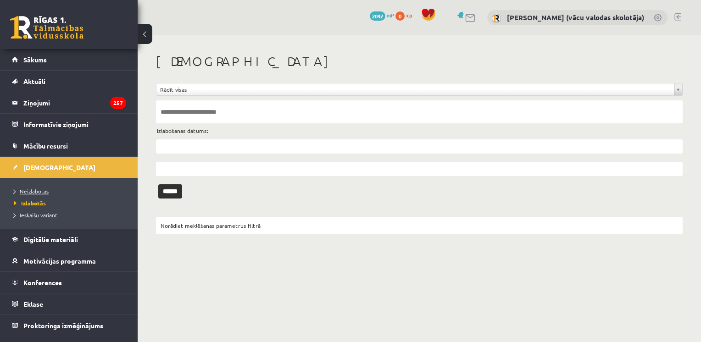
click at [30, 192] on span "Neizlabotās" at bounding box center [31, 191] width 35 height 7
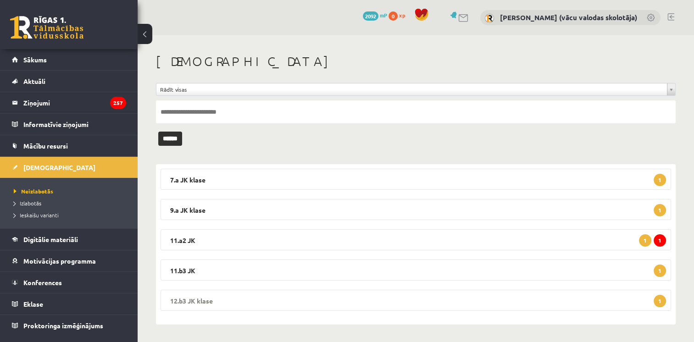
click at [393, 297] on legend "12.b3 JK klase 1" at bounding box center [416, 300] width 511 height 21
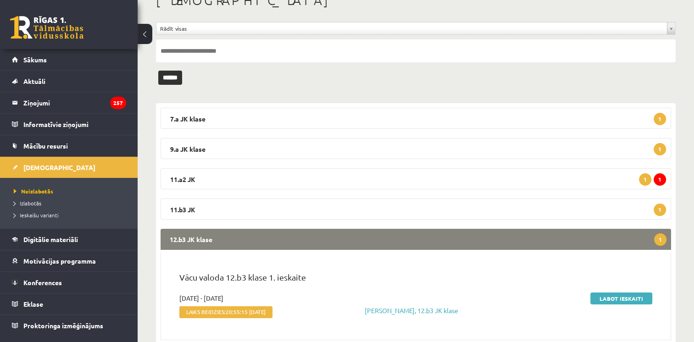
scroll to position [90, 0]
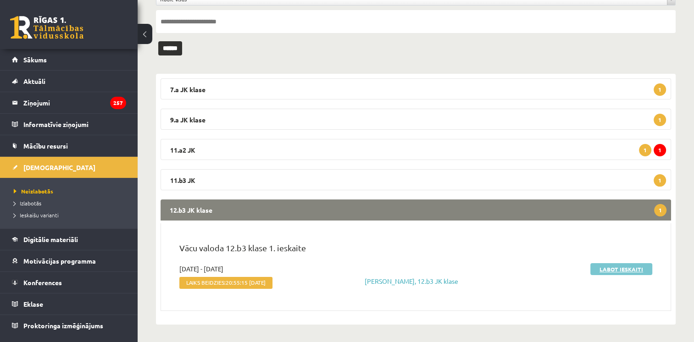
click at [606, 271] on link "Labot ieskaiti" at bounding box center [622, 269] width 62 height 12
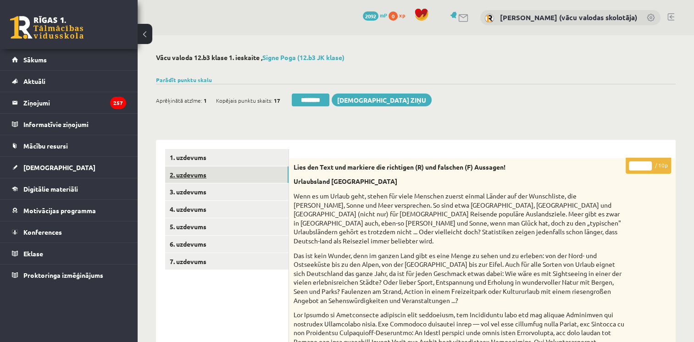
click at [210, 179] on link "2. uzdevums" at bounding box center [226, 175] width 123 height 17
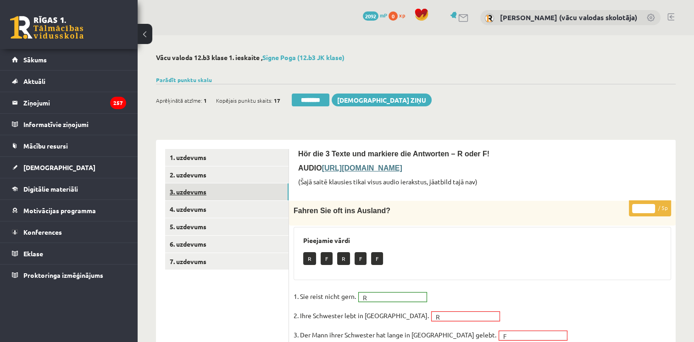
click at [206, 193] on link "3. uzdevums" at bounding box center [226, 192] width 123 height 17
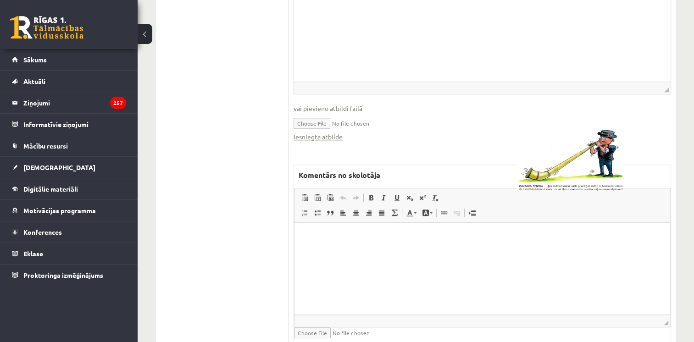
scroll to position [831, 0]
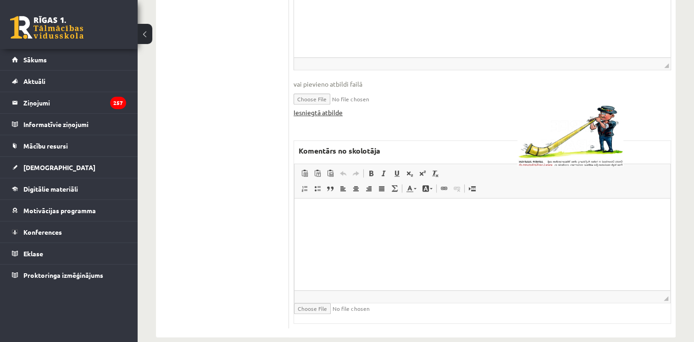
click at [330, 115] on link "Iesniegtā atbilde" at bounding box center [318, 113] width 49 height 10
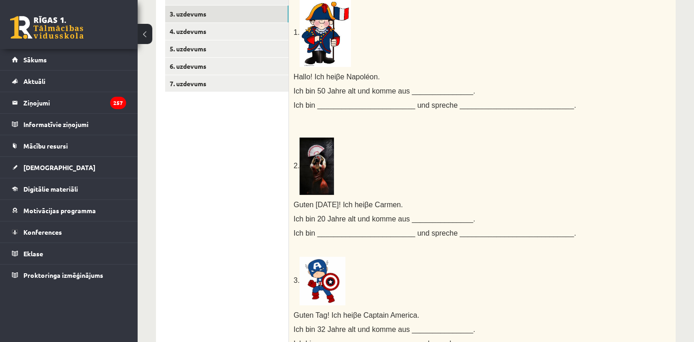
scroll to position [0, 0]
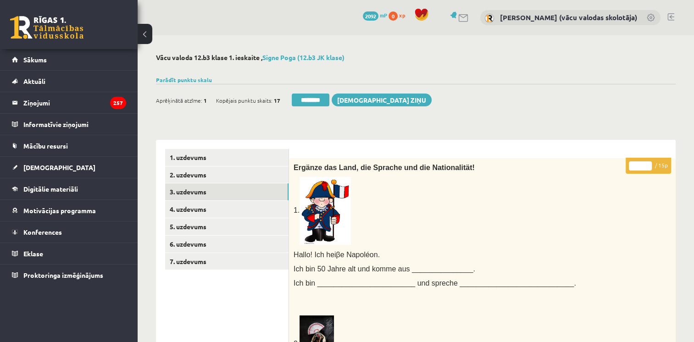
type input "**"
click at [649, 165] on input "**" at bounding box center [640, 166] width 23 height 9
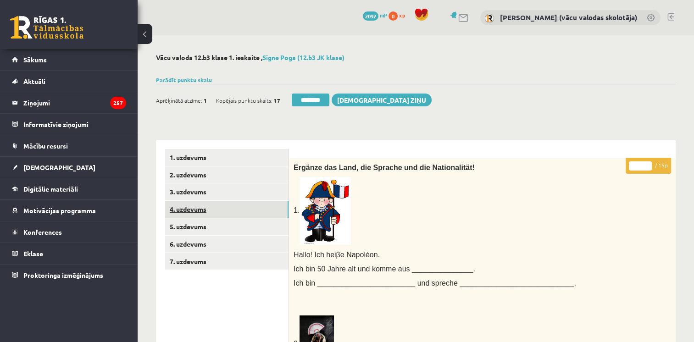
click at [223, 215] on link "4. uzdevums" at bounding box center [226, 209] width 123 height 17
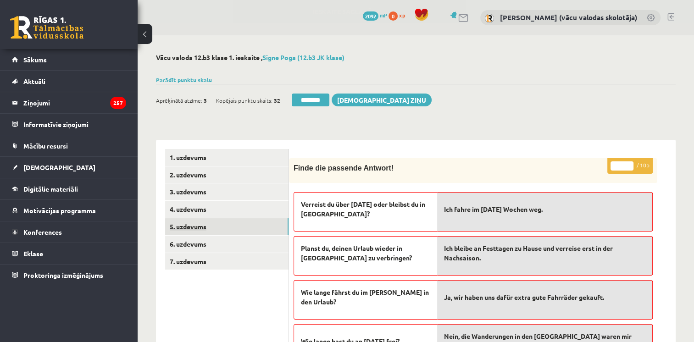
click at [220, 230] on link "5. uzdevums" at bounding box center [226, 226] width 123 height 17
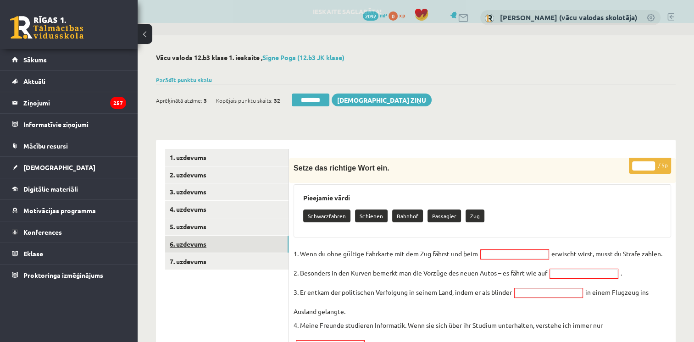
click at [217, 240] on link "6. uzdevums" at bounding box center [226, 244] width 123 height 17
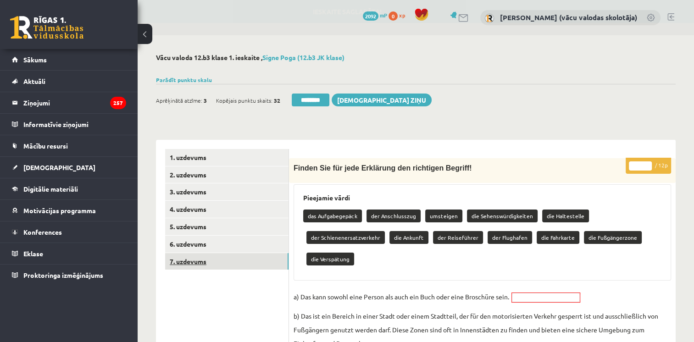
click at [213, 259] on link "7. uzdevums" at bounding box center [226, 261] width 123 height 17
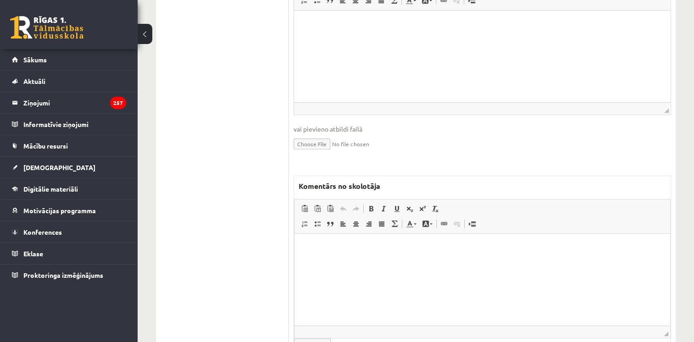
scroll to position [402, 0]
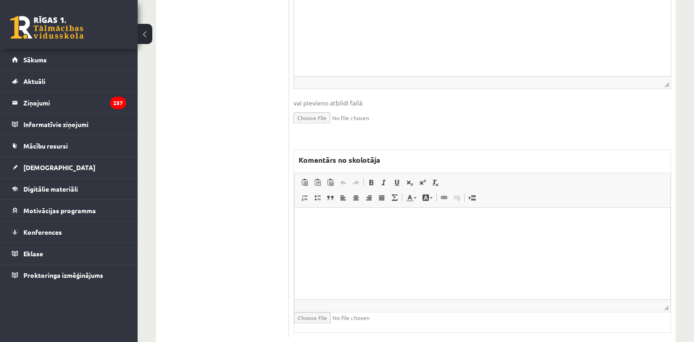
drag, startPoint x: 696, startPoint y: 104, endPoint x: 343, endPoint y: 57, distance: 356.0
click at [607, 221] on p "Bagātinātā teksta redaktors, wiswyg-editor-47433818069980-1760032898-181" at bounding box center [482, 222] width 357 height 10
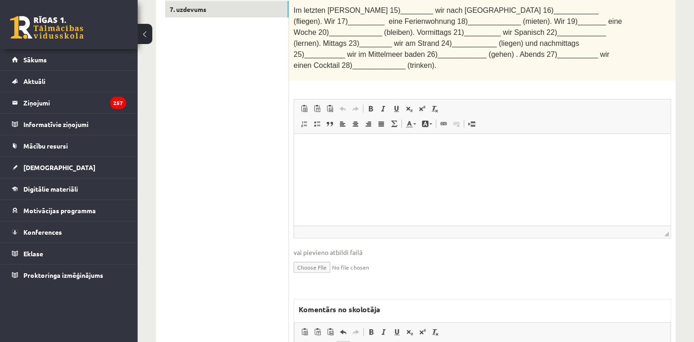
scroll to position [0, 0]
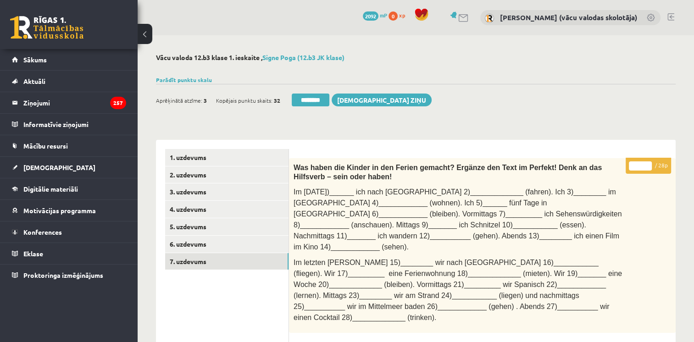
drag, startPoint x: 318, startPoint y: 102, endPoint x: 395, endPoint y: 42, distance: 98.1
click at [318, 102] on input "********" at bounding box center [311, 100] width 38 height 13
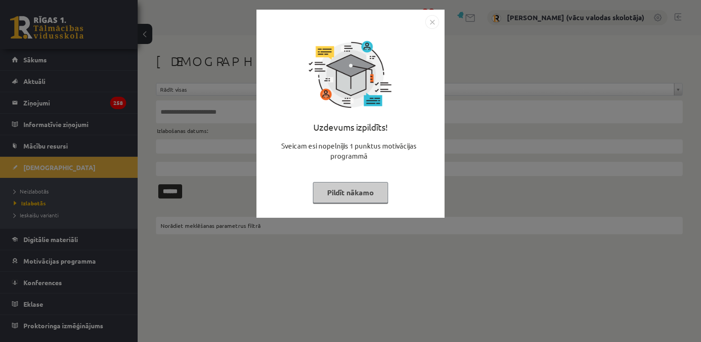
click at [339, 187] on button "Pildīt nākamo" at bounding box center [350, 192] width 75 height 21
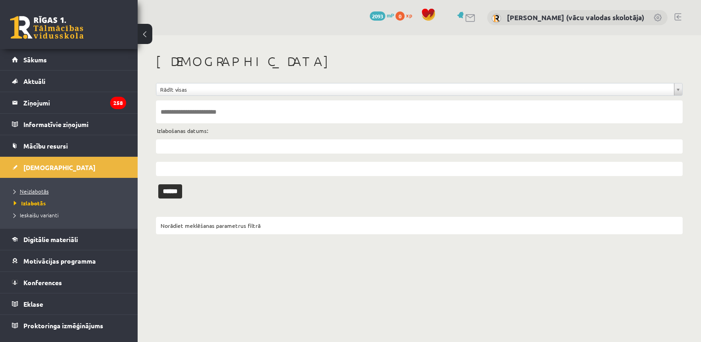
click at [45, 190] on span "Neizlabotās" at bounding box center [31, 191] width 35 height 7
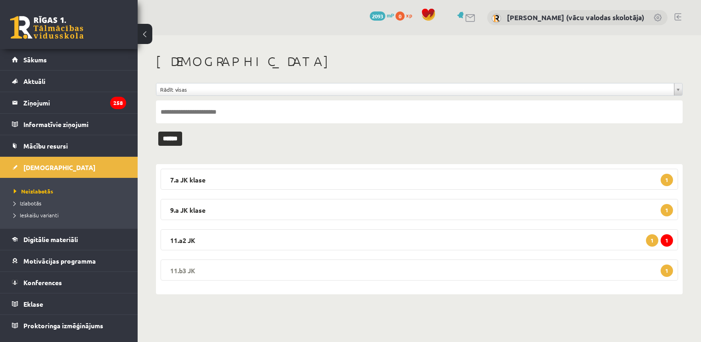
click at [498, 268] on legend "11.b3 JK 1" at bounding box center [420, 270] width 518 height 21
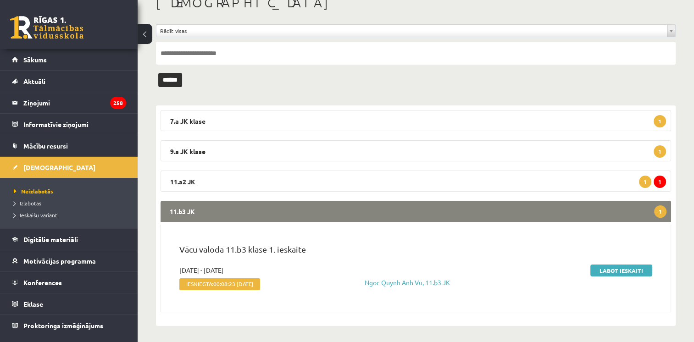
scroll to position [60, 0]
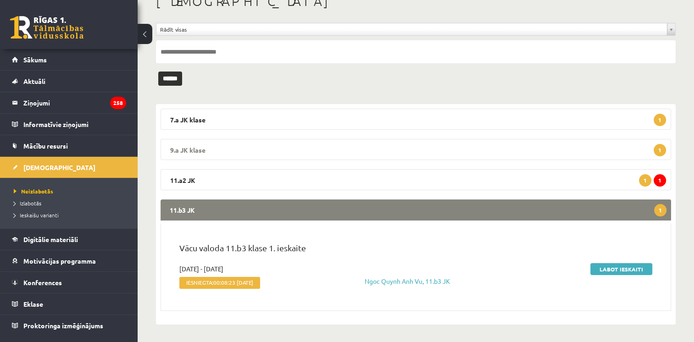
click at [460, 146] on legend "9.a JK klase 1" at bounding box center [416, 149] width 511 height 21
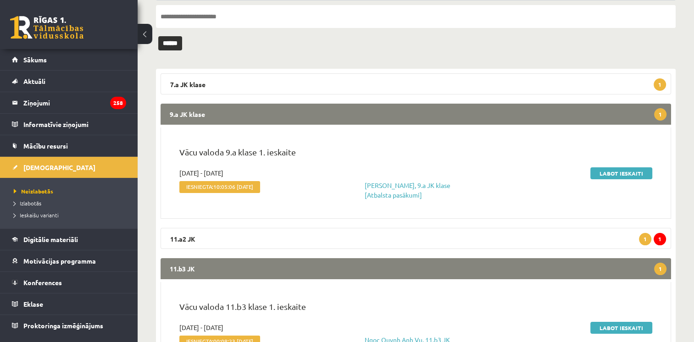
scroll to position [98, 0]
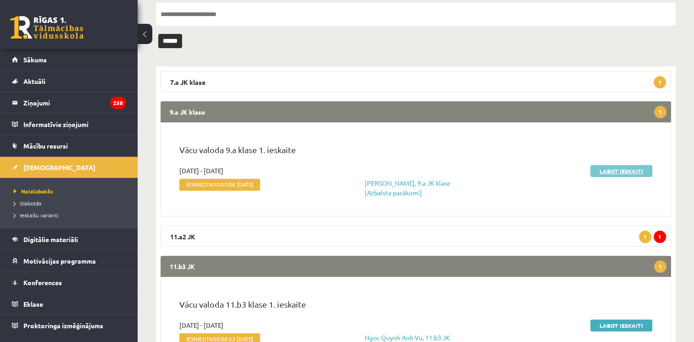
click at [606, 170] on link "Labot ieskaiti" at bounding box center [622, 171] width 62 height 12
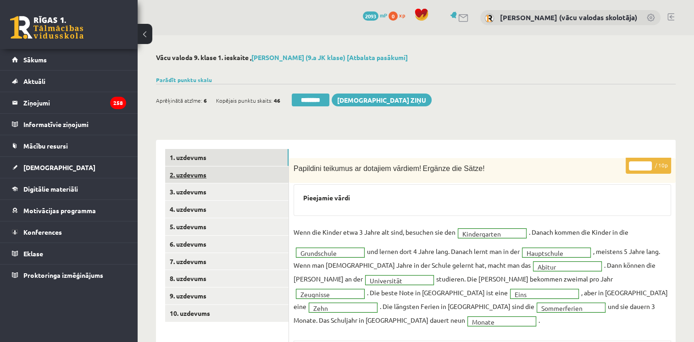
click at [189, 172] on link "2. uzdevums" at bounding box center [226, 175] width 123 height 17
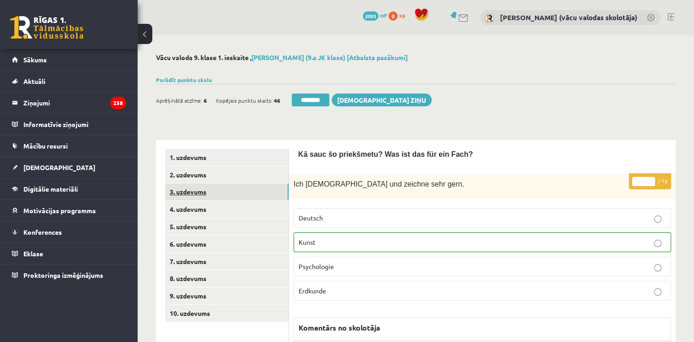
click at [195, 192] on link "3. uzdevums" at bounding box center [226, 192] width 123 height 17
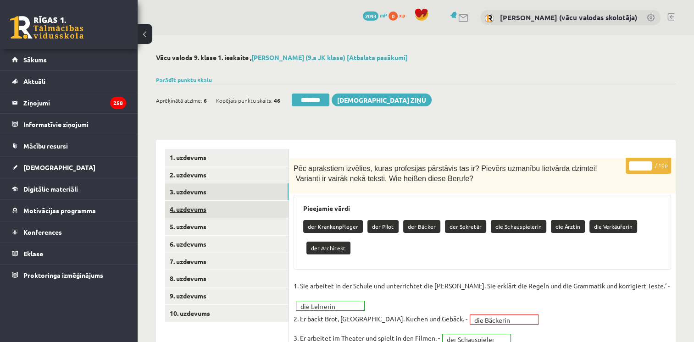
click at [195, 209] on link "4. uzdevums" at bounding box center [226, 209] width 123 height 17
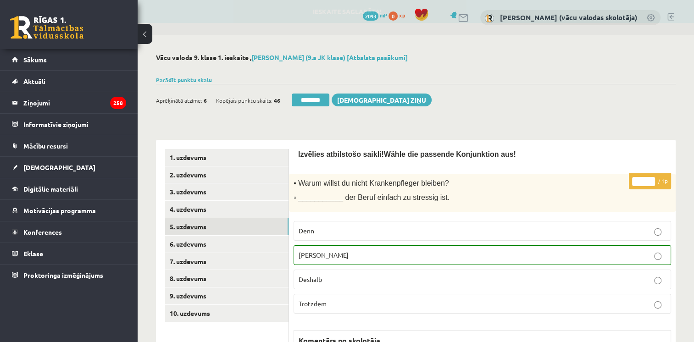
click at [187, 230] on link "5. uzdevums" at bounding box center [226, 226] width 123 height 17
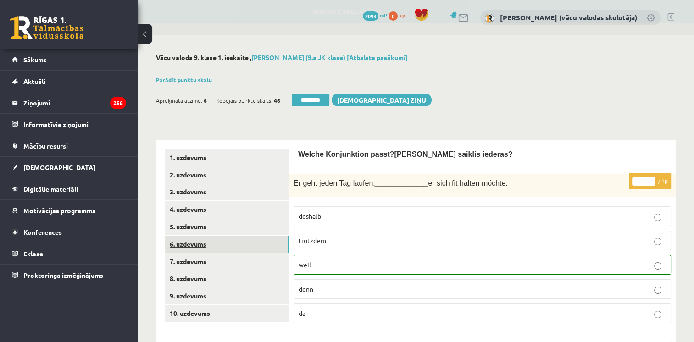
click at [193, 241] on link "6. uzdevums" at bounding box center [226, 244] width 123 height 17
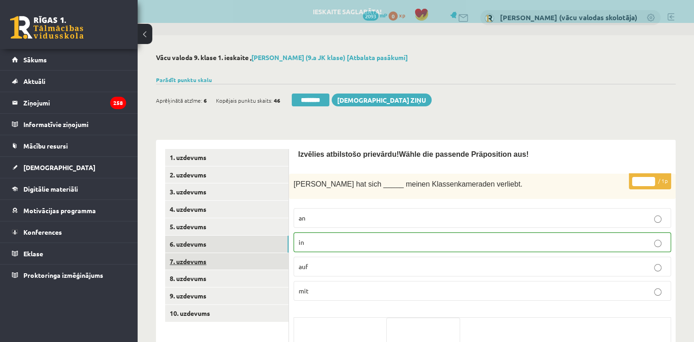
click at [190, 262] on link "7. uzdevums" at bounding box center [226, 261] width 123 height 17
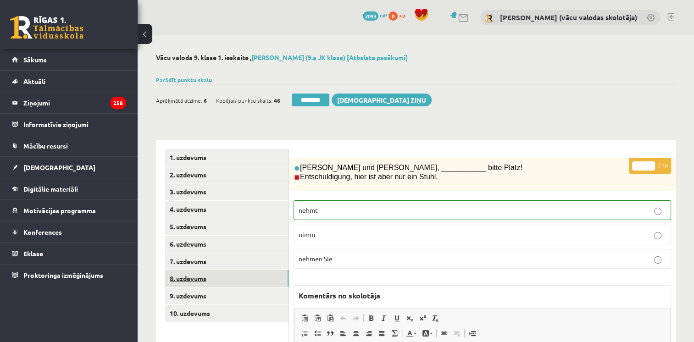
click at [191, 279] on link "8. uzdevums" at bounding box center [226, 278] width 123 height 17
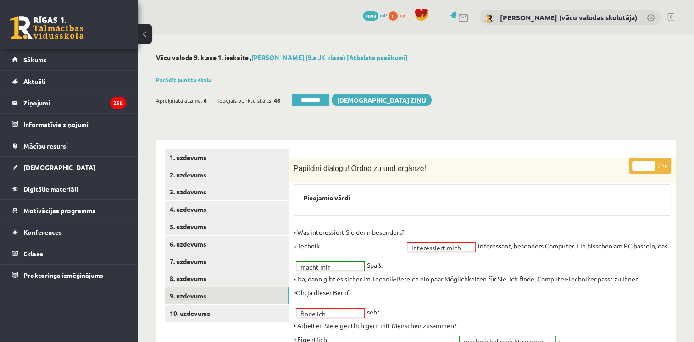
click at [199, 295] on link "9. uzdevums" at bounding box center [226, 296] width 123 height 17
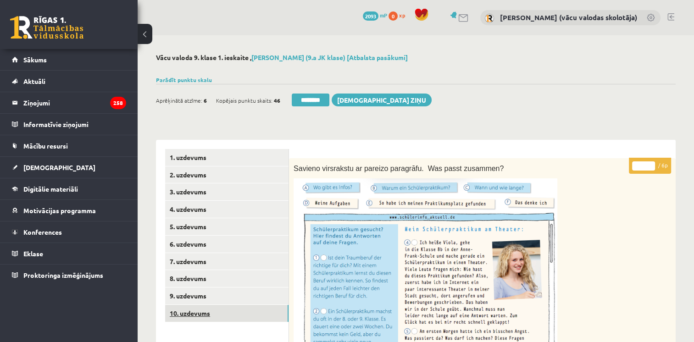
click at [194, 313] on link "10. uzdevums" at bounding box center [226, 313] width 123 height 17
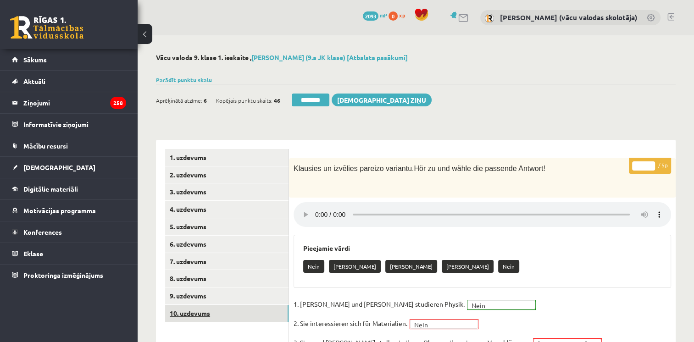
click at [247, 318] on link "10. uzdevums" at bounding box center [226, 313] width 123 height 17
click at [239, 314] on link "10. uzdevums" at bounding box center [226, 313] width 123 height 17
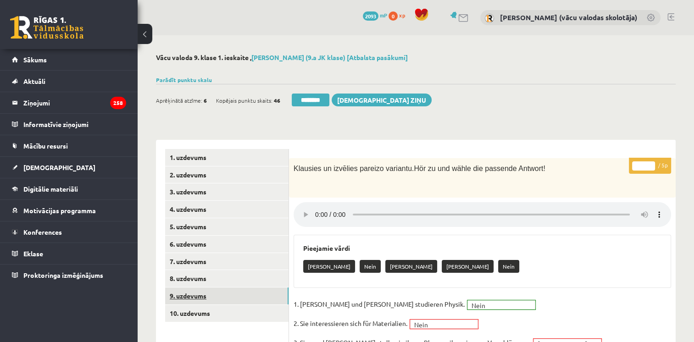
click at [213, 298] on link "9. uzdevums" at bounding box center [226, 296] width 123 height 17
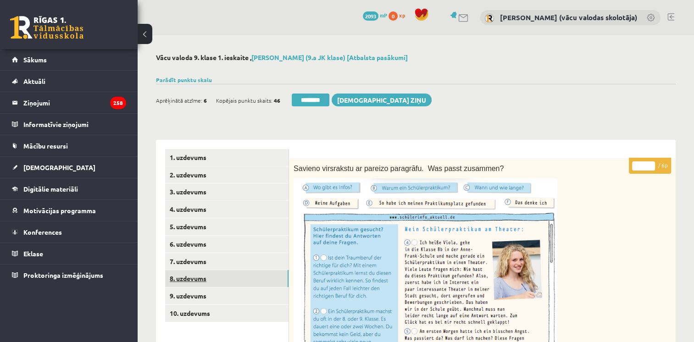
click at [216, 281] on link "8. uzdevums" at bounding box center [226, 278] width 123 height 17
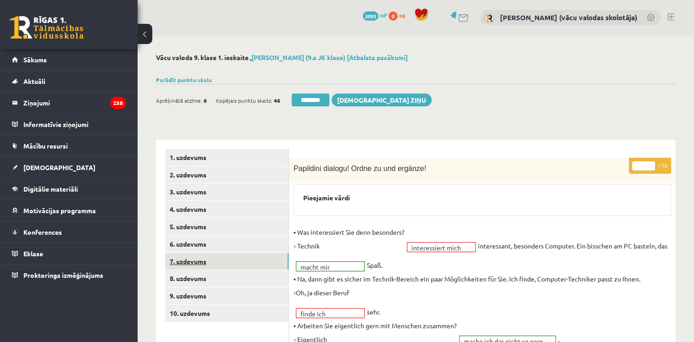
click at [210, 258] on link "7. uzdevums" at bounding box center [226, 261] width 123 height 17
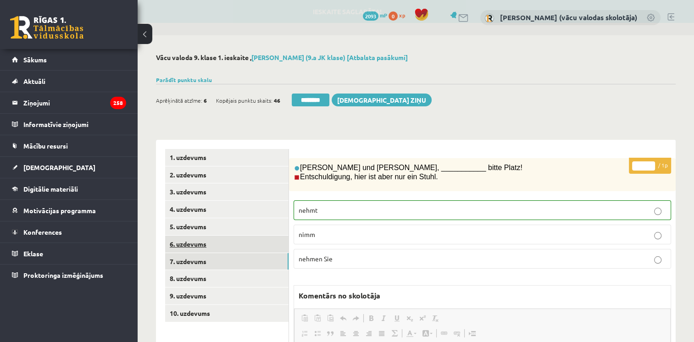
click at [210, 243] on link "6. uzdevums" at bounding box center [226, 244] width 123 height 17
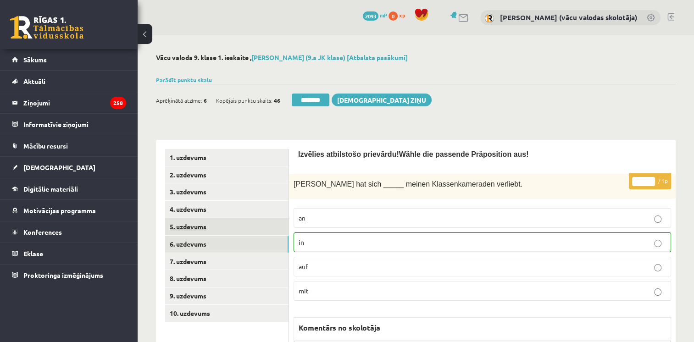
click at [207, 224] on link "5. uzdevums" at bounding box center [226, 226] width 123 height 17
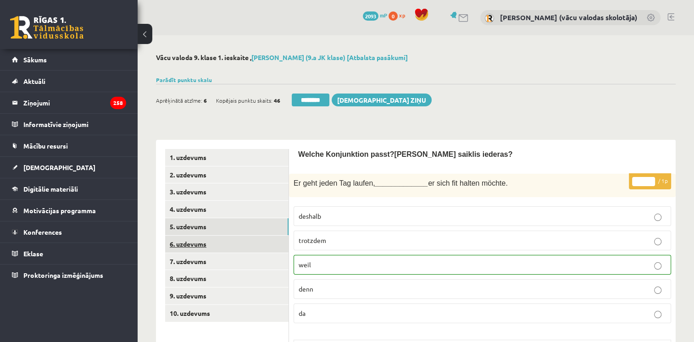
click at [239, 242] on link "6. uzdevums" at bounding box center [226, 244] width 123 height 17
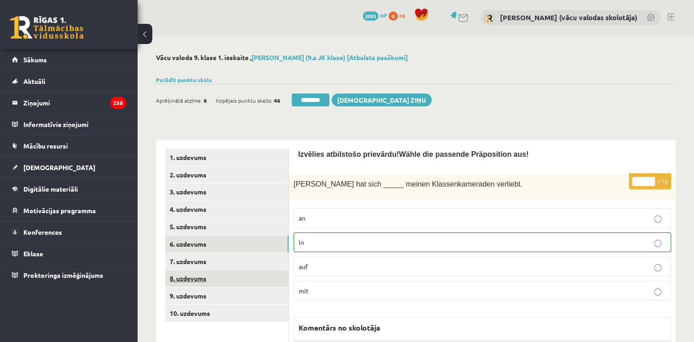
click at [209, 273] on link "8. uzdevums" at bounding box center [226, 278] width 123 height 17
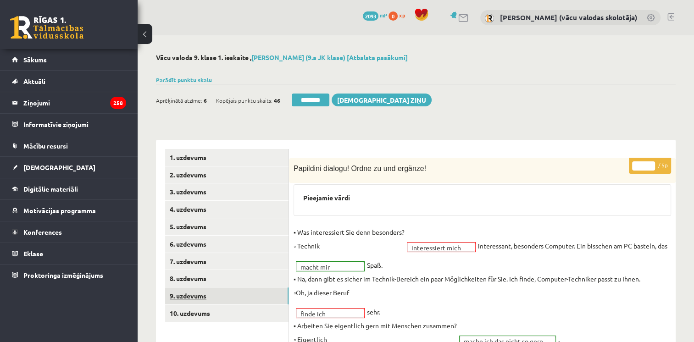
click at [197, 294] on link "9. uzdevums" at bounding box center [226, 296] width 123 height 17
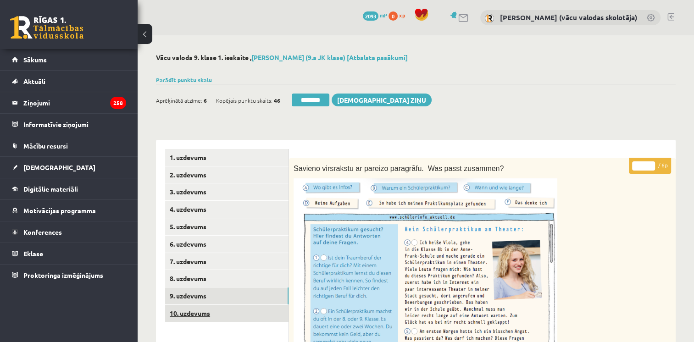
click at [203, 314] on link "10. uzdevums" at bounding box center [226, 313] width 123 height 17
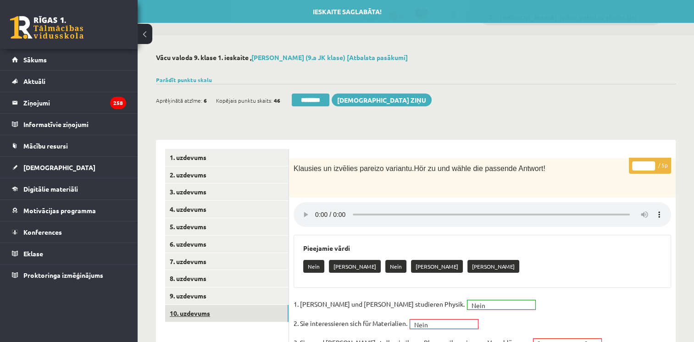
click at [203, 314] on link "10. uzdevums" at bounding box center [226, 313] width 123 height 17
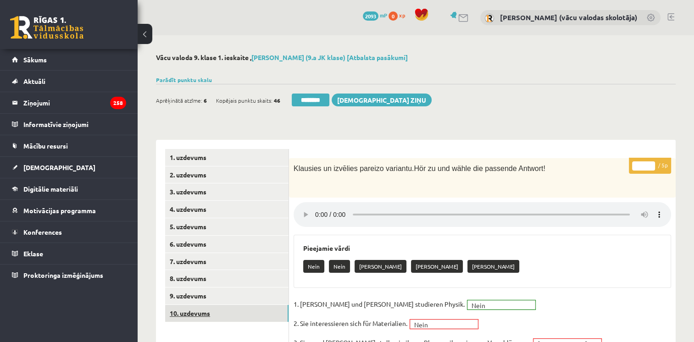
click at [226, 318] on link "10. uzdevums" at bounding box center [226, 313] width 123 height 17
click at [308, 98] on input "********" at bounding box center [311, 100] width 38 height 13
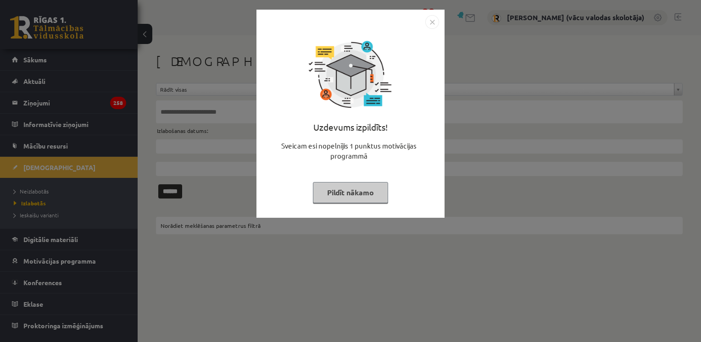
click at [361, 188] on button "Pildīt nākamo" at bounding box center [350, 192] width 75 height 21
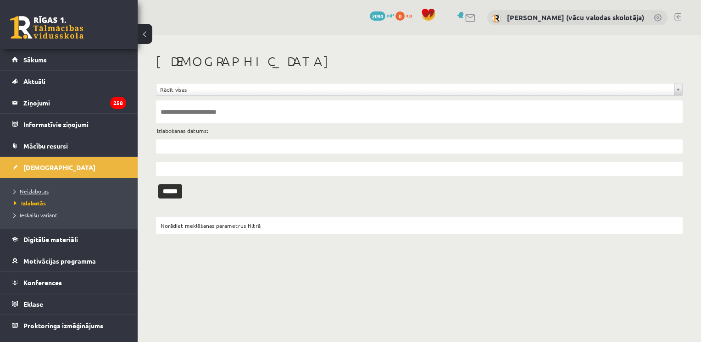
click at [53, 193] on link "Neizlabotās" at bounding box center [71, 191] width 115 height 8
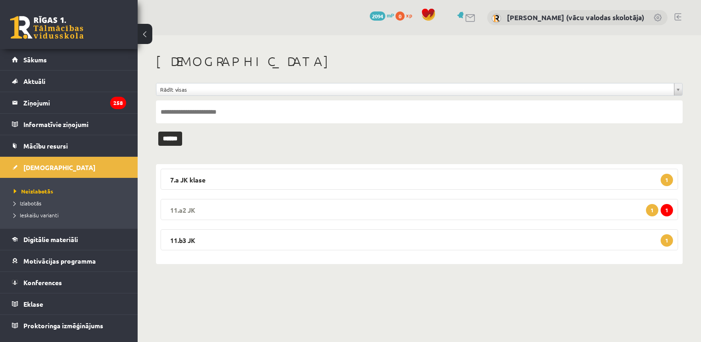
click at [353, 205] on legend "11.a2 JK 1 1" at bounding box center [420, 209] width 518 height 21
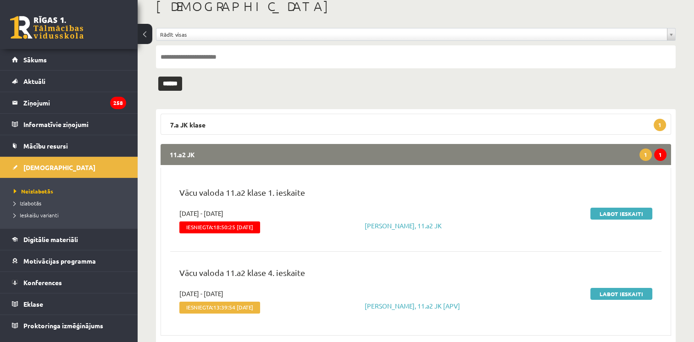
scroll to position [73, 0]
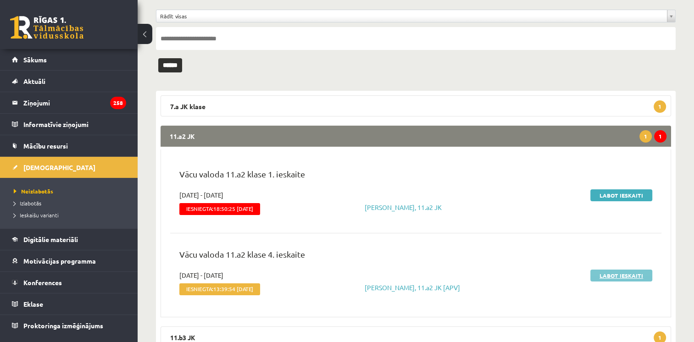
click at [626, 275] on link "Labot ieskaiti" at bounding box center [622, 276] width 62 height 12
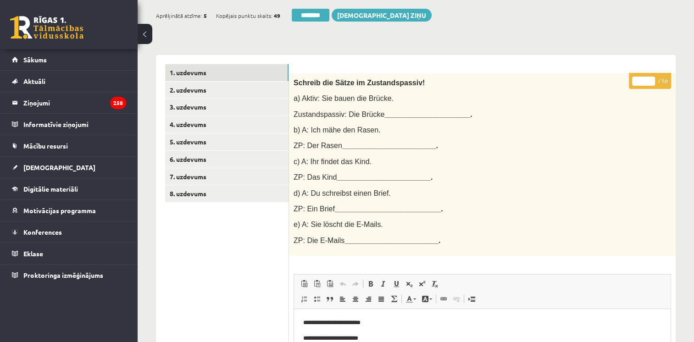
scroll to position [19, 0]
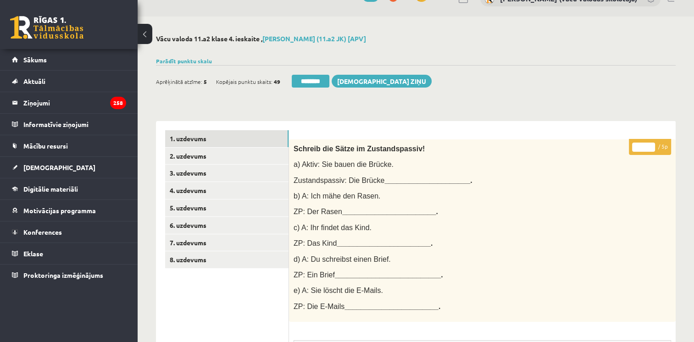
type input "*"
click at [652, 144] on input "*" at bounding box center [643, 147] width 23 height 9
click at [211, 154] on link "2. uzdevums" at bounding box center [226, 156] width 123 height 17
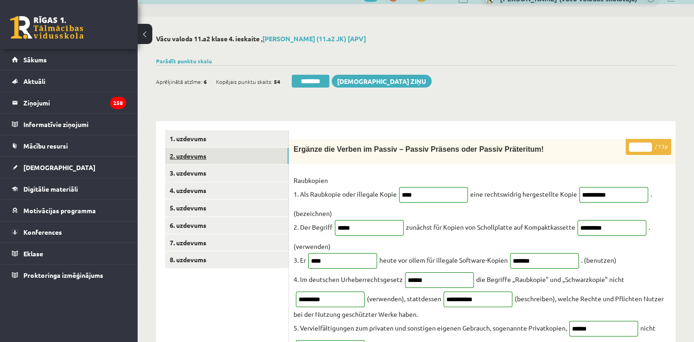
scroll to position [0, 0]
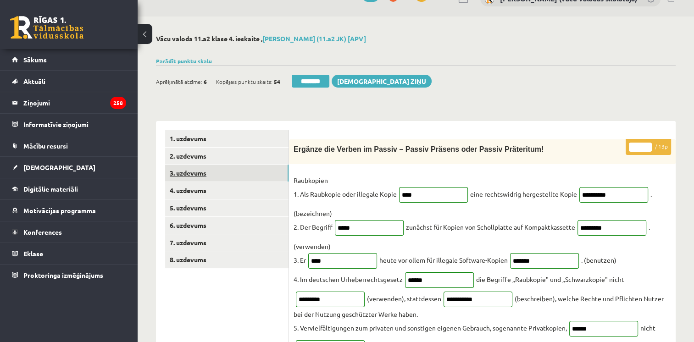
click at [196, 173] on link "3. uzdevums" at bounding box center [226, 173] width 123 height 17
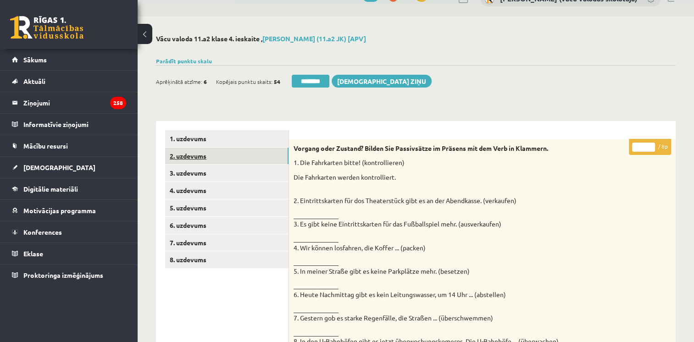
click at [193, 151] on link "2. uzdevums" at bounding box center [226, 156] width 123 height 17
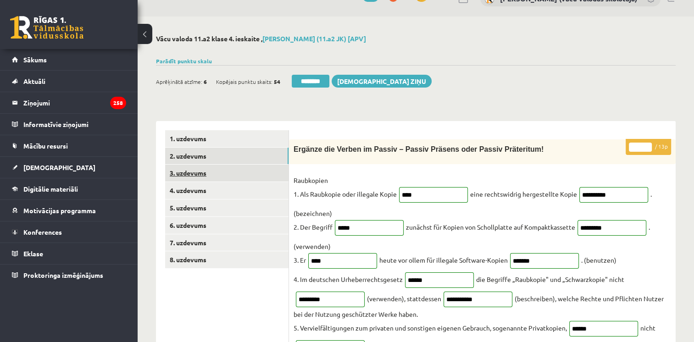
click at [177, 168] on link "3. uzdevums" at bounding box center [226, 173] width 123 height 17
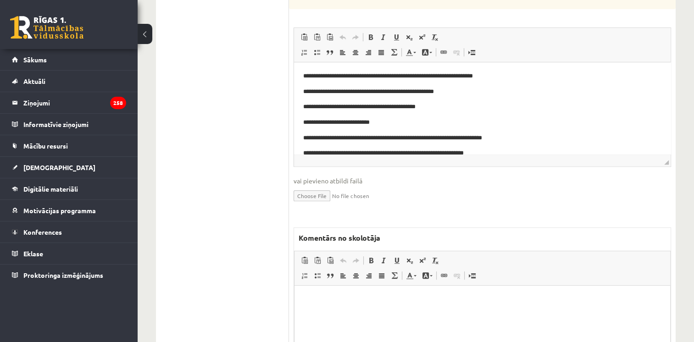
scroll to position [417, 0]
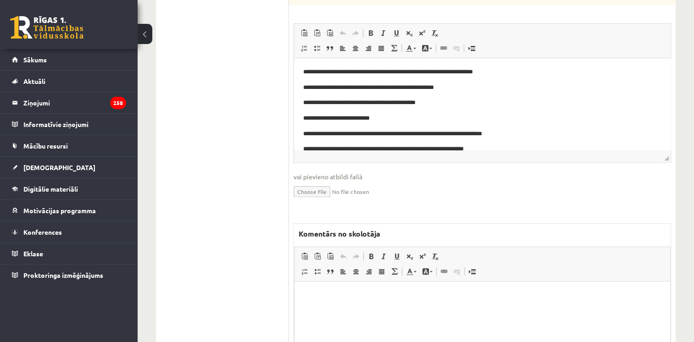
drag, startPoint x: 881, startPoint y: 555, endPoint x: 580, endPoint y: 294, distance: 397.8
click at [580, 294] on p "Bagātinātā teksta redaktors, wiswyg-editor-47433848516120-1760035690-975" at bounding box center [482, 296] width 357 height 10
click at [693, 259] on div "**********" at bounding box center [416, 28] width 557 height 821
drag, startPoint x: 386, startPoint y: 297, endPoint x: 265, endPoint y: 313, distance: 121.8
click at [295, 310] on html "**********" at bounding box center [483, 296] width 376 height 28
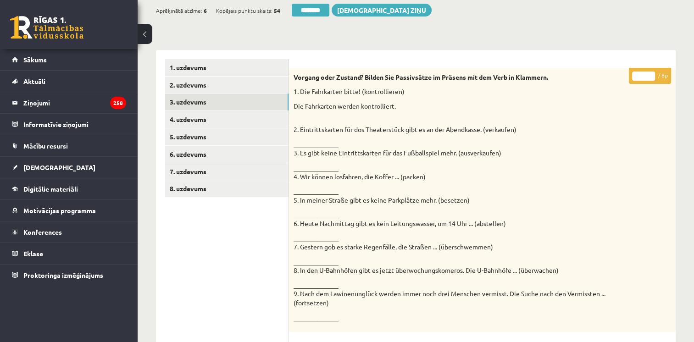
scroll to position [78, 0]
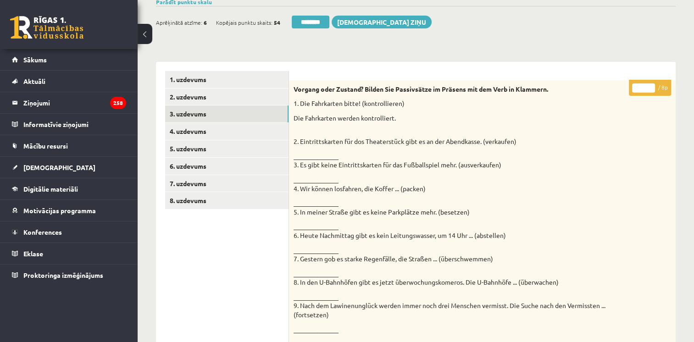
type input "*"
click at [651, 86] on input "*" at bounding box center [643, 88] width 23 height 9
click at [182, 133] on link "4. uzdevums" at bounding box center [226, 131] width 123 height 17
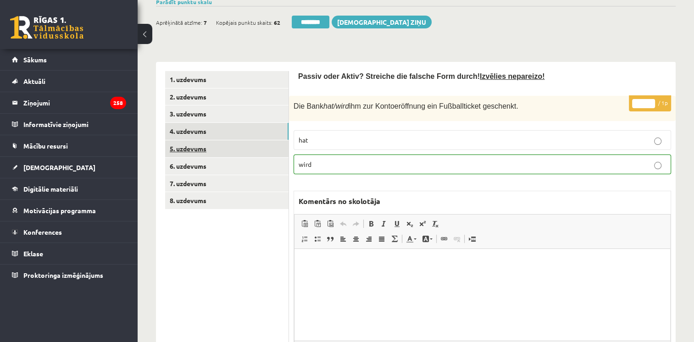
scroll to position [0, 0]
click at [186, 144] on link "5. uzdevums" at bounding box center [226, 148] width 123 height 17
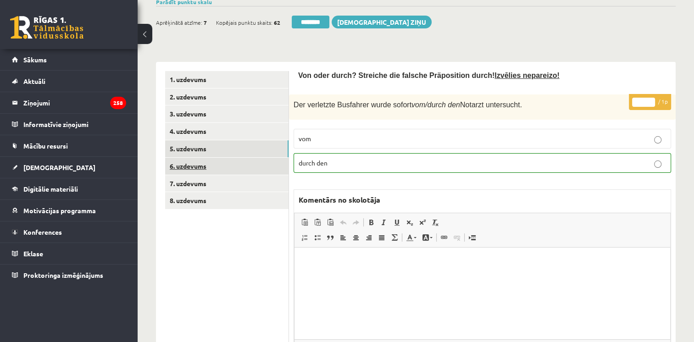
click at [190, 169] on link "6. uzdevums" at bounding box center [226, 166] width 123 height 17
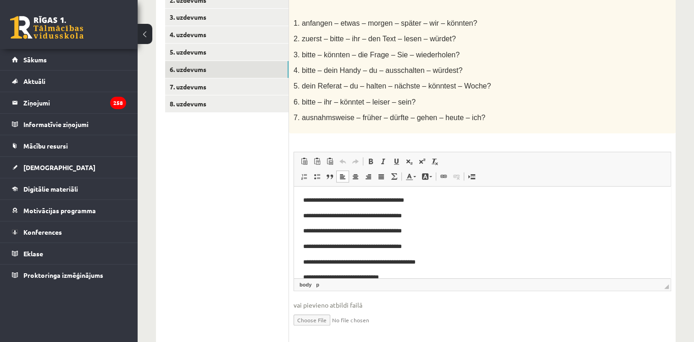
drag, startPoint x: 669, startPoint y: 208, endPoint x: 957, endPoint y: 327, distance: 312.0
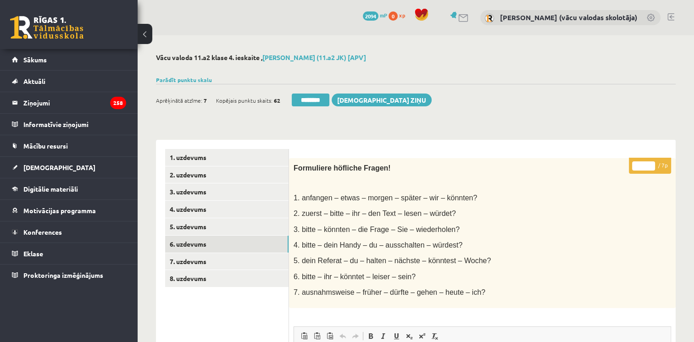
type input "*"
click at [652, 162] on input "*" at bounding box center [643, 166] width 23 height 9
click at [206, 262] on link "7. uzdevums" at bounding box center [226, 261] width 123 height 17
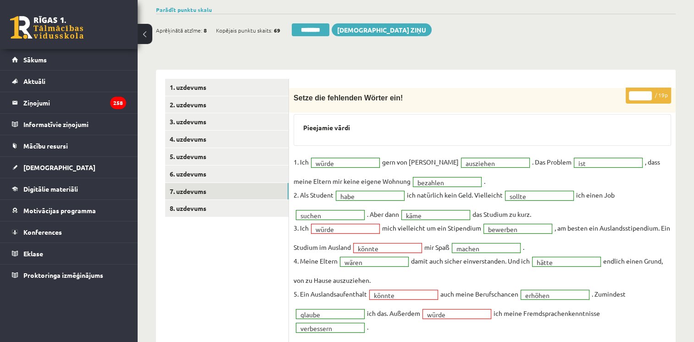
scroll to position [73, 0]
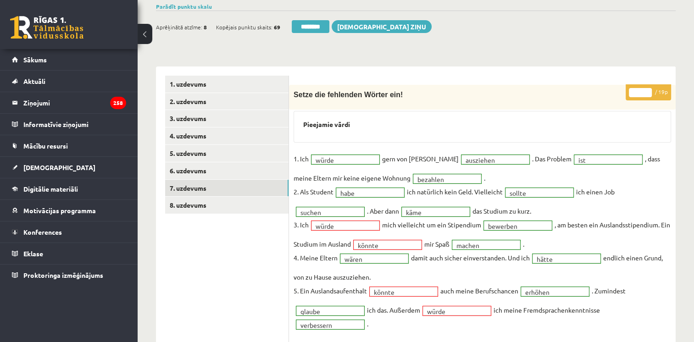
type input "**"
click at [647, 90] on input "**" at bounding box center [640, 92] width 23 height 9
click at [220, 208] on link "8. uzdevums" at bounding box center [226, 205] width 123 height 17
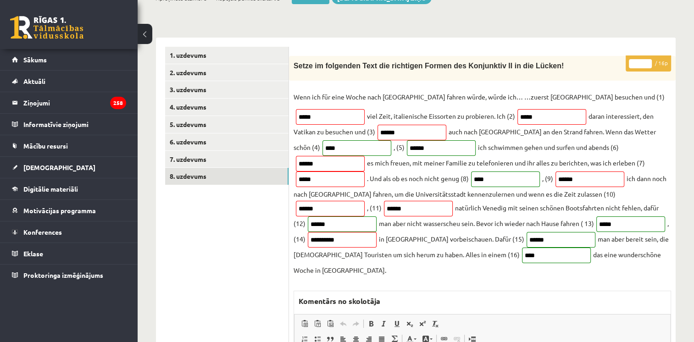
scroll to position [104, 0]
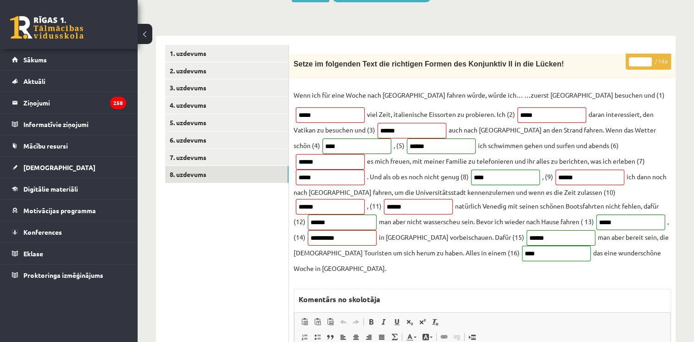
click at [647, 60] on input "**" at bounding box center [640, 61] width 23 height 9
click at [647, 65] on input "**" at bounding box center [640, 61] width 23 height 9
type input "**"
click at [647, 65] on input "**" at bounding box center [640, 61] width 23 height 9
click at [230, 155] on link "7. uzdevums" at bounding box center [226, 157] width 123 height 17
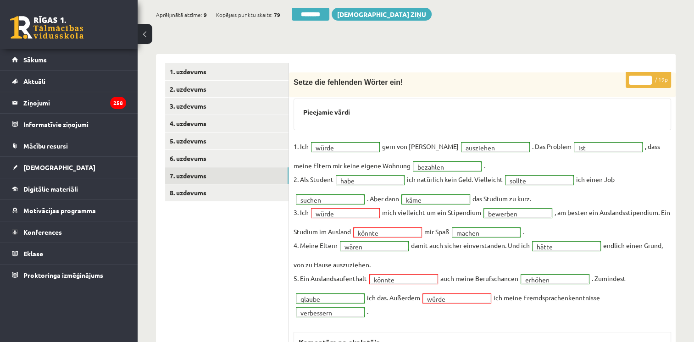
scroll to position [25, 0]
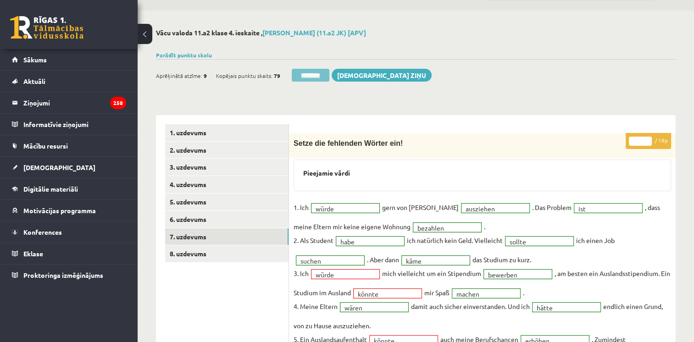
click at [318, 72] on input "********" at bounding box center [311, 75] width 38 height 13
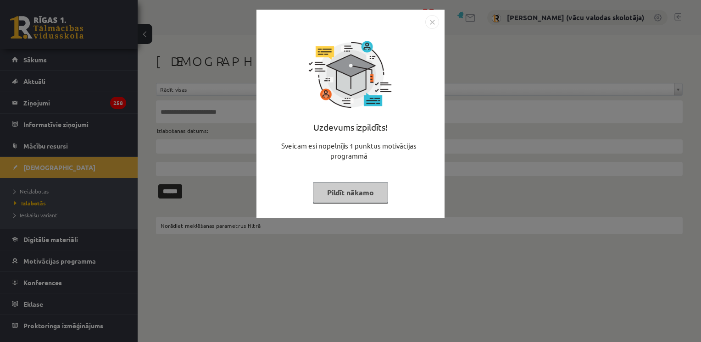
click at [434, 20] on img "Close" at bounding box center [432, 22] width 14 height 14
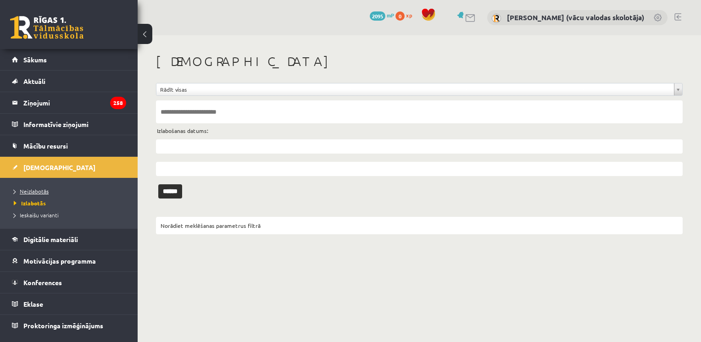
click at [42, 192] on span "Neizlabotās" at bounding box center [31, 191] width 35 height 7
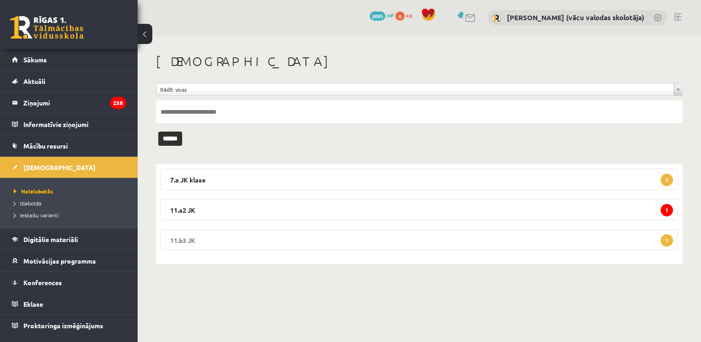
click at [281, 240] on legend "11.b3 JK 1" at bounding box center [420, 239] width 518 height 21
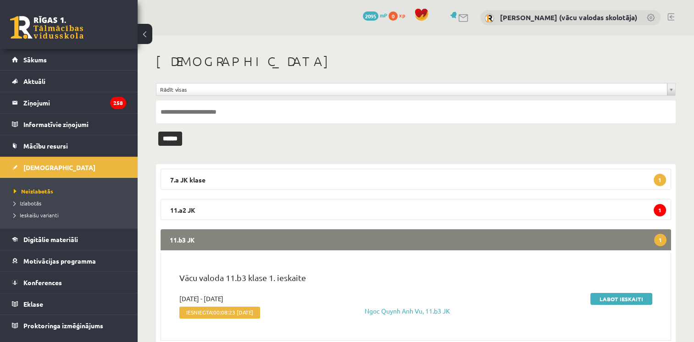
click at [281, 240] on legend "11.b3 JK 1" at bounding box center [416, 239] width 511 height 21
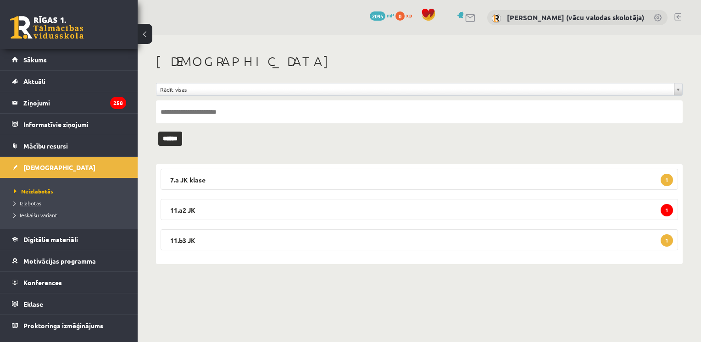
click at [37, 201] on span "Izlabotās" at bounding box center [28, 203] width 28 height 7
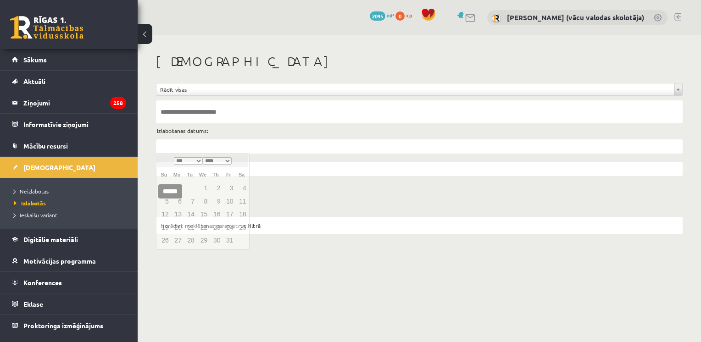
click at [213, 147] on input "text" at bounding box center [419, 146] width 527 height 14
click at [218, 200] on link "9" at bounding box center [216, 201] width 12 height 12
type input "**********"
click at [174, 191] on input "******" at bounding box center [170, 191] width 24 height 14
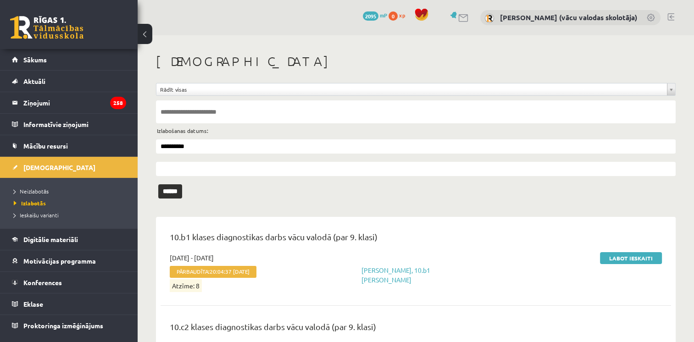
click at [670, 17] on link at bounding box center [671, 16] width 7 height 7
